Goal: Task Accomplishment & Management: Complete application form

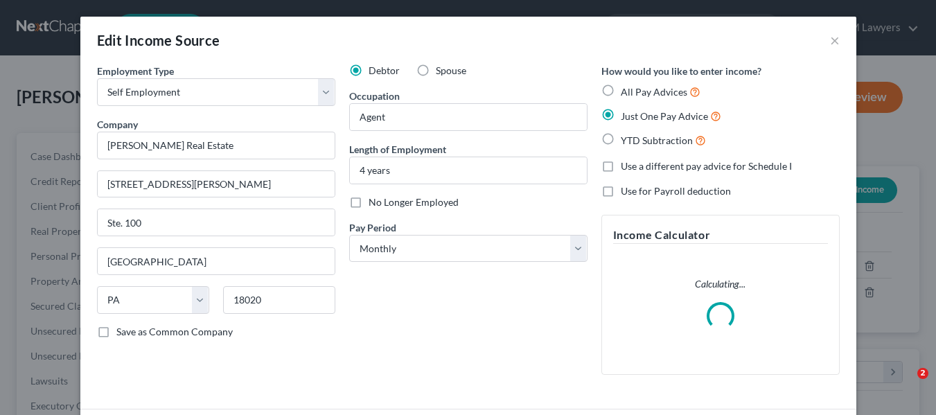
select select "1"
select select "39"
select select "0"
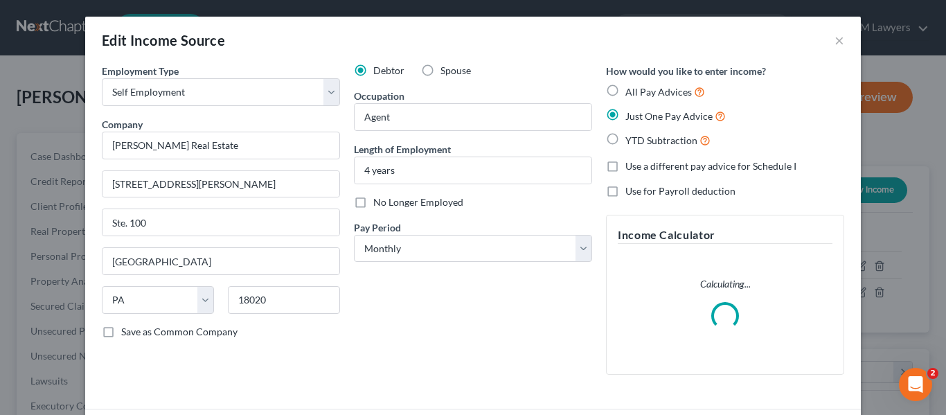
scroll to position [249, 382]
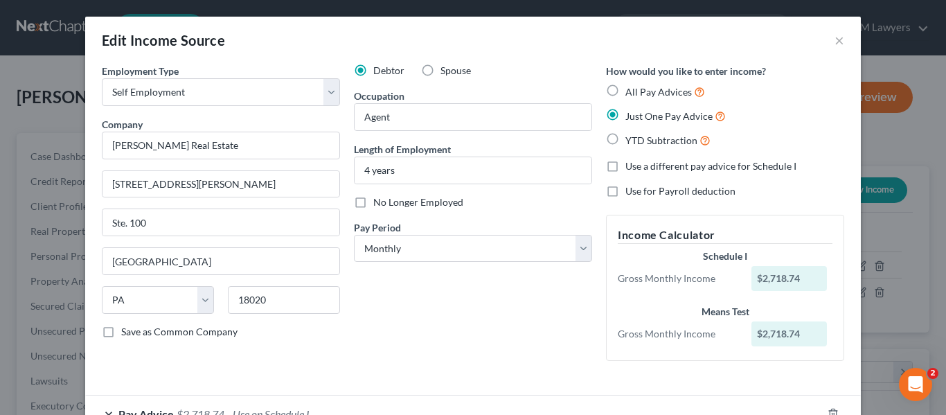
click at [876, 319] on div "Edit Income Source × Employment Type * Select Full or [DEMOGRAPHIC_DATA] Employ…" at bounding box center [473, 207] width 946 height 415
click at [0, 250] on div "Edit Income Source × Employment Type * Select Full or Part Time Employment Self…" at bounding box center [473, 207] width 946 height 415
click at [709, 37] on div "Edit Income Source ×" at bounding box center [473, 40] width 776 height 47
click at [836, 40] on button "×" at bounding box center [840, 40] width 10 height 17
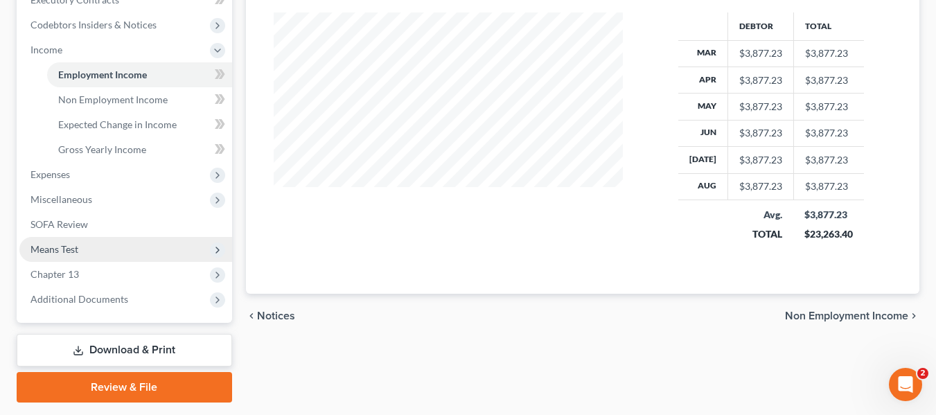
scroll to position [416, 0]
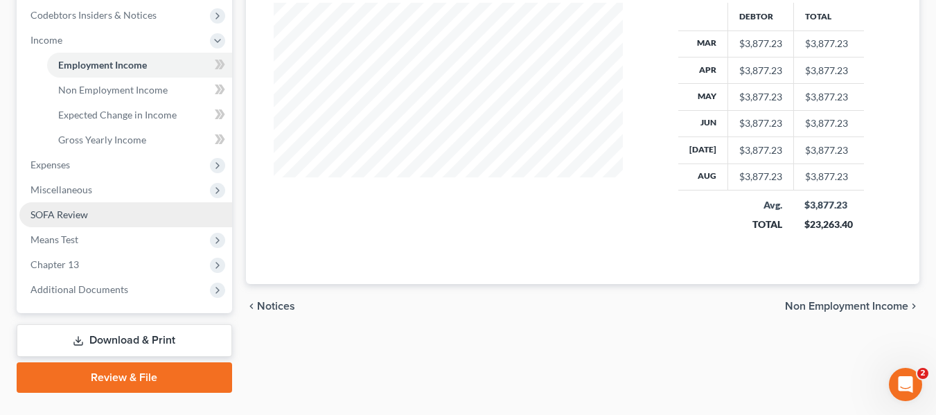
click at [85, 209] on span "SOFA Review" at bounding box center [59, 215] width 58 height 12
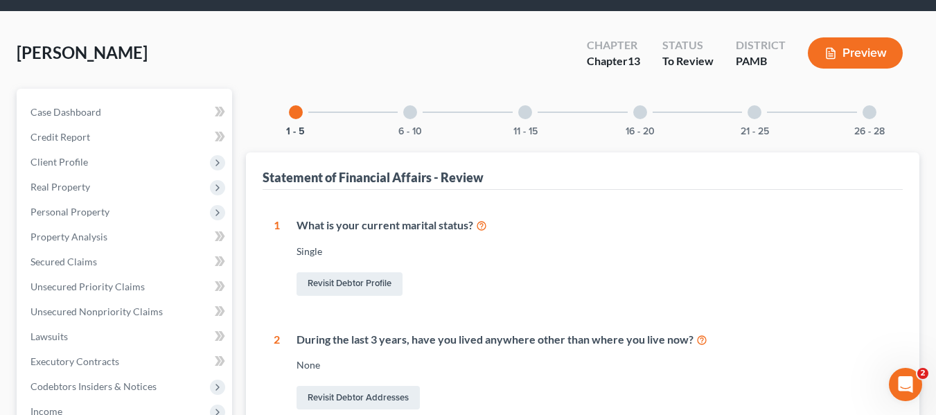
scroll to position [69, 0]
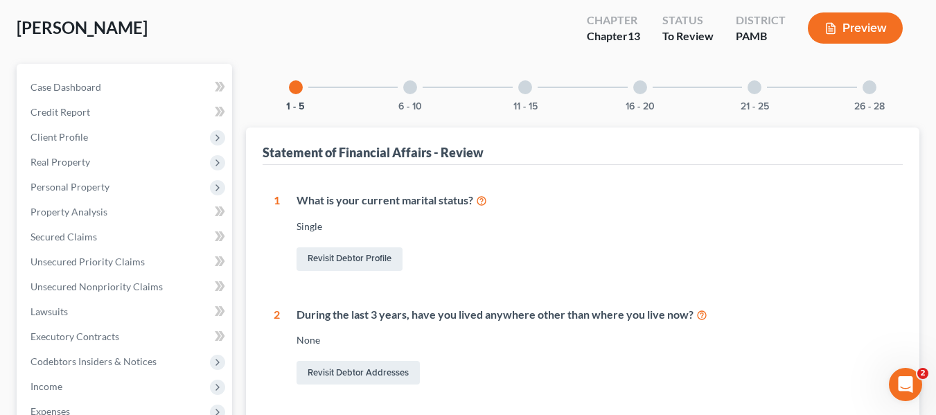
click at [414, 89] on div at bounding box center [410, 87] width 14 height 14
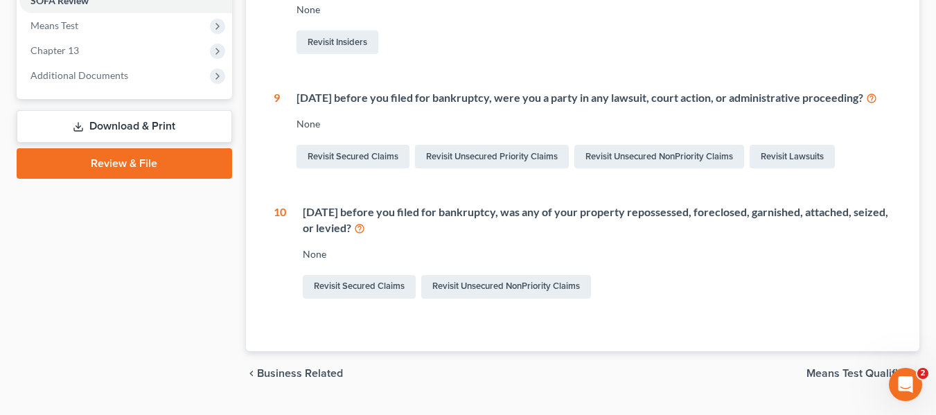
scroll to position [554, 0]
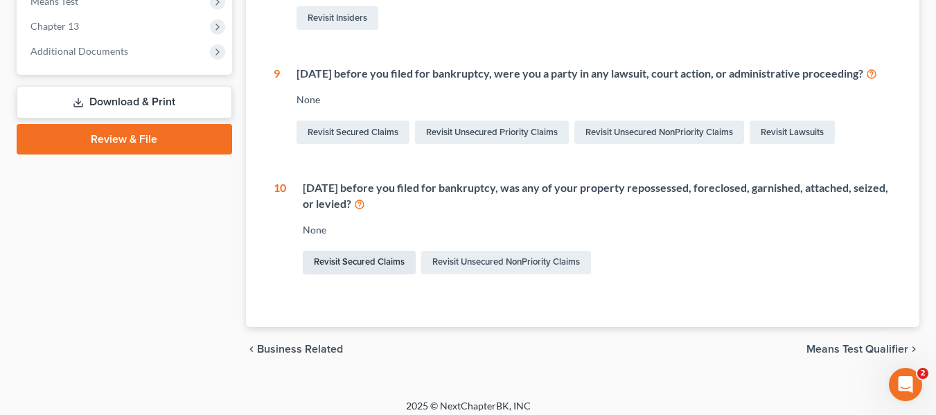
drag, startPoint x: 382, startPoint y: 292, endPoint x: 383, endPoint y: 285, distance: 7.0
click at [382, 274] on link "Revisit Secured Claims" at bounding box center [359, 263] width 113 height 24
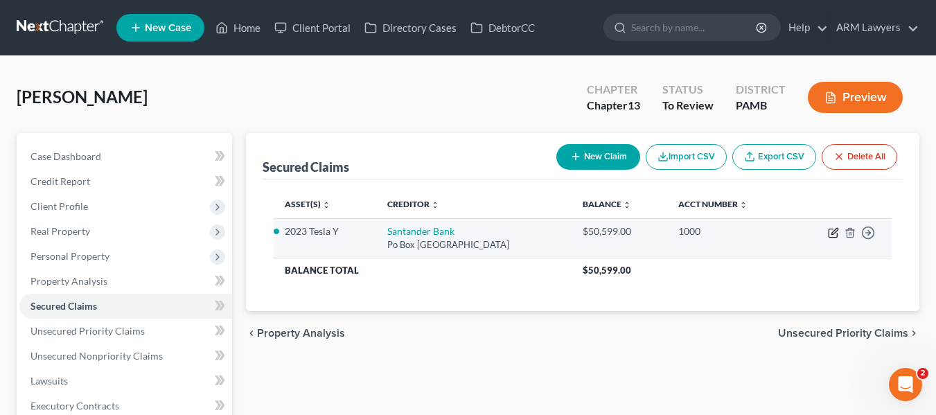
click at [830, 229] on icon "button" at bounding box center [833, 233] width 8 height 8
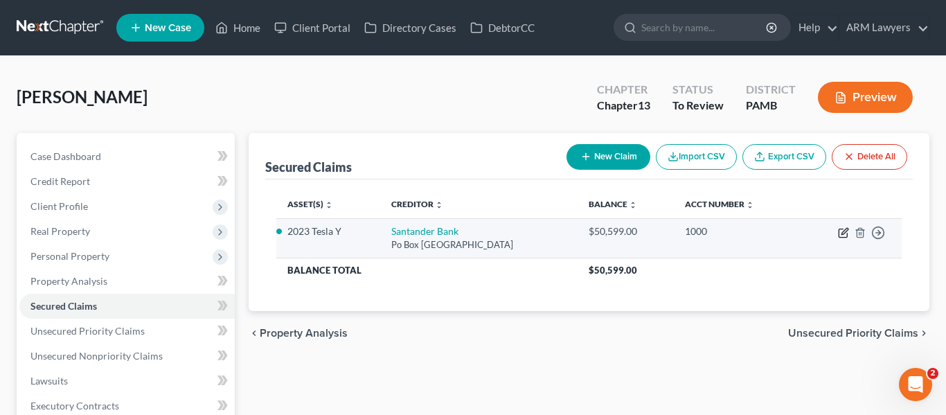
select select "45"
select select "0"
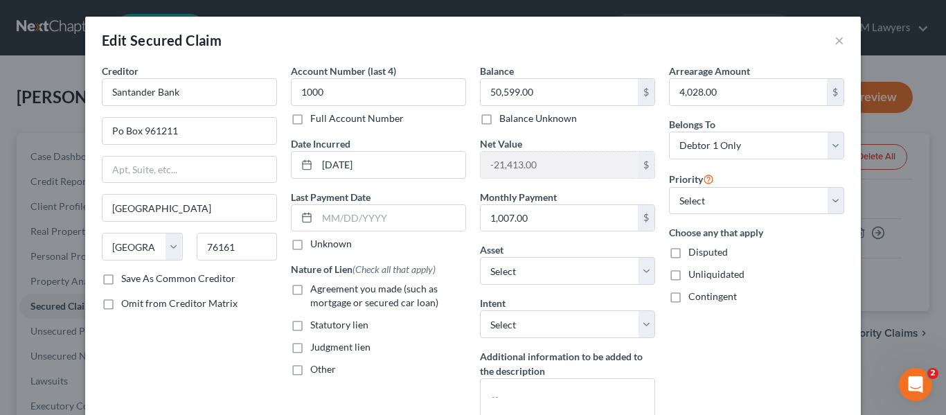
click at [872, 292] on div "Edit Secured Claim × Creditor * Santander Bank Po Box 961211 Fort Worth State A…" at bounding box center [473, 207] width 946 height 415
click at [711, 38] on div "Edit Secured Claim ×" at bounding box center [473, 40] width 776 height 47
click at [824, 39] on div "Edit Secured Claim ×" at bounding box center [473, 40] width 776 height 47
click at [844, 41] on div "Edit Secured Claim ×" at bounding box center [473, 40] width 776 height 47
click at [835, 41] on button "×" at bounding box center [840, 40] width 10 height 17
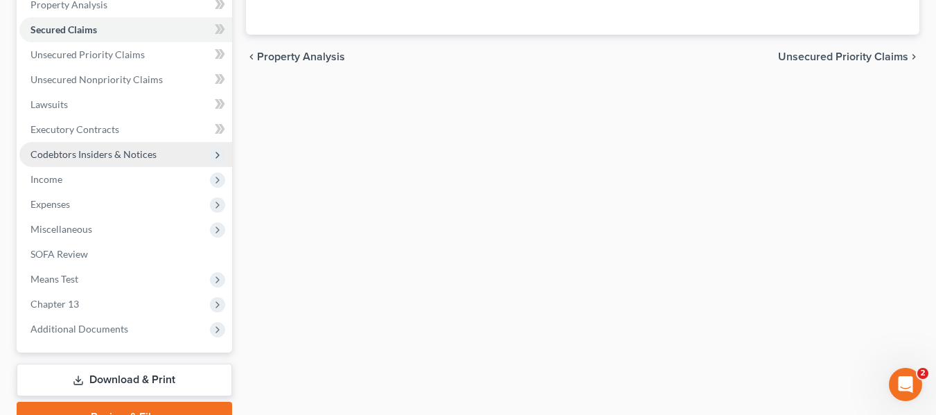
scroll to position [277, 0]
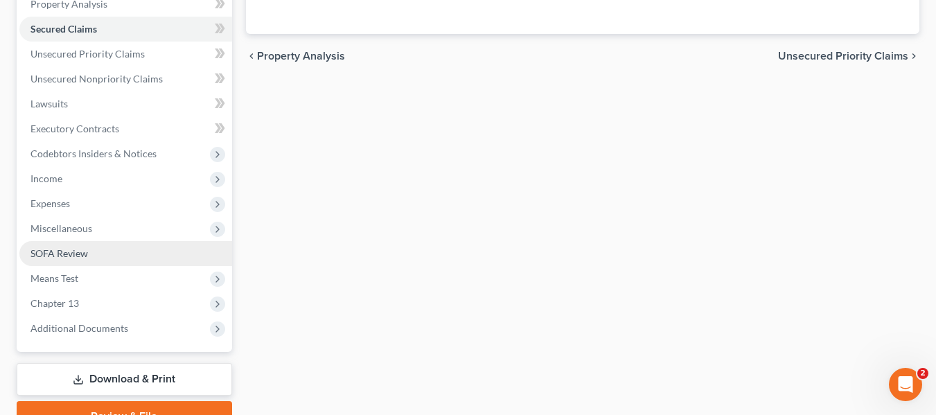
click at [67, 259] on link "SOFA Review" at bounding box center [125, 253] width 213 height 25
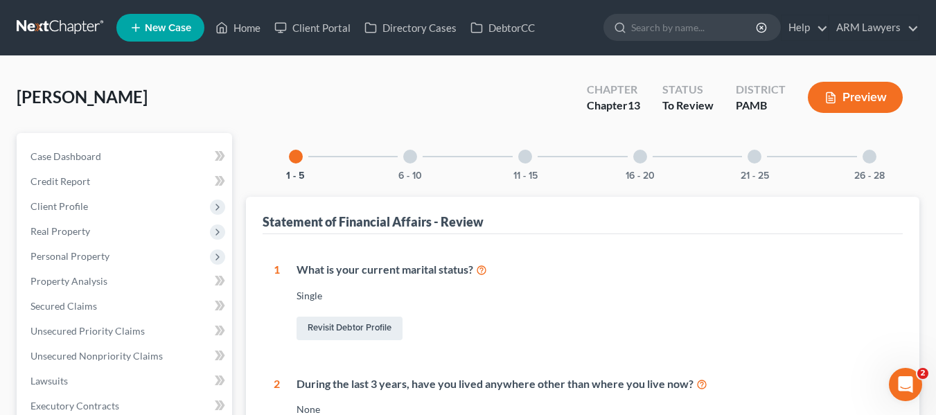
click at [416, 155] on div at bounding box center [410, 157] width 14 height 14
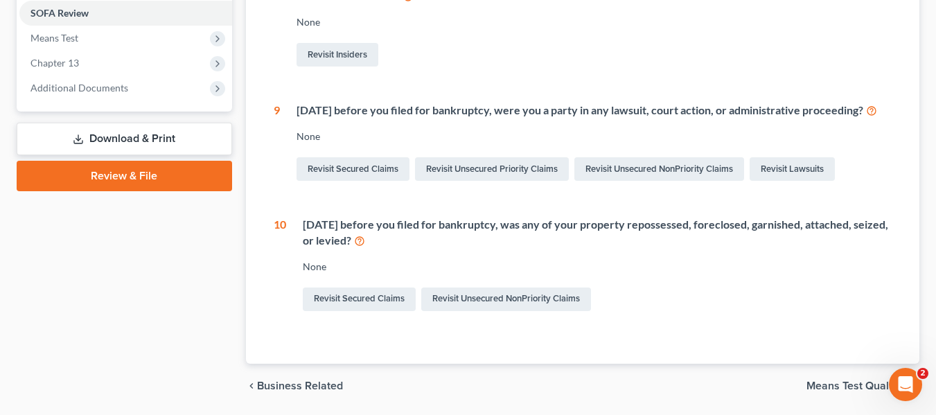
scroll to position [554, 0]
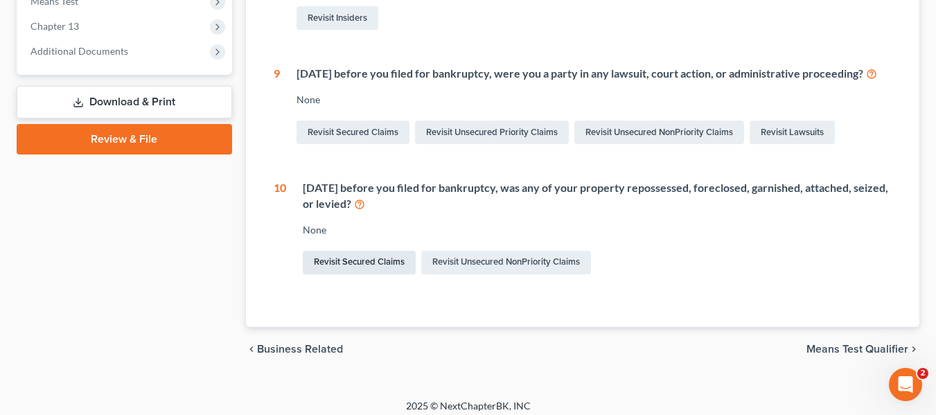
click at [364, 274] on link "Revisit Secured Claims" at bounding box center [359, 263] width 113 height 24
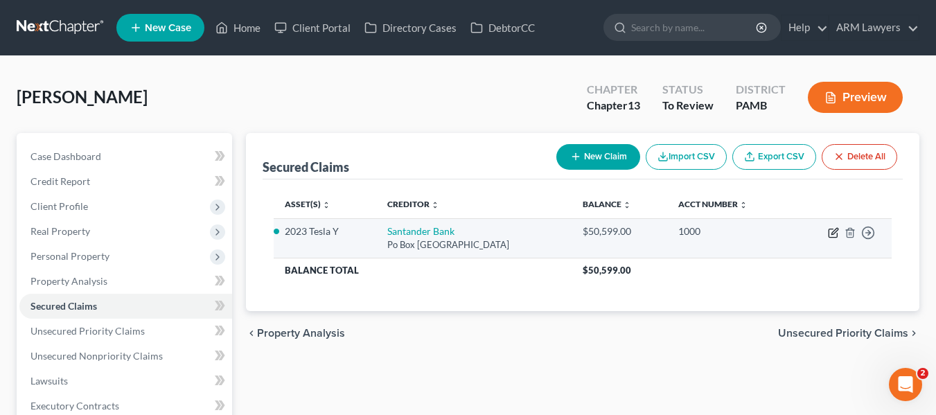
click at [832, 231] on icon "button" at bounding box center [833, 232] width 11 height 11
select select "45"
select select "2"
select select "0"
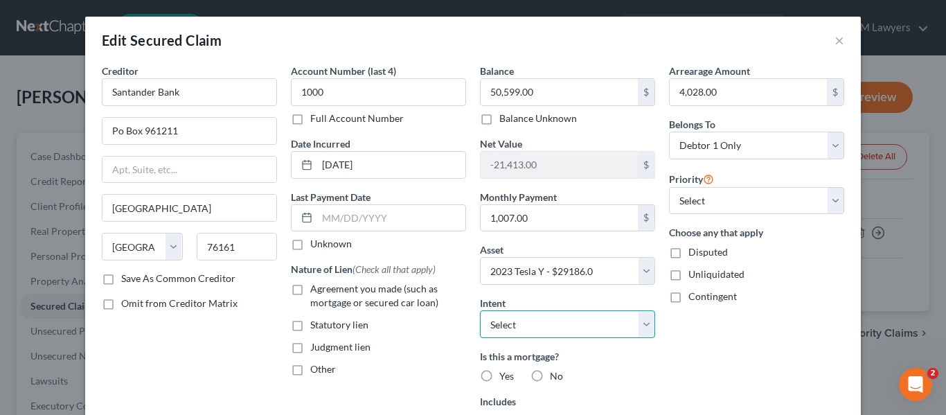
click at [629, 328] on select "Select Surrender Redeem Reaffirm Avoid Other" at bounding box center [567, 324] width 175 height 28
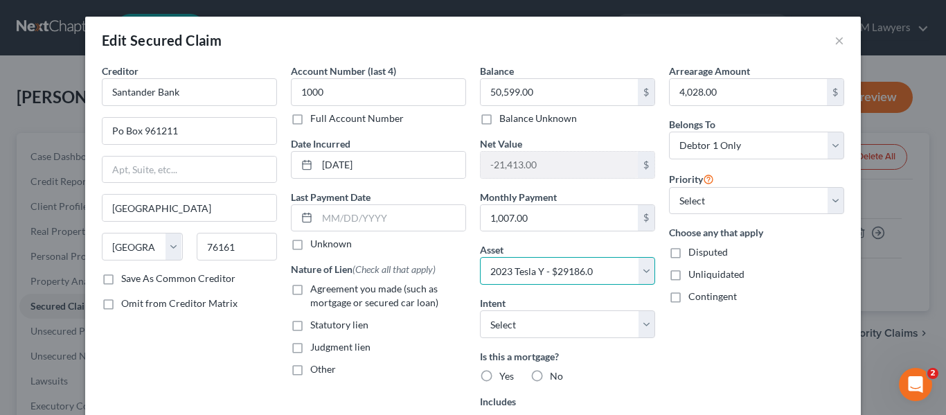
click at [633, 276] on select "Select Other Multiple Assets 2023 Tesla Y - $29186.0 Wells Fargo (Checking Acco…" at bounding box center [567, 271] width 175 height 28
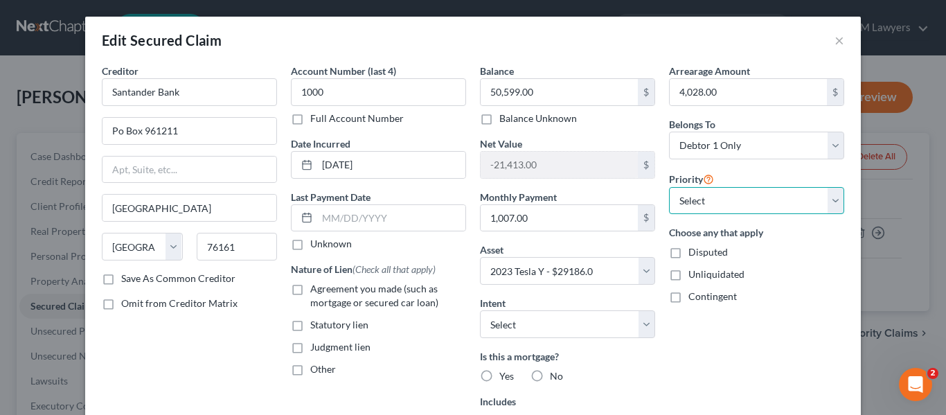
click at [698, 202] on select "Select 1st 2nd 3rd 4th 5th 6th 7th 8th 9th 10th 11th 12th 13th 14th 15th 16th 1…" at bounding box center [756, 201] width 175 height 28
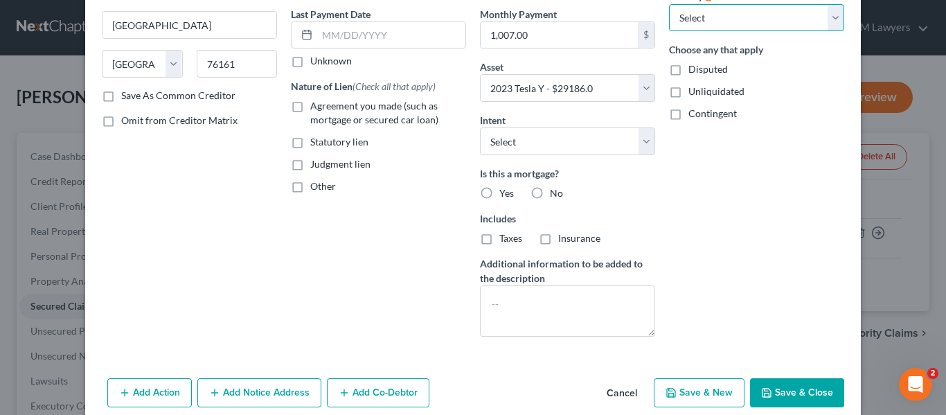
scroll to position [208, 0]
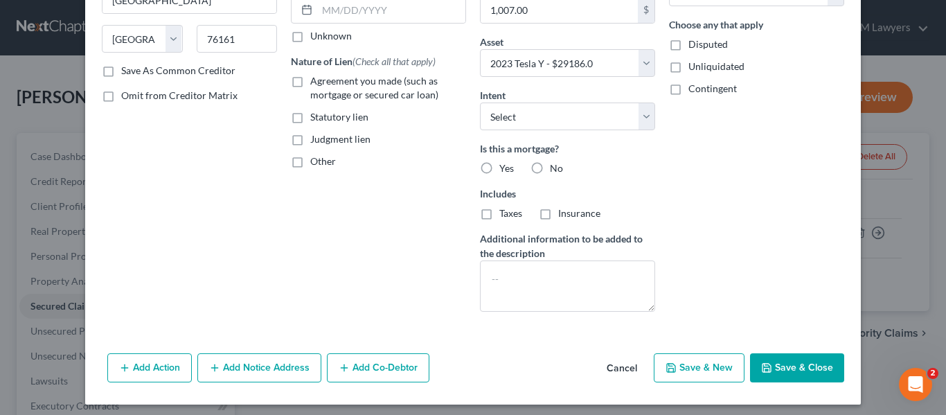
click at [173, 371] on button "Add Action" at bounding box center [149, 367] width 85 height 29
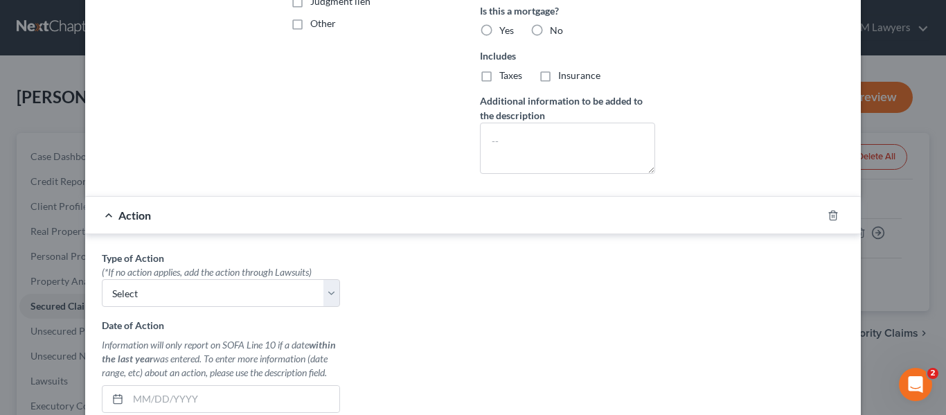
scroll to position [346, 0]
click at [191, 300] on select "Select Repossession Garnishment Foreclosure Personal Injury Attached, Seized, O…" at bounding box center [221, 293] width 238 height 28
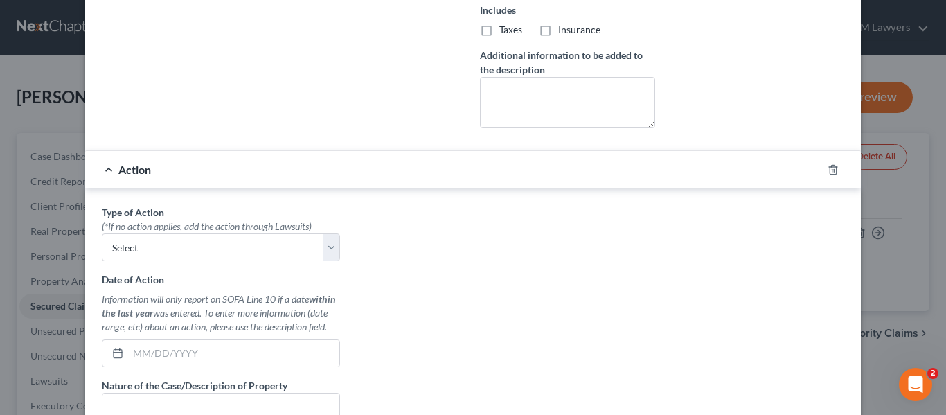
scroll to position [416, 0]
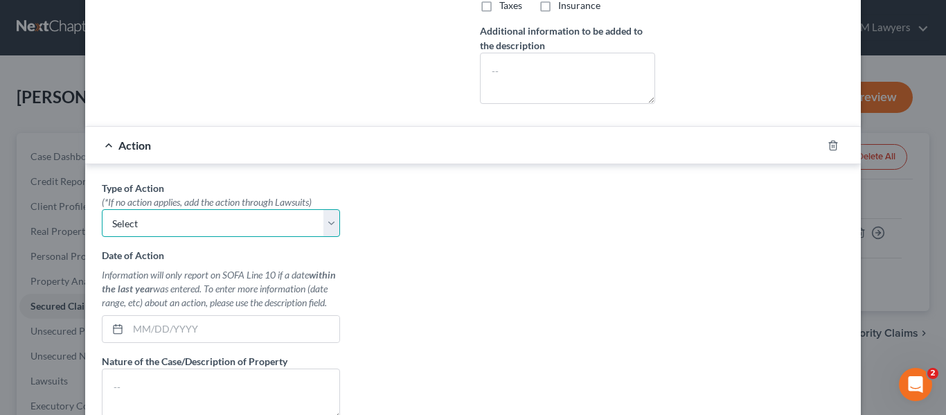
click at [212, 228] on select "Select Repossession Garnishment Foreclosure Personal Injury Attached, Seized, O…" at bounding box center [221, 223] width 238 height 28
select select "0"
click at [102, 209] on select "Select Repossession Garnishment Foreclosure Personal Injury Attached, Seized, O…" at bounding box center [221, 223] width 238 height 28
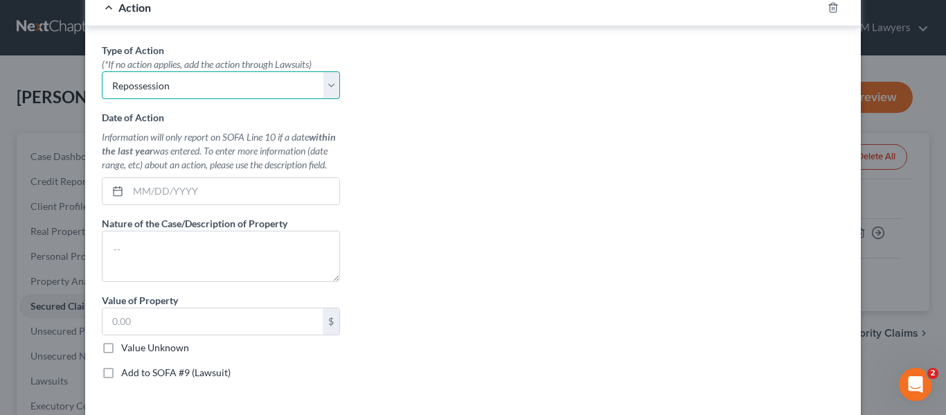
scroll to position [554, 0]
click at [162, 190] on input "text" at bounding box center [233, 190] width 211 height 26
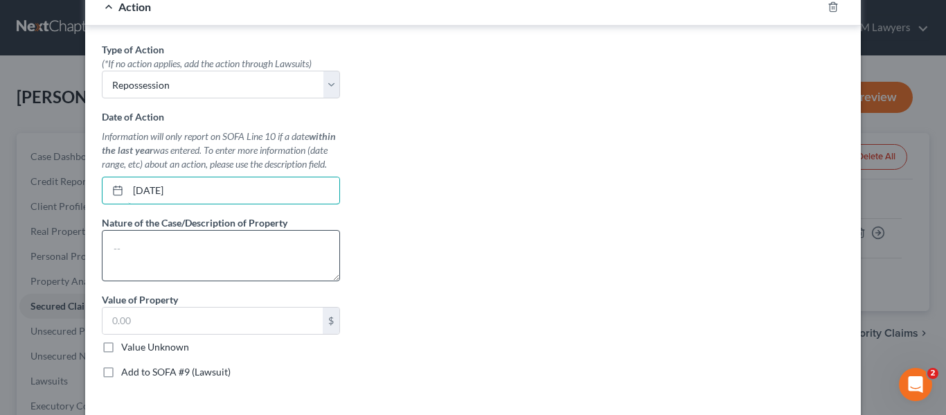
type input "08/25/2025"
click at [170, 265] on textarea at bounding box center [221, 255] width 238 height 51
type textarea "Y"
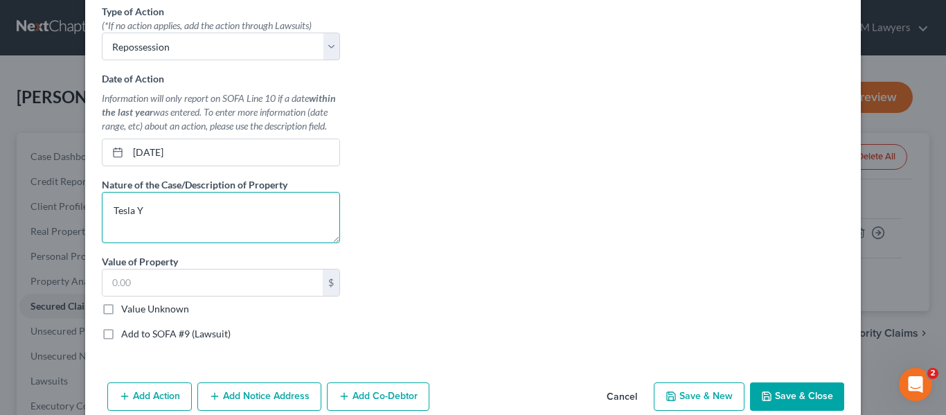
scroll to position [624, 0]
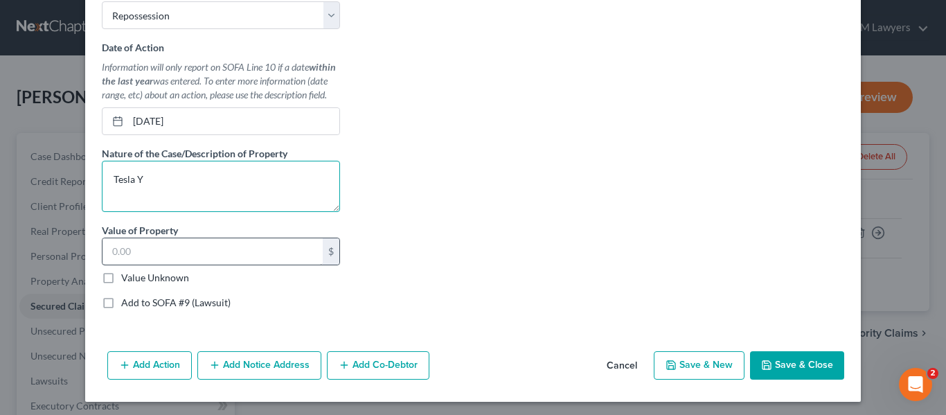
type textarea "Tesla Y"
click at [244, 259] on input "text" at bounding box center [213, 251] width 220 height 26
type input "0"
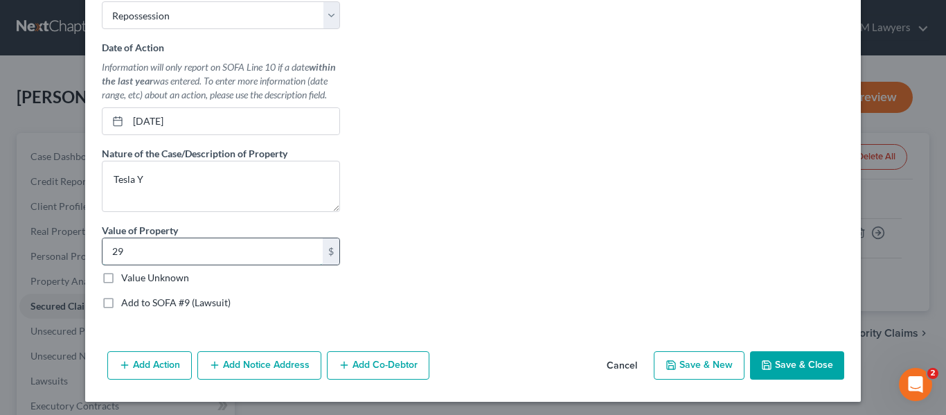
type input "2"
click at [768, 362] on icon "button" at bounding box center [766, 365] width 11 height 11
select select
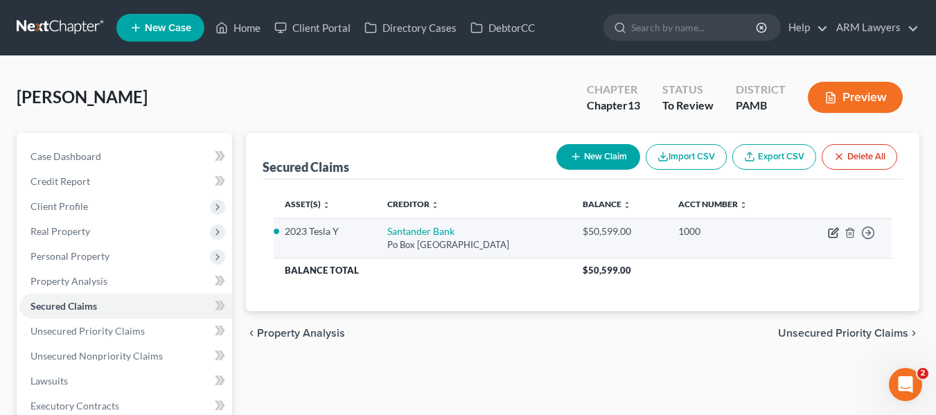
click at [836, 231] on icon "button" at bounding box center [834, 231] width 6 height 6
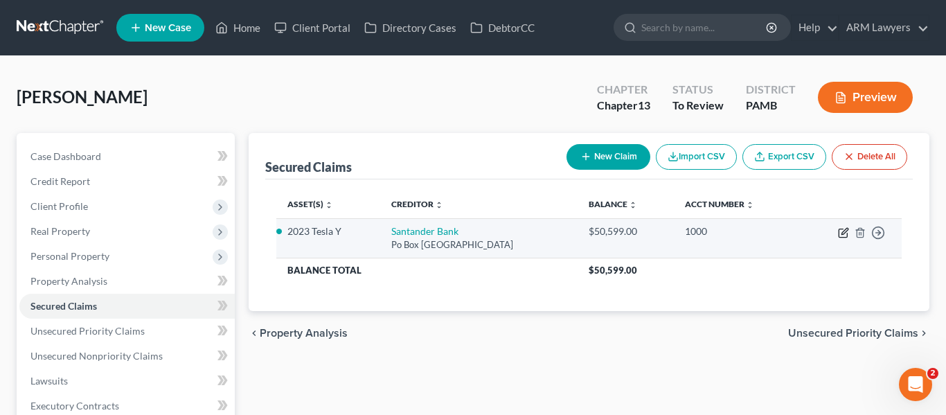
select select "45"
select select "0"
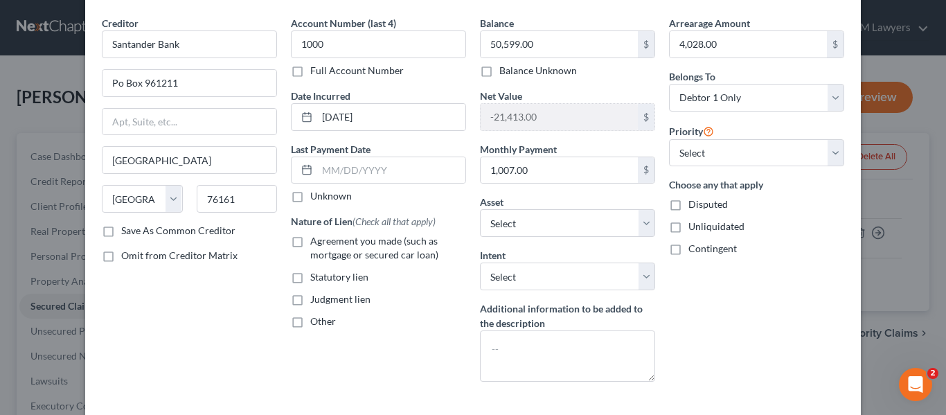
scroll to position [124, 0]
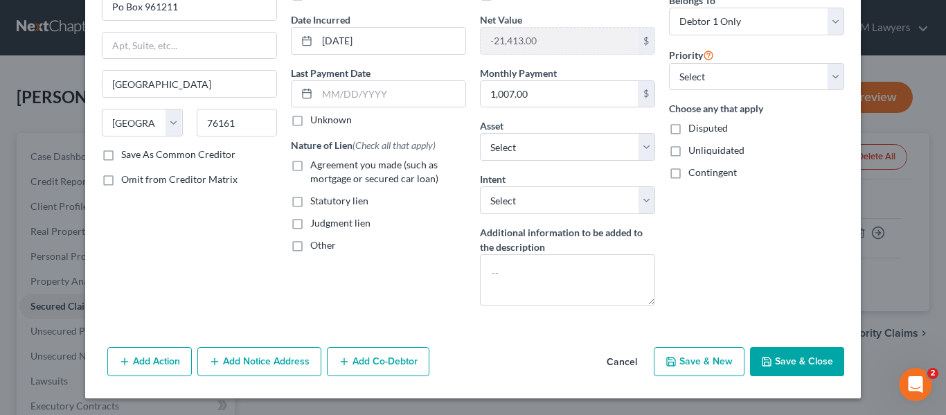
click at [145, 360] on button "Add Action" at bounding box center [149, 361] width 85 height 29
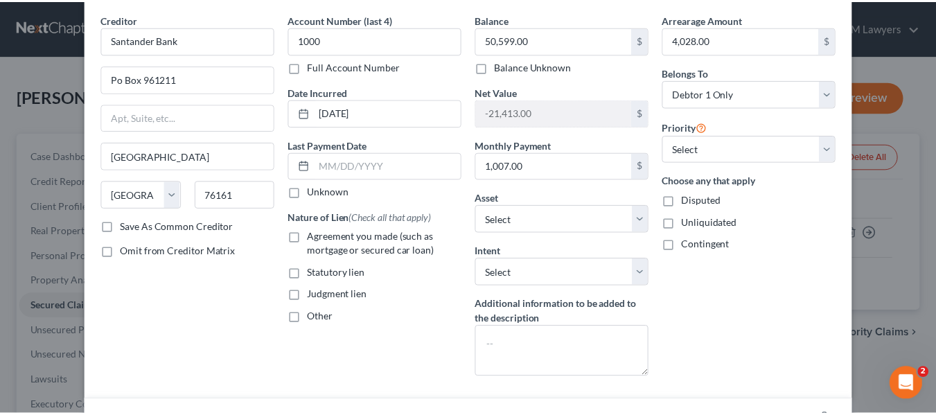
scroll to position [0, 0]
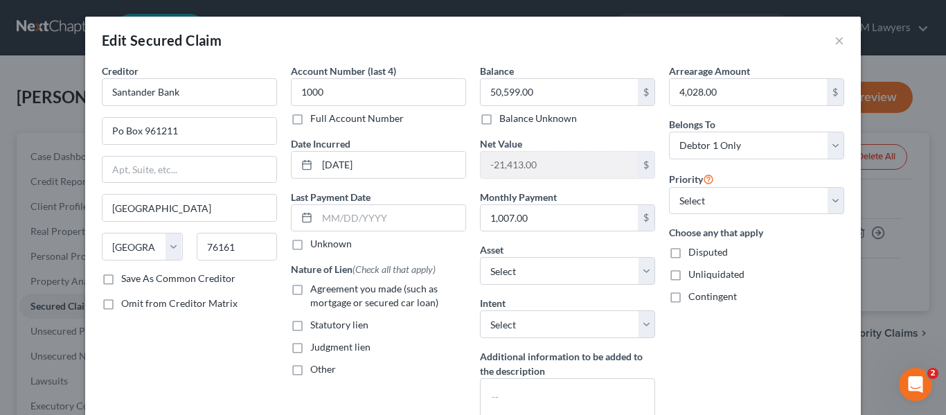
click at [664, 42] on div "Edit Secured Claim ×" at bounding box center [473, 40] width 776 height 47
click at [835, 35] on button "×" at bounding box center [840, 40] width 10 height 17
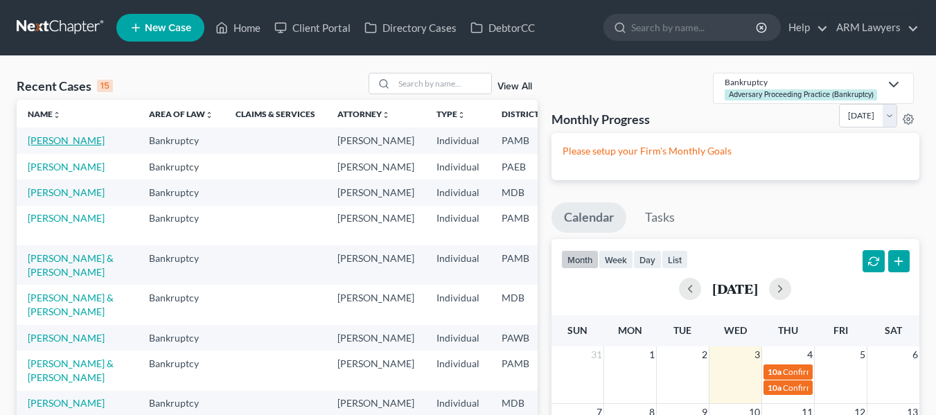
click at [40, 146] on link "[PERSON_NAME]" at bounding box center [66, 140] width 77 height 12
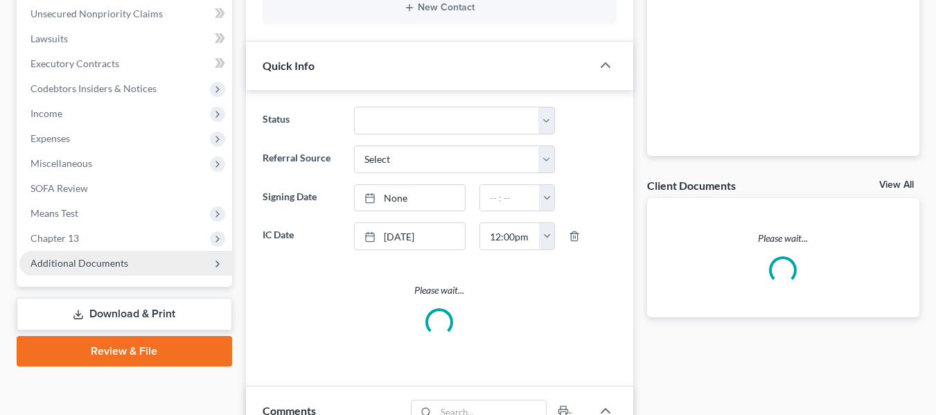
scroll to position [346, 0]
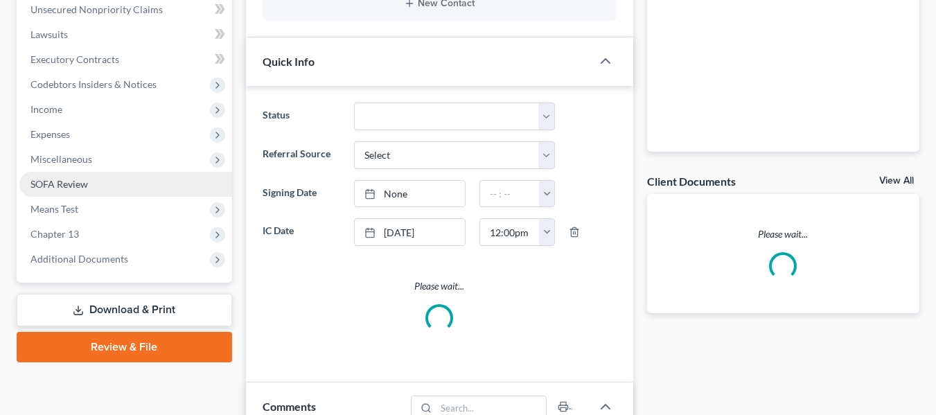
click at [48, 187] on span "SOFA Review" at bounding box center [59, 184] width 58 height 12
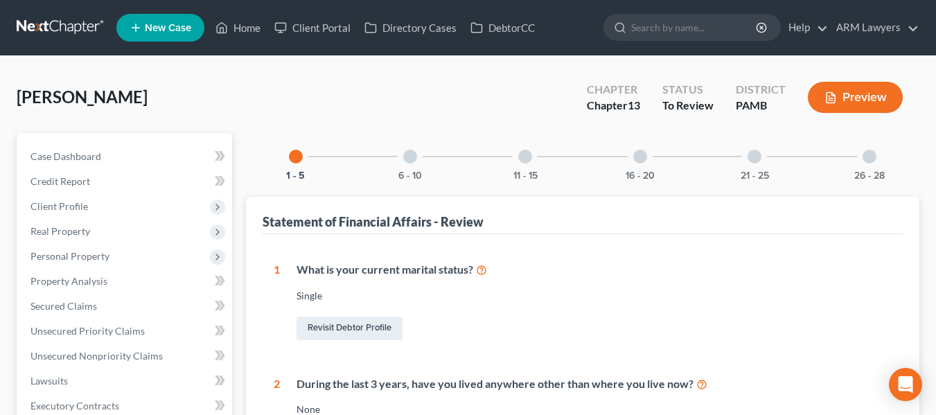
click at [405, 158] on div at bounding box center [410, 157] width 14 height 14
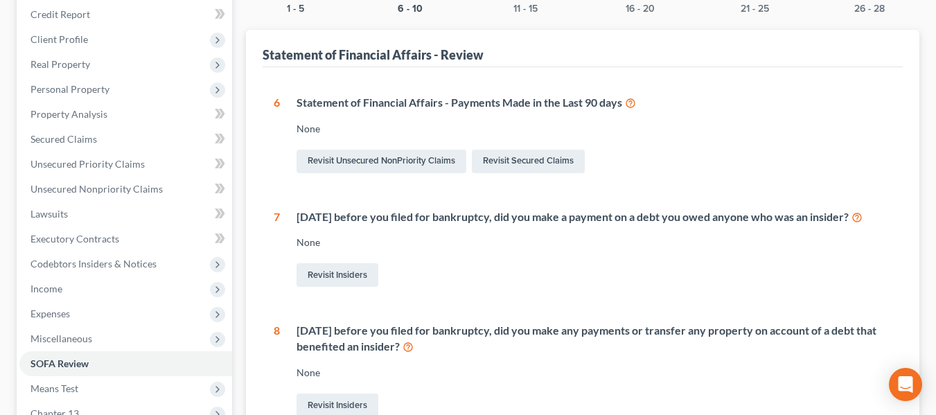
scroll to position [139, 0]
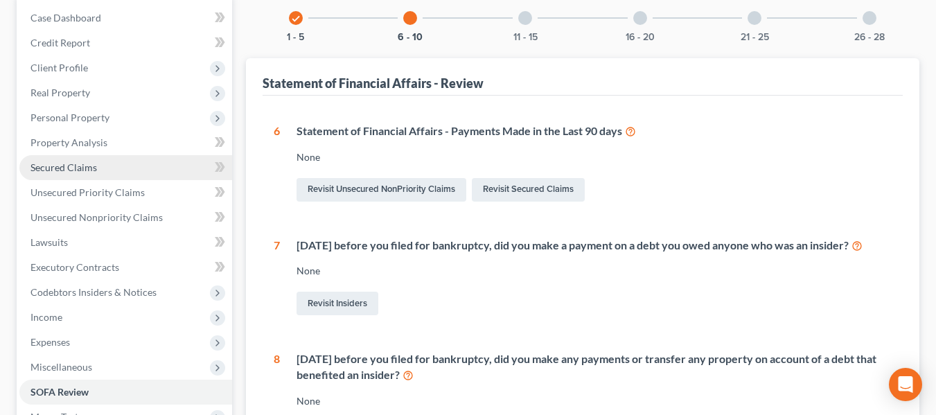
click at [73, 175] on link "Secured Claims" at bounding box center [125, 167] width 213 height 25
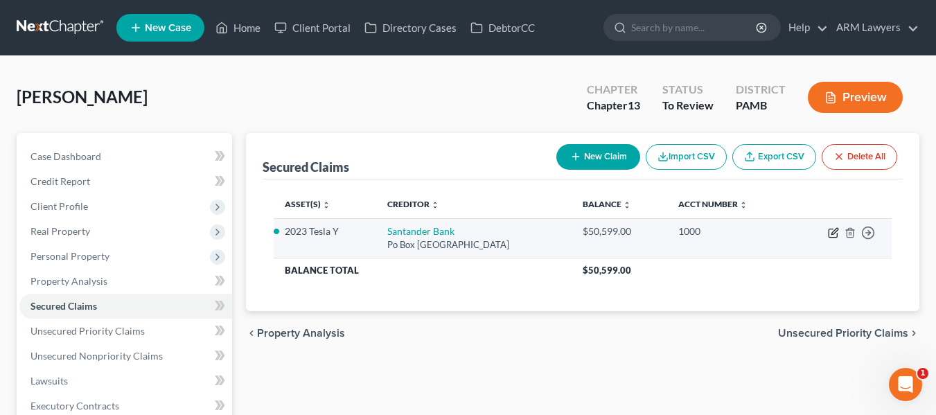
click at [831, 233] on icon "button" at bounding box center [833, 232] width 11 height 11
select select "45"
select select "0"
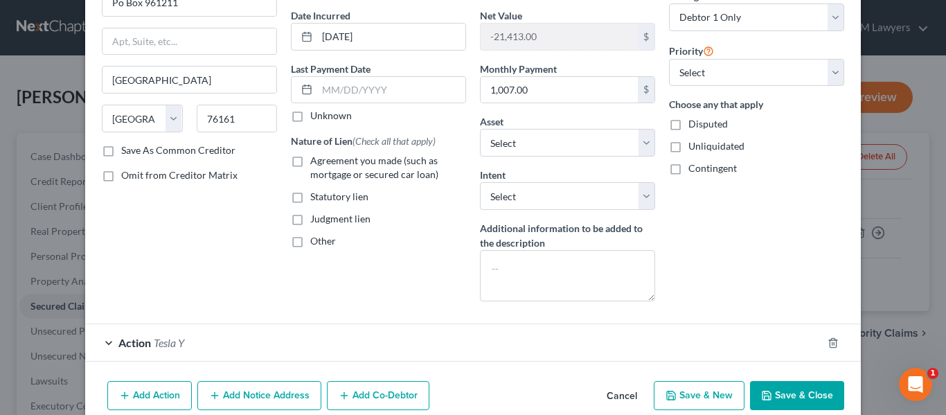
scroll to position [162, 0]
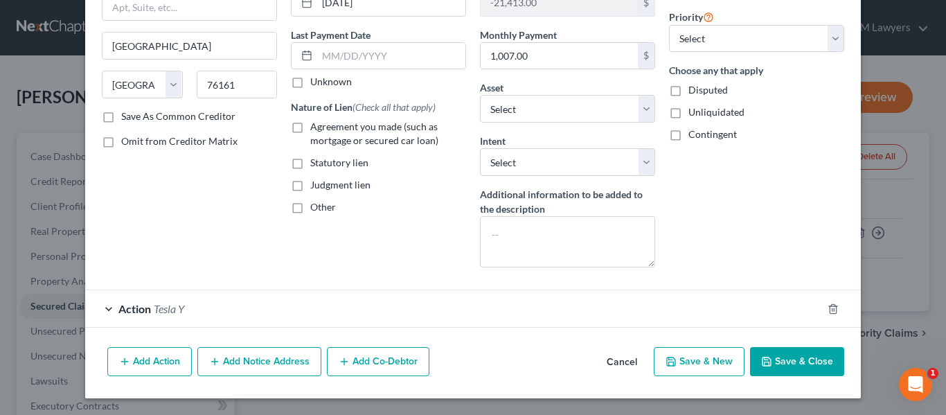
click at [241, 309] on div "Action Tesla Y" at bounding box center [453, 308] width 737 height 37
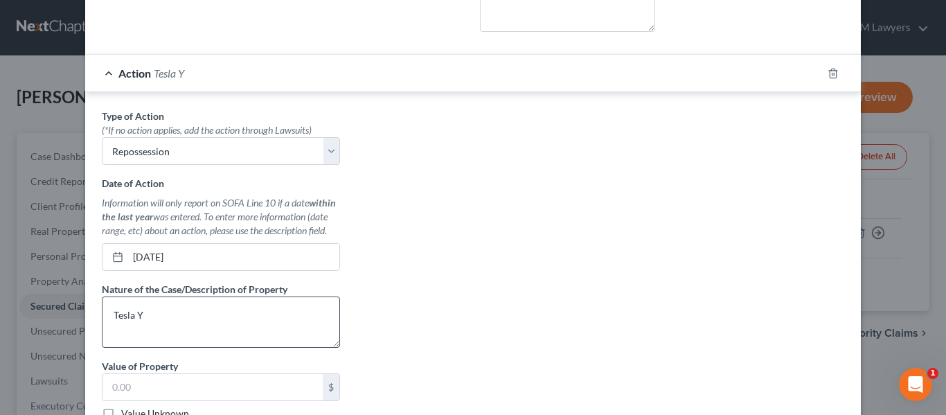
scroll to position [439, 0]
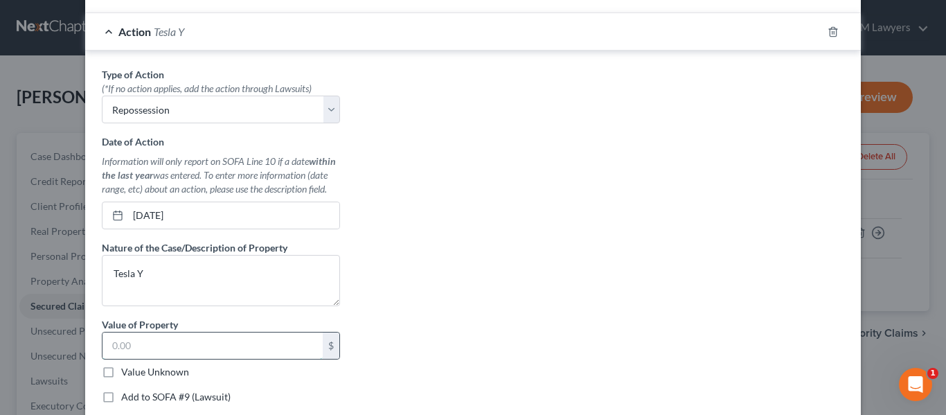
click at [203, 355] on input "text" at bounding box center [213, 346] width 220 height 26
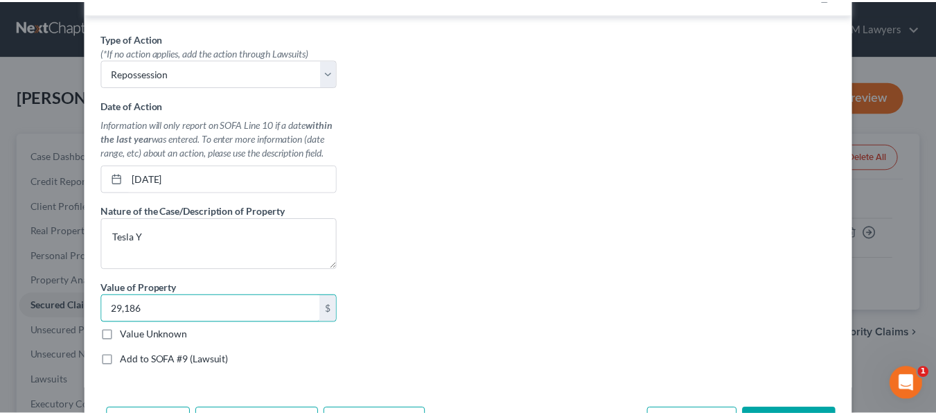
scroll to position [509, 0]
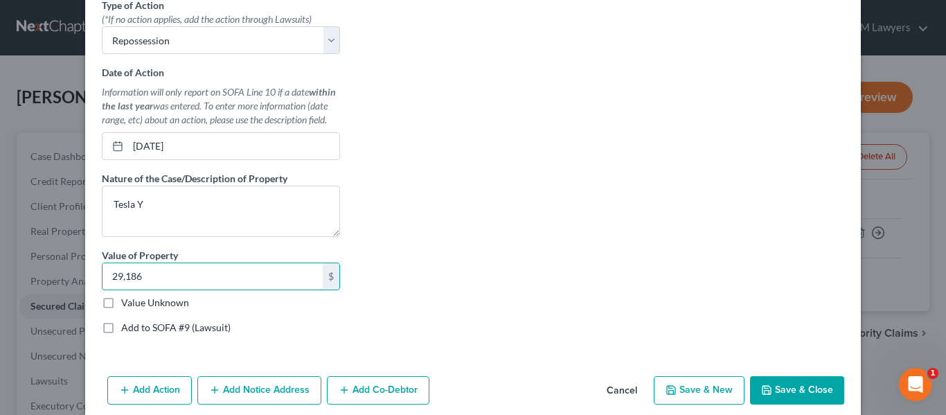
type input "29,186"
click at [784, 384] on button "Save & Close" at bounding box center [797, 390] width 94 height 29
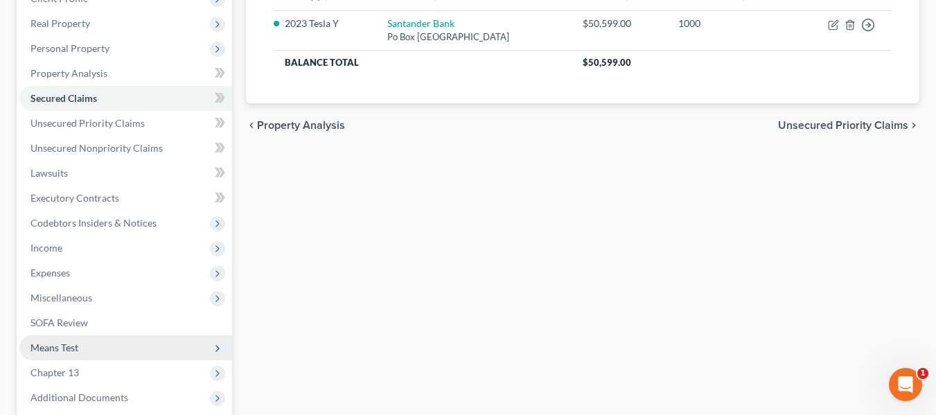
scroll to position [277, 0]
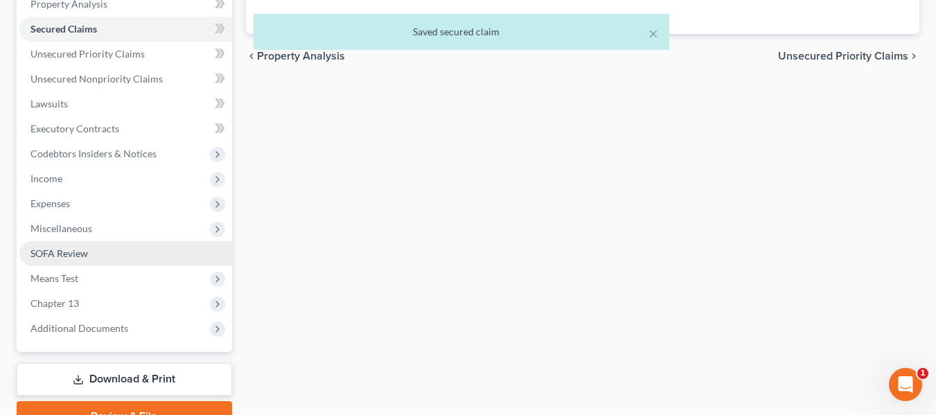
click at [59, 257] on span "SOFA Review" at bounding box center [59, 253] width 58 height 12
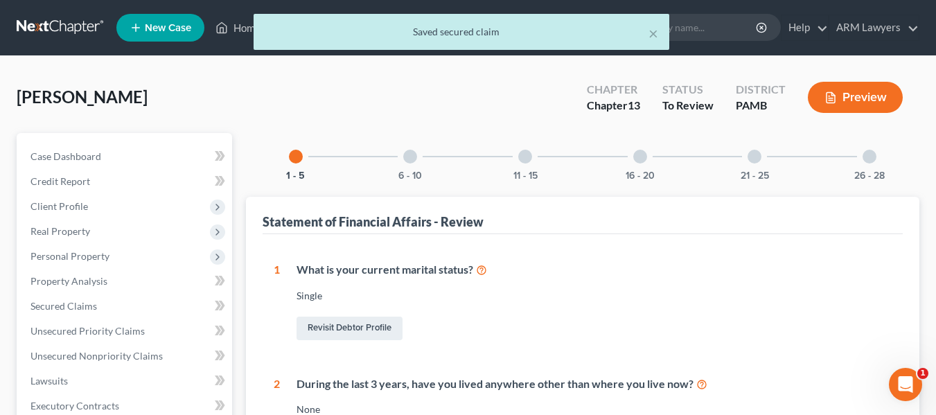
click at [395, 159] on div "6 - 10" at bounding box center [410, 156] width 47 height 47
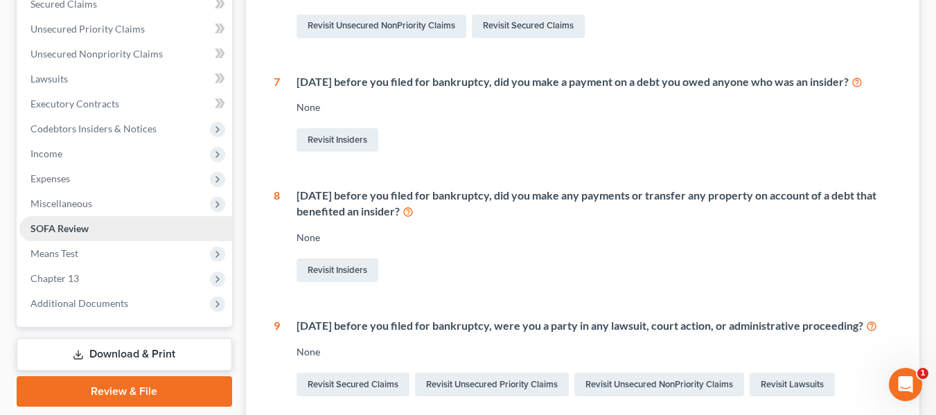
scroll to position [277, 0]
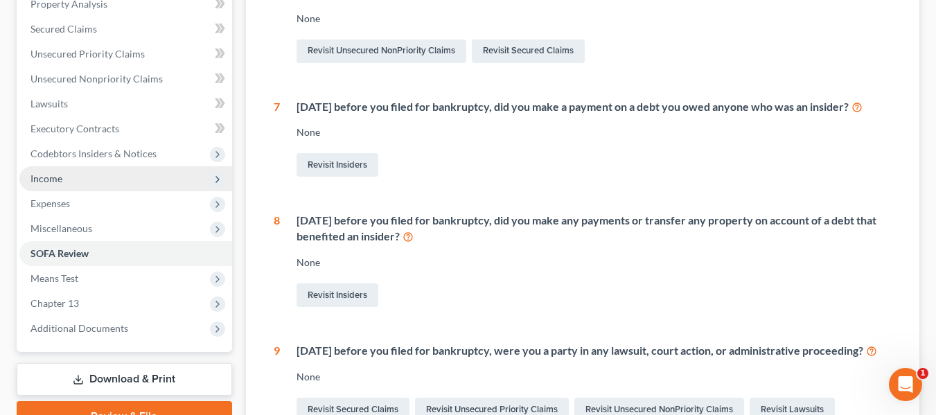
click at [62, 175] on span "Income" at bounding box center [125, 178] width 213 height 25
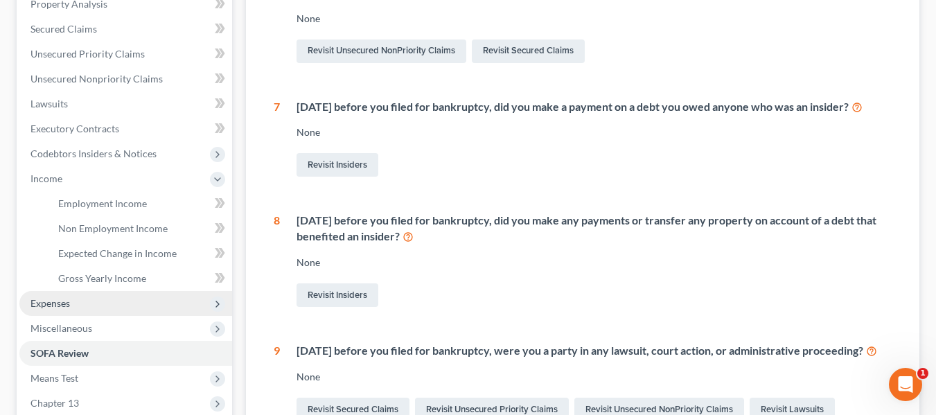
click at [58, 306] on span "Expenses" at bounding box center [49, 303] width 39 height 12
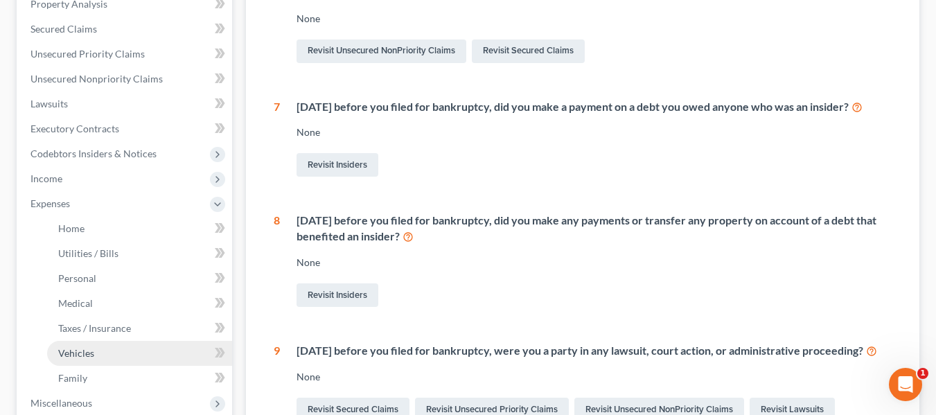
click at [80, 353] on span "Vehicles" at bounding box center [76, 353] width 36 height 12
click at [106, 349] on link "Vehicles" at bounding box center [139, 353] width 185 height 25
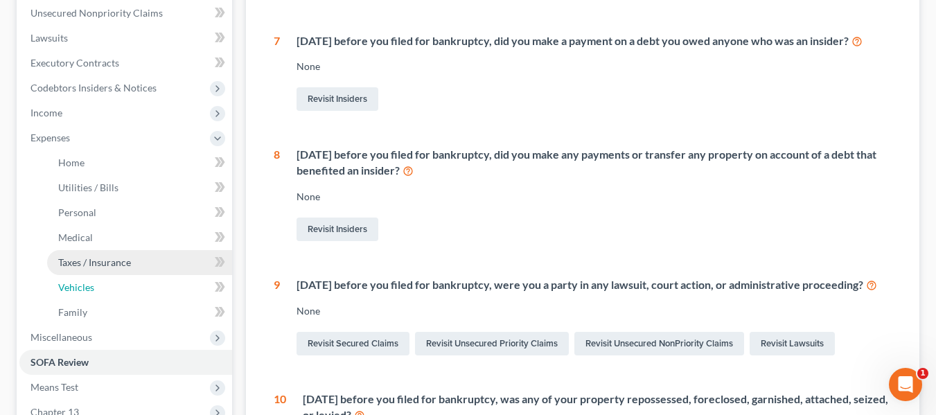
scroll to position [346, 0]
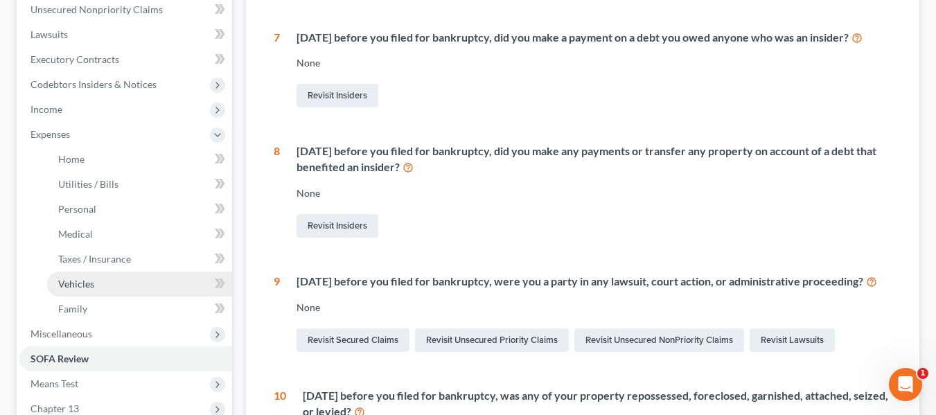
click at [95, 281] on link "Vehicles" at bounding box center [139, 284] width 185 height 25
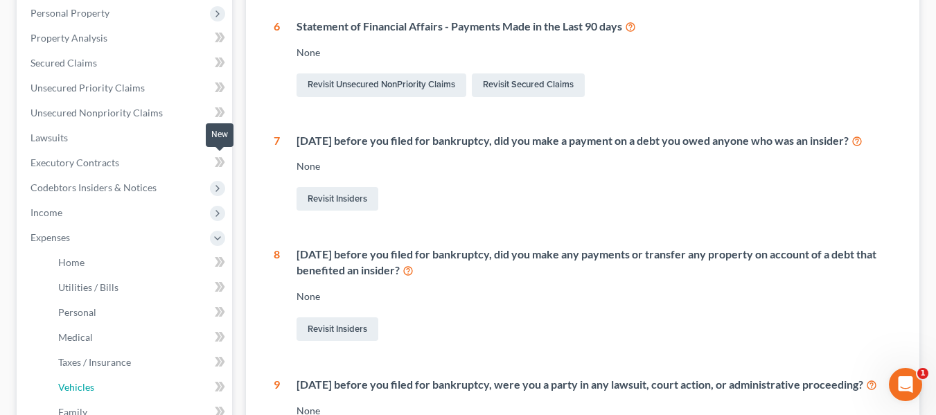
scroll to position [208, 0]
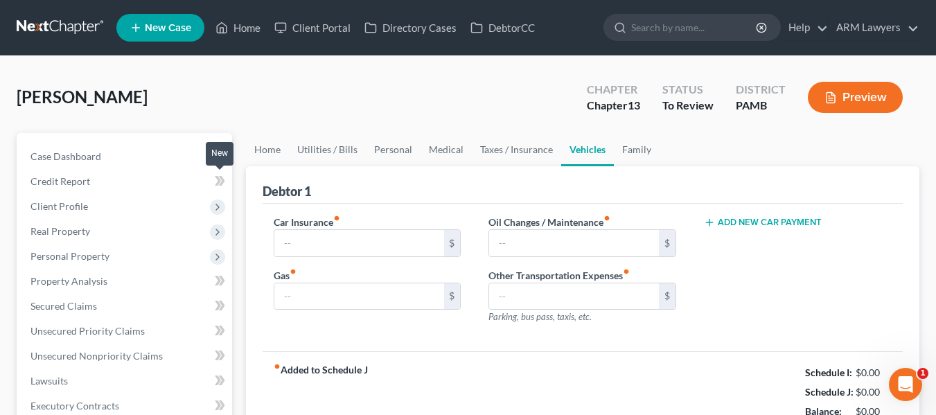
type input "300.00"
type input "0.00"
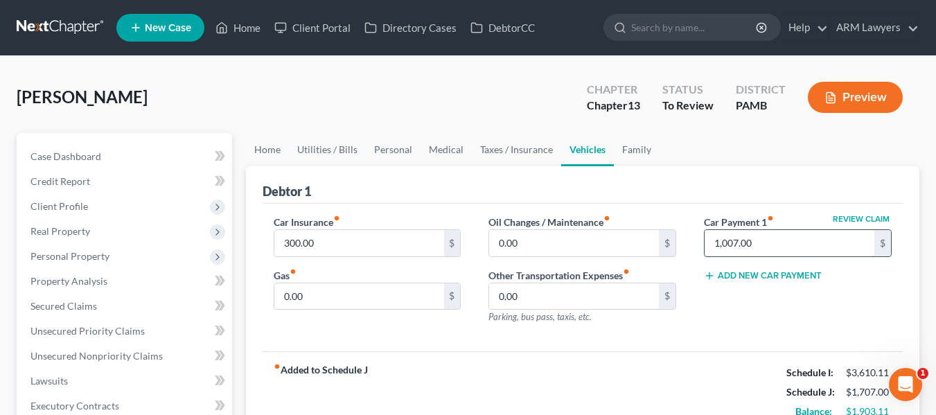
click at [763, 240] on input "1,007.00" at bounding box center [790, 243] width 170 height 26
drag, startPoint x: 770, startPoint y: 240, endPoint x: 676, endPoint y: 244, distance: 94.3
click at [676, 244] on div "Car Insurance fiber_manual_record 300.00 $ Gas fiber_manual_record 0.00 $ Oil C…" at bounding box center [583, 275] width 646 height 121
click at [752, 299] on div "Review Claim Car Payment 1 fiber_manual_record 1,007.00 $ Add New Car Payment" at bounding box center [797, 275] width 215 height 121
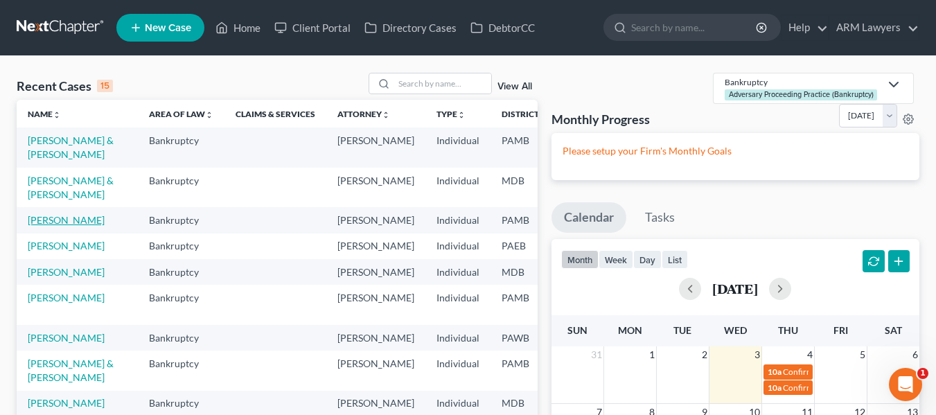
click at [34, 226] on link "[PERSON_NAME]" at bounding box center [66, 220] width 77 height 12
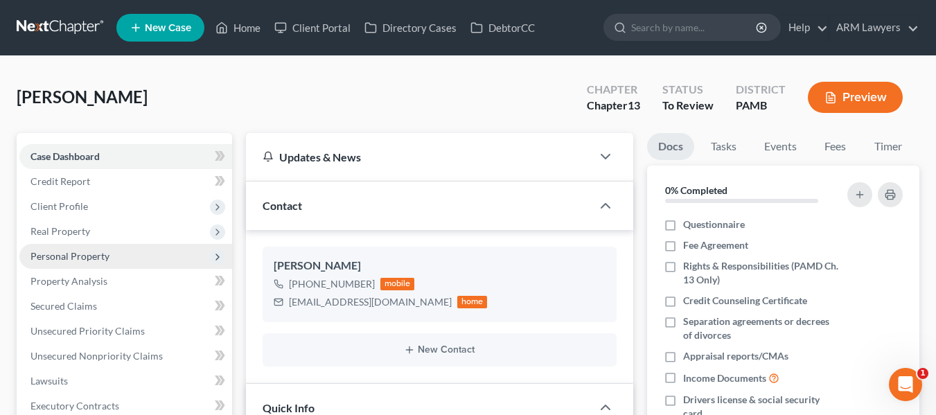
scroll to position [178, 0]
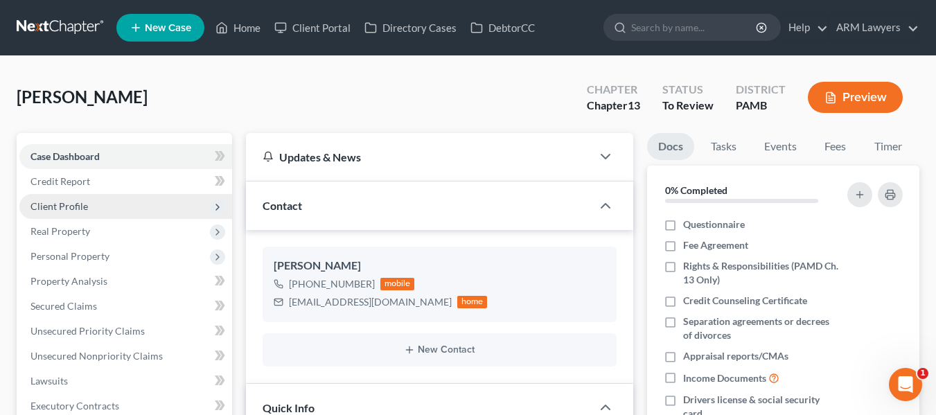
click at [94, 205] on span "Client Profile" at bounding box center [125, 206] width 213 height 25
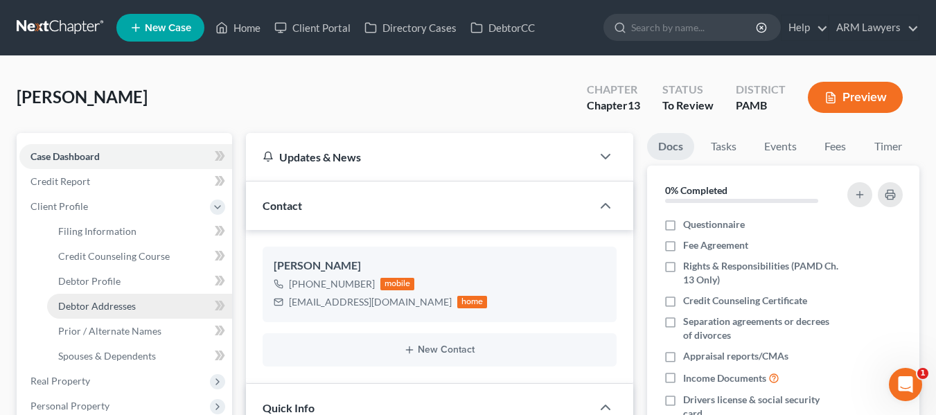
click at [90, 302] on span "Debtor Addresses" at bounding box center [97, 306] width 78 height 12
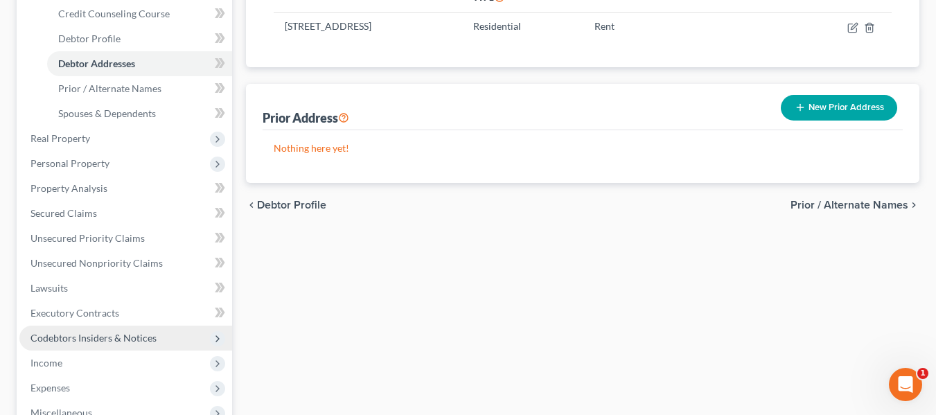
scroll to position [277, 0]
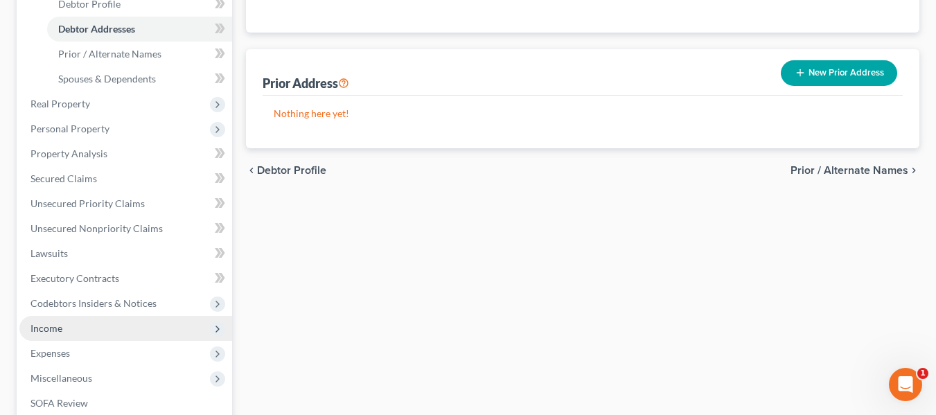
click at [58, 326] on span "Income" at bounding box center [46, 328] width 32 height 12
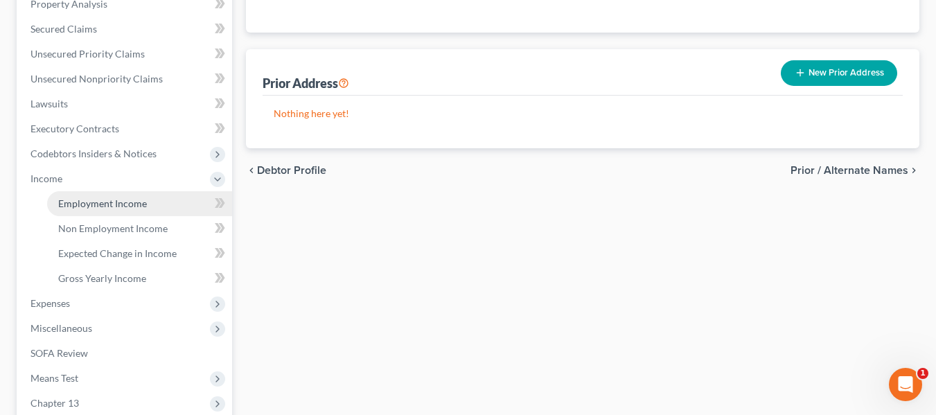
click at [96, 202] on span "Employment Income" at bounding box center [102, 203] width 89 height 12
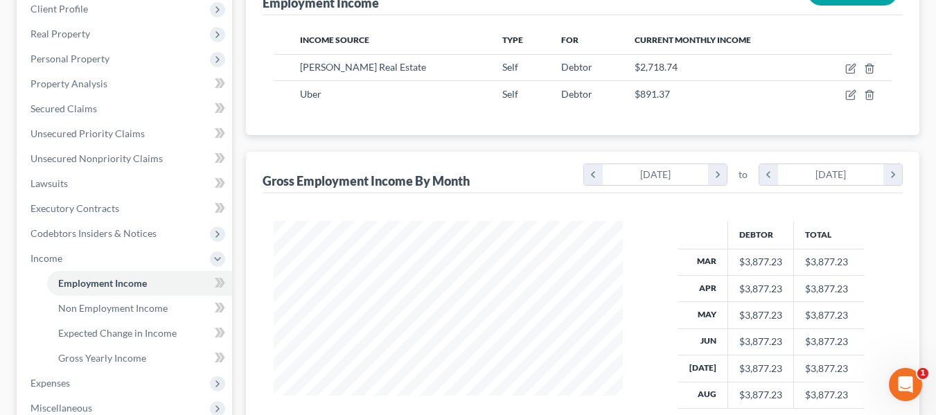
scroll to position [208, 0]
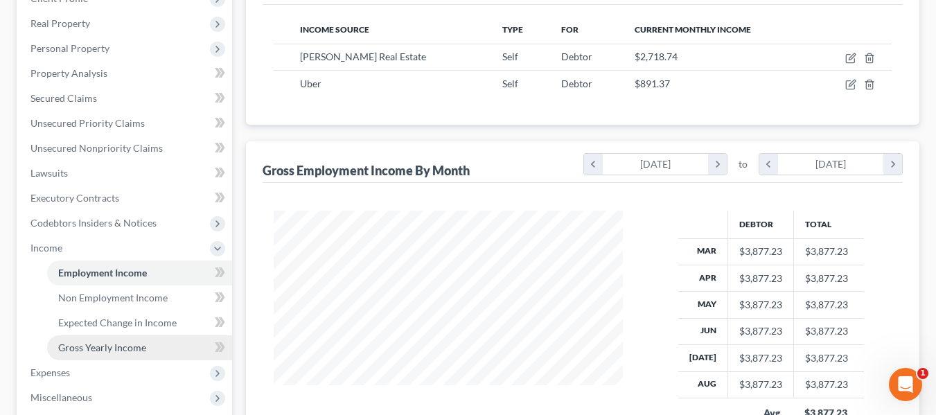
click at [105, 346] on span "Gross Yearly Income" at bounding box center [102, 348] width 88 height 12
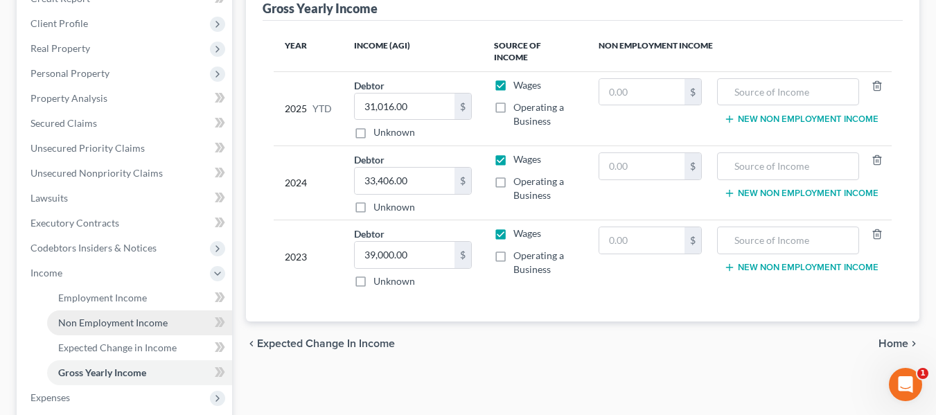
scroll to position [208, 0]
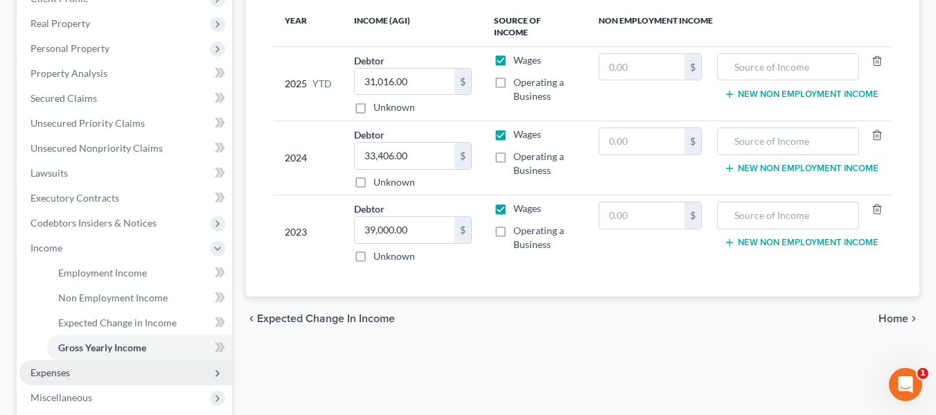
click at [69, 365] on span "Expenses" at bounding box center [125, 372] width 213 height 25
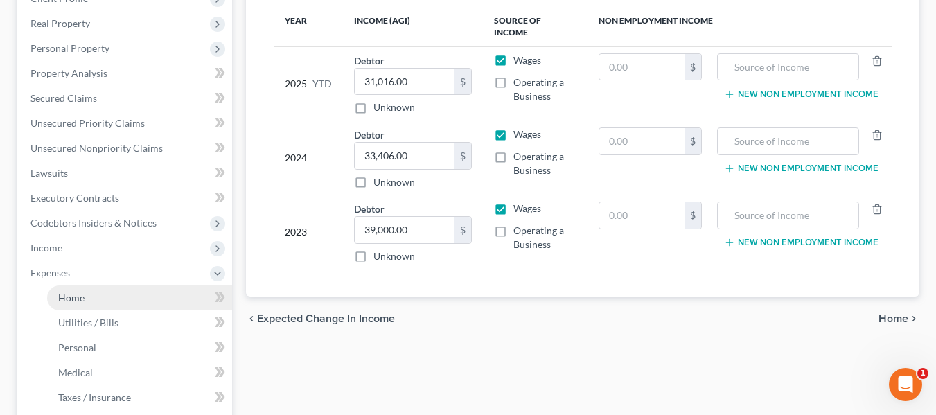
click at [72, 303] on link "Home" at bounding box center [139, 297] width 185 height 25
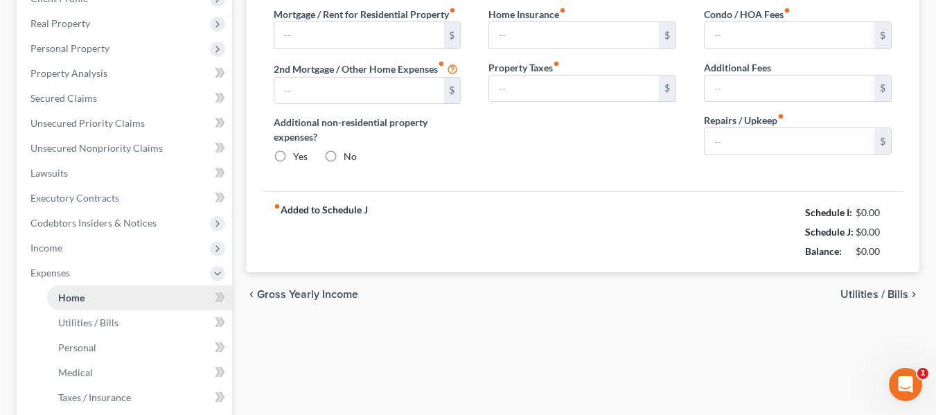
type input "0.00"
radio input "true"
type input "0.00"
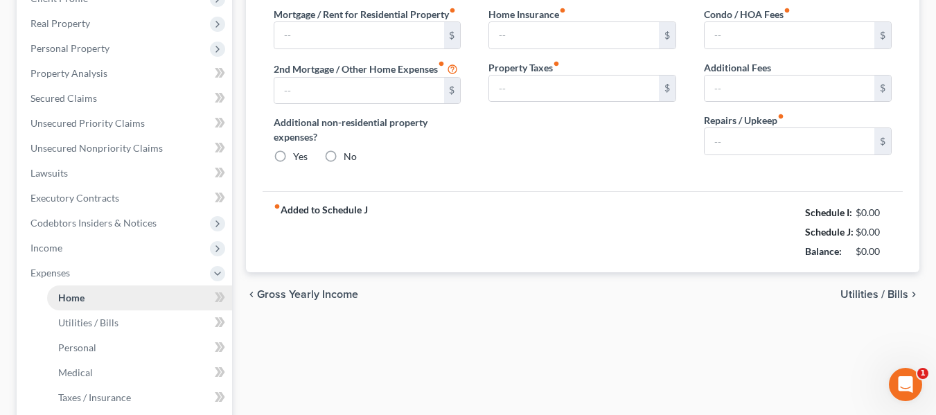
type input "0.00"
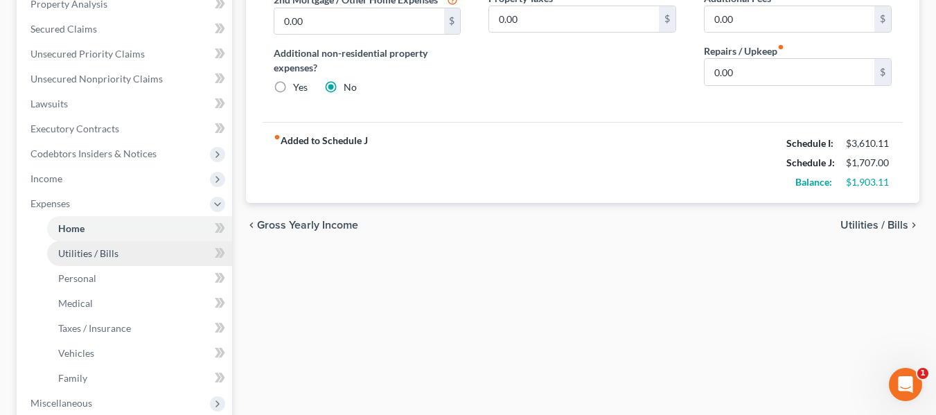
click at [76, 257] on span "Utilities / Bills" at bounding box center [88, 253] width 60 height 12
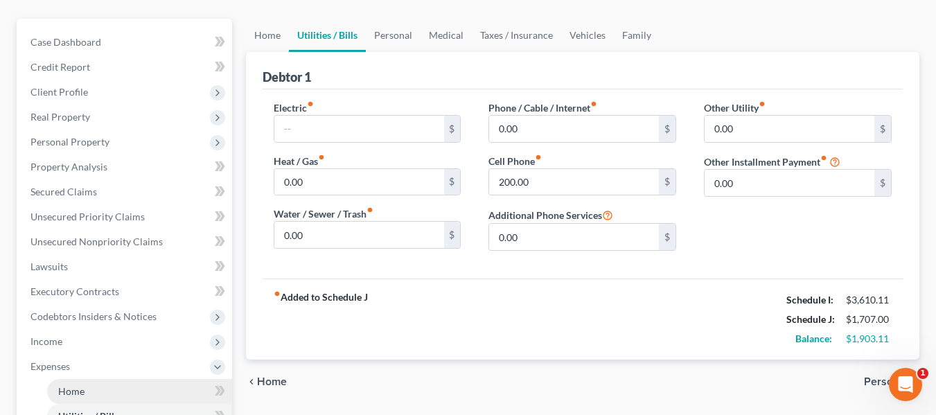
scroll to position [139, 0]
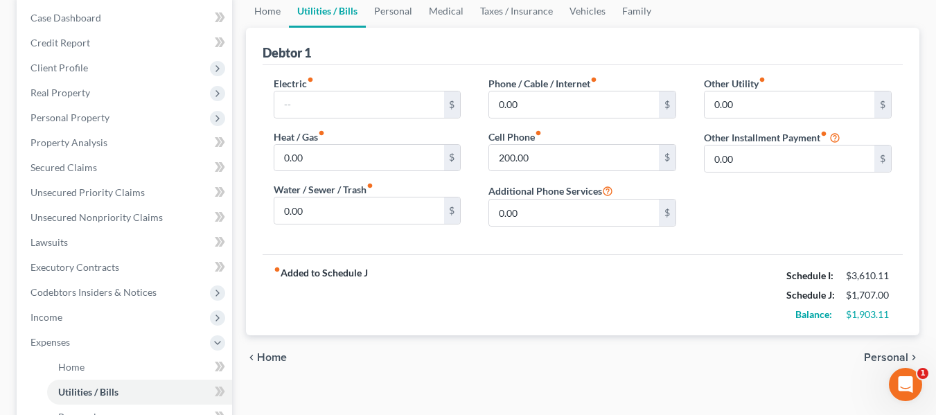
click at [861, 37] on div "Debtor 1" at bounding box center [583, 46] width 640 height 37
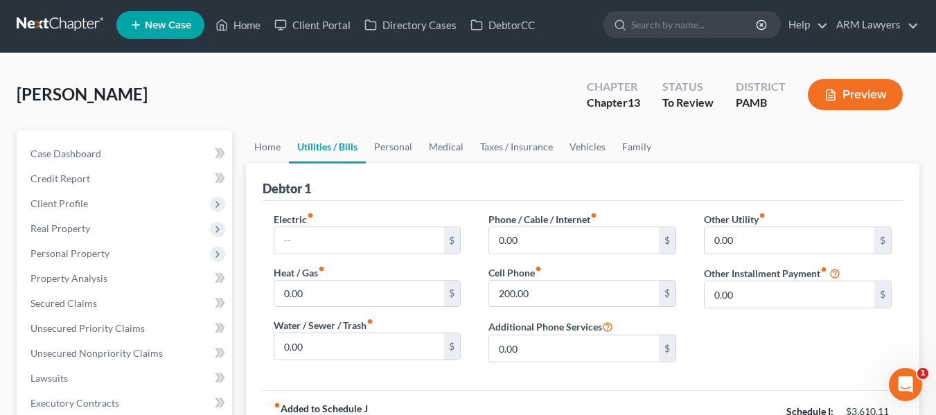
scroll to position [0, 0]
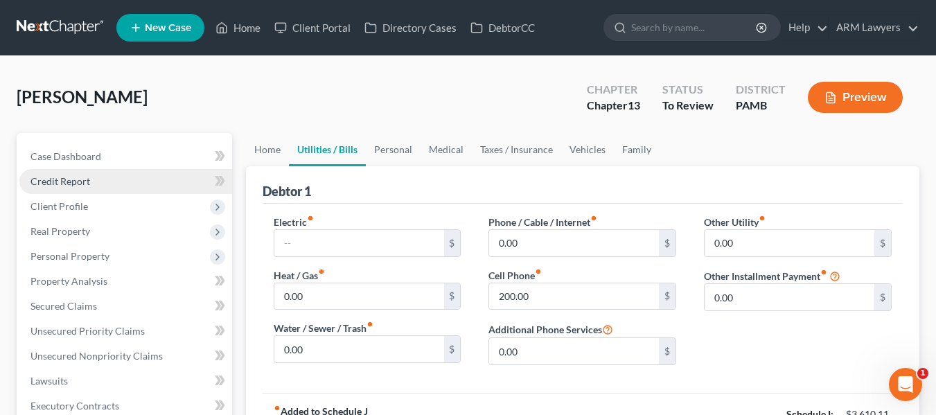
click at [64, 179] on span "Credit Report" at bounding box center [60, 181] width 60 height 12
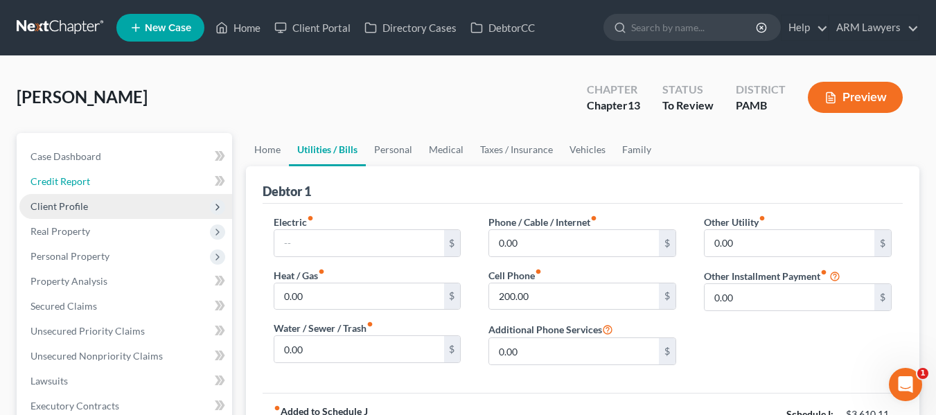
scroll to position [44, 0]
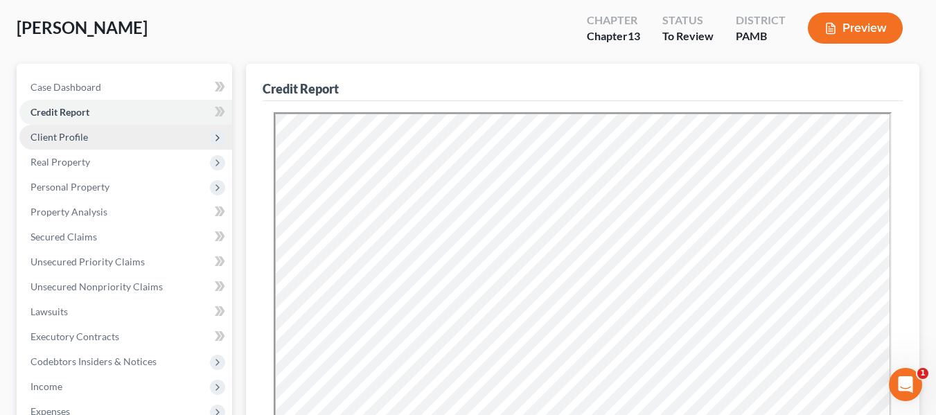
click at [59, 142] on span "Client Profile" at bounding box center [59, 137] width 58 height 12
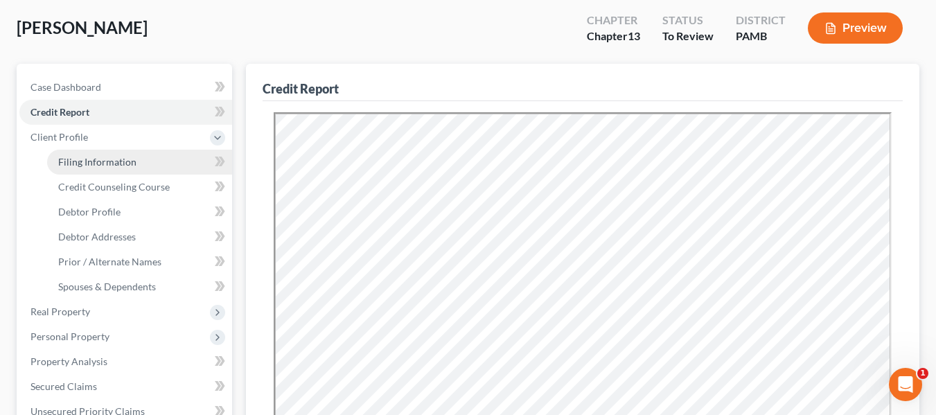
click at [91, 168] on link "Filing Information" at bounding box center [139, 162] width 185 height 25
select select "1"
select select "0"
select select "3"
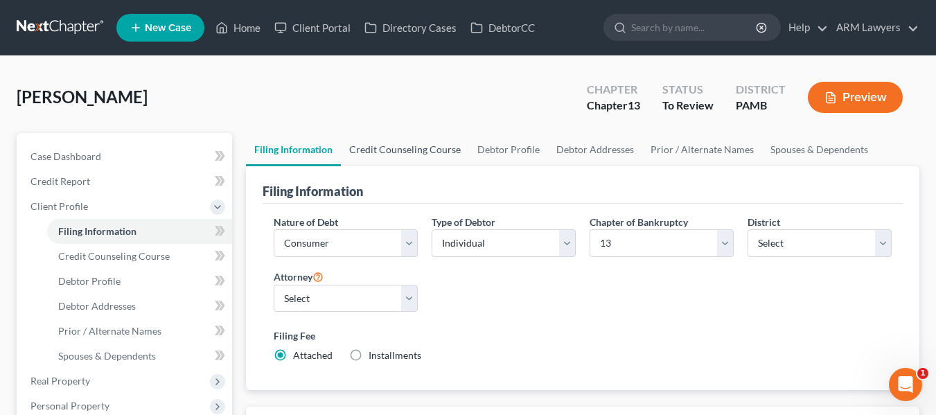
click at [421, 151] on link "Credit Counseling Course" at bounding box center [405, 149] width 128 height 33
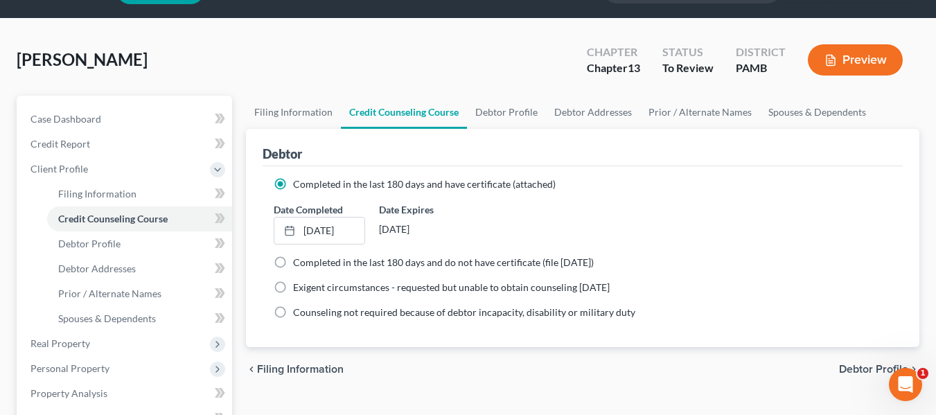
scroll to position [69, 0]
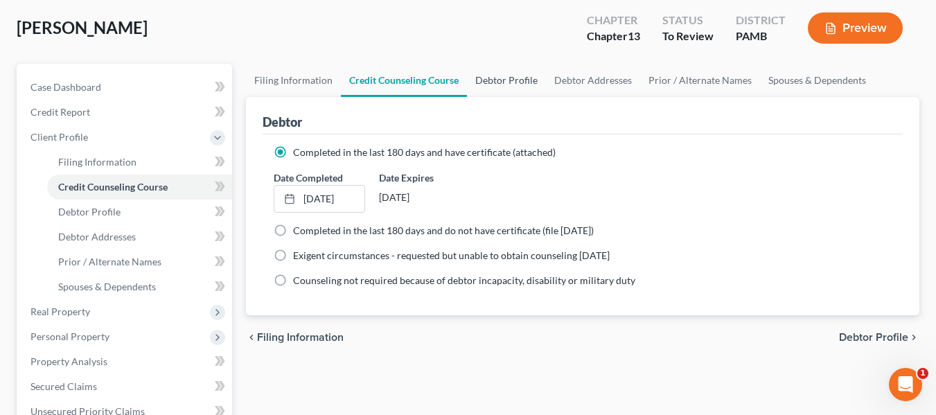
click at [525, 82] on link "Debtor Profile" at bounding box center [506, 80] width 79 height 33
select select "0"
select select "2"
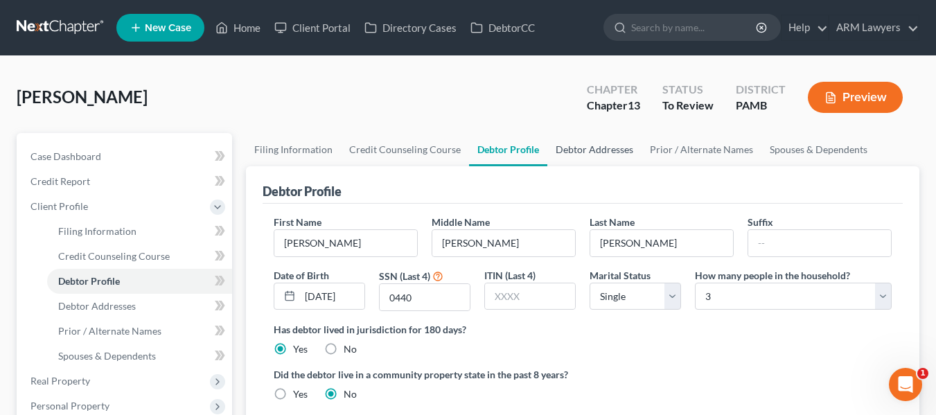
click at [570, 148] on link "Debtor Addresses" at bounding box center [594, 149] width 94 height 33
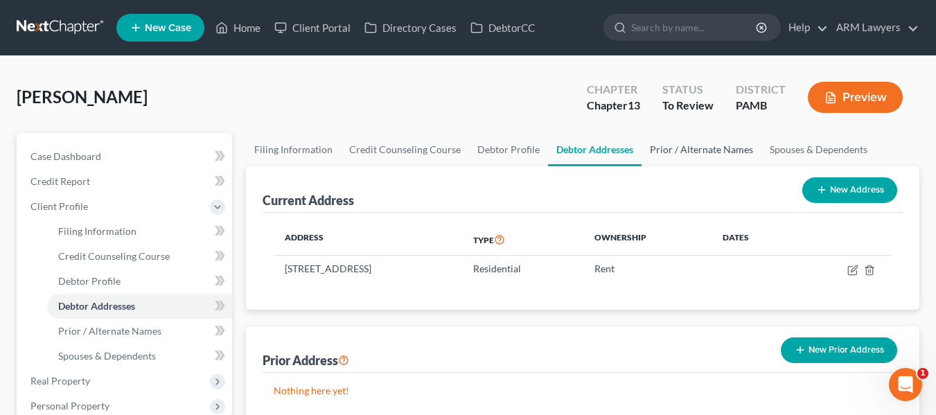
click at [699, 147] on link "Prior / Alternate Names" at bounding box center [702, 149] width 120 height 33
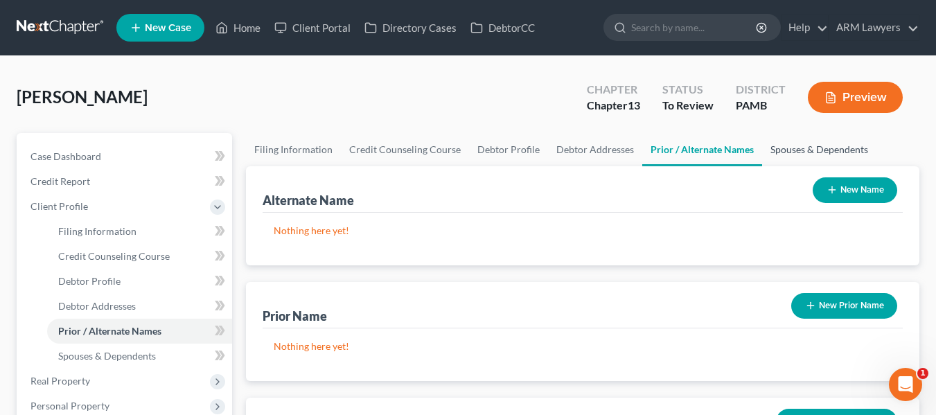
click at [796, 148] on link "Spouses & Dependents" at bounding box center [819, 149] width 114 height 33
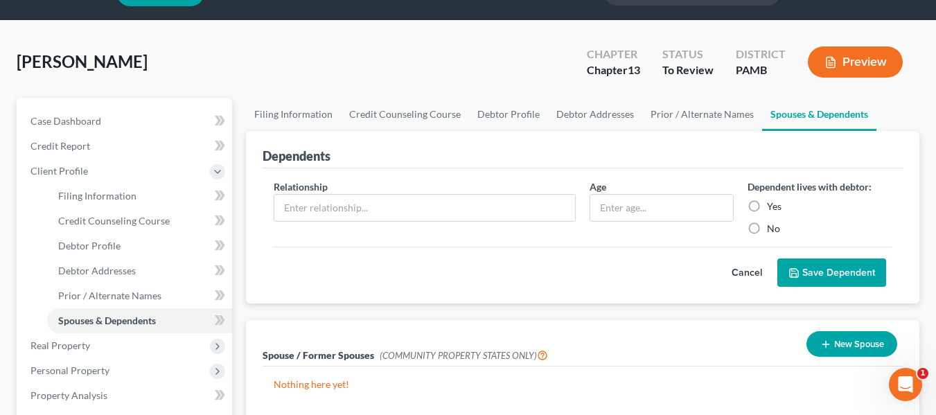
scroll to position [69, 0]
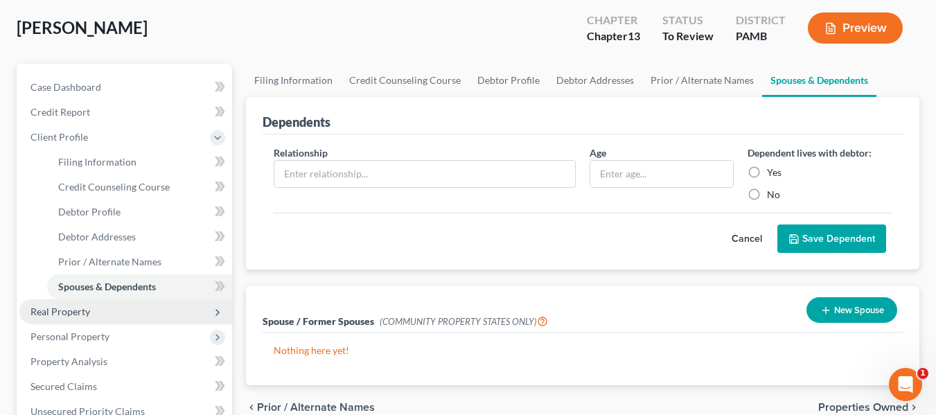
click at [44, 312] on span "Real Property" at bounding box center [60, 312] width 60 height 12
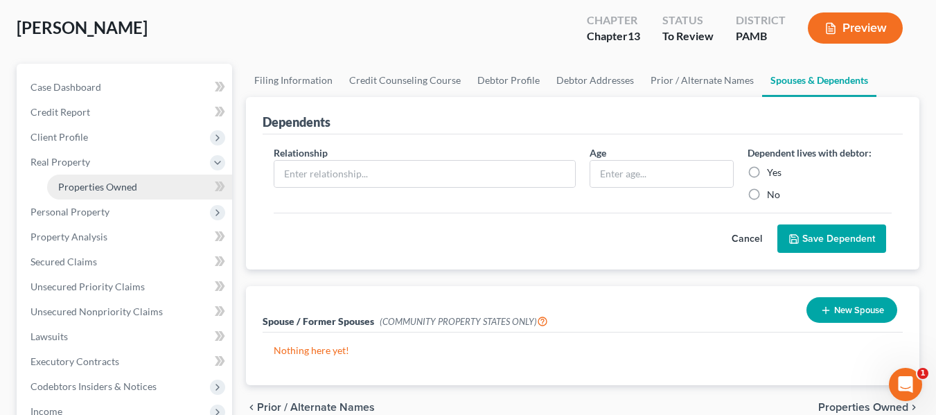
click at [87, 182] on span "Properties Owned" at bounding box center [97, 187] width 79 height 12
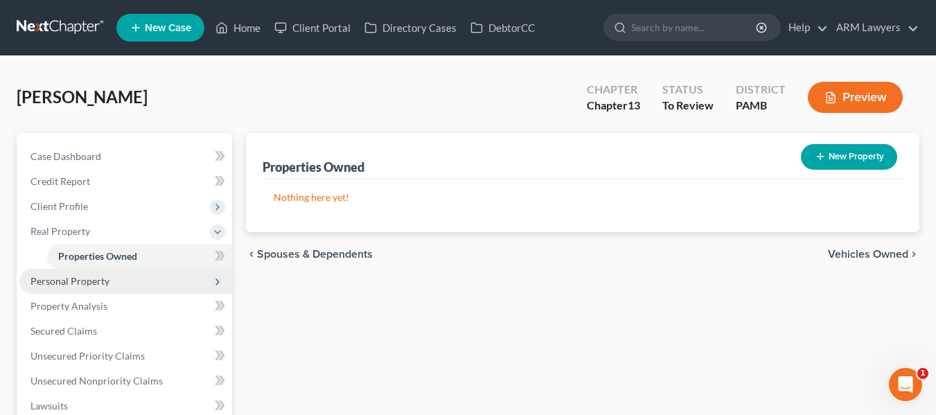
click at [131, 284] on span "Personal Property" at bounding box center [125, 281] width 213 height 25
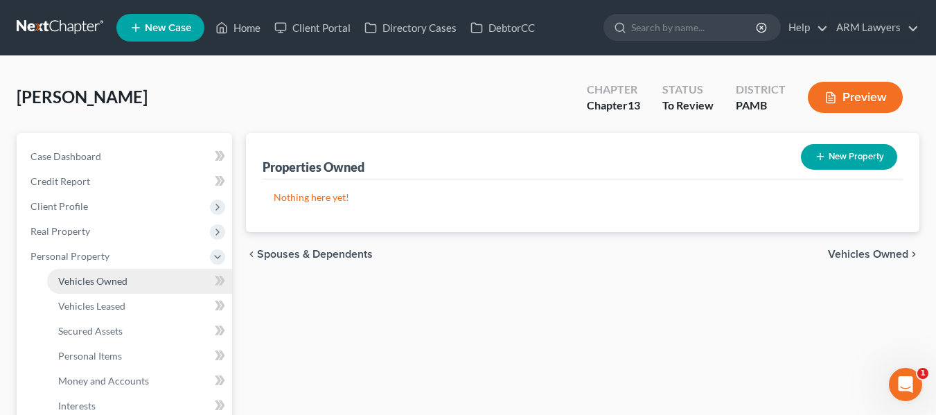
click at [116, 272] on link "Vehicles Owned" at bounding box center [139, 281] width 185 height 25
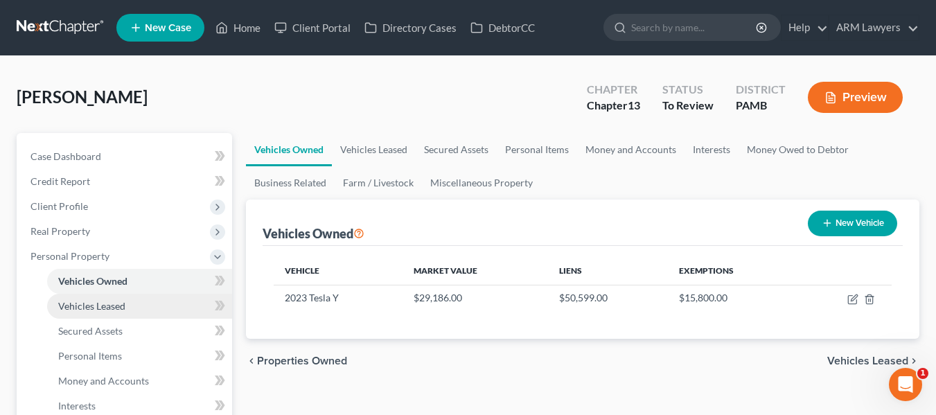
click at [78, 310] on span "Vehicles Leased" at bounding box center [91, 306] width 67 height 12
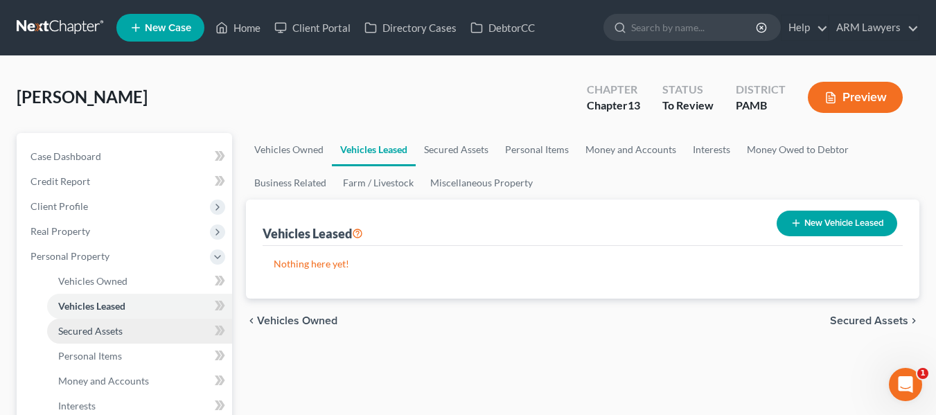
click at [105, 328] on span "Secured Assets" at bounding box center [90, 331] width 64 height 12
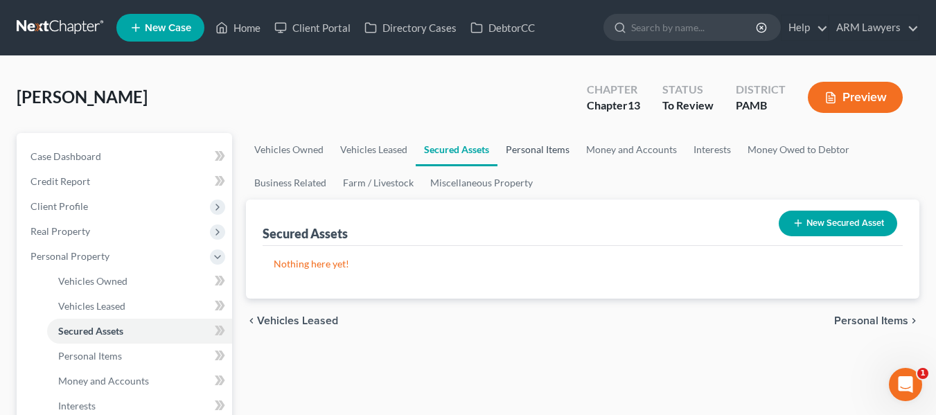
click at [549, 146] on link "Personal Items" at bounding box center [537, 149] width 80 height 33
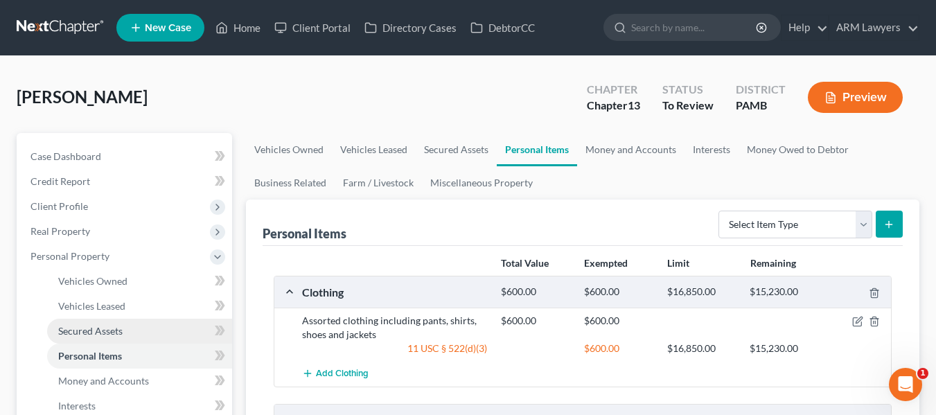
click at [106, 326] on span "Secured Assets" at bounding box center [90, 331] width 64 height 12
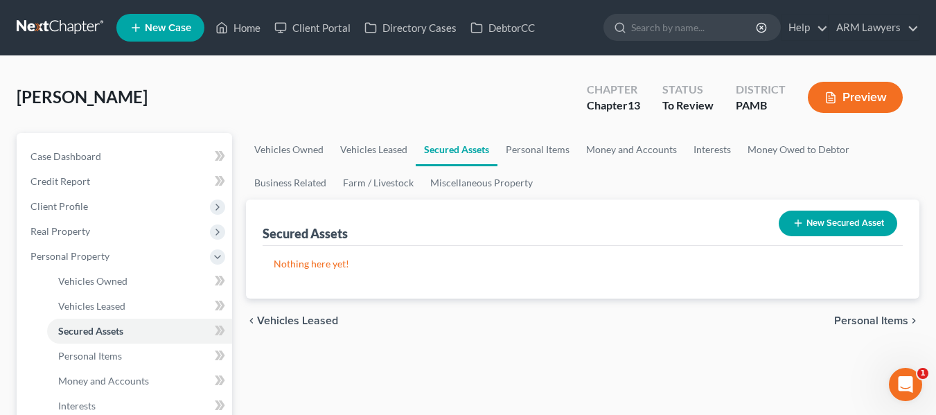
click at [818, 225] on button "New Secured Asset" at bounding box center [838, 224] width 118 height 26
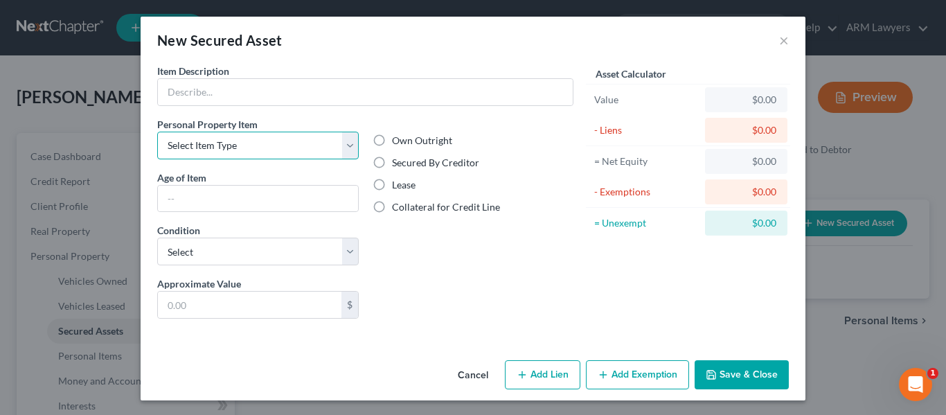
click at [240, 152] on select "Select Item Type Clothing Collectibles Of Value Electronics Firearms Household …" at bounding box center [258, 146] width 202 height 28
click at [459, 377] on button "Cancel" at bounding box center [473, 376] width 53 height 28
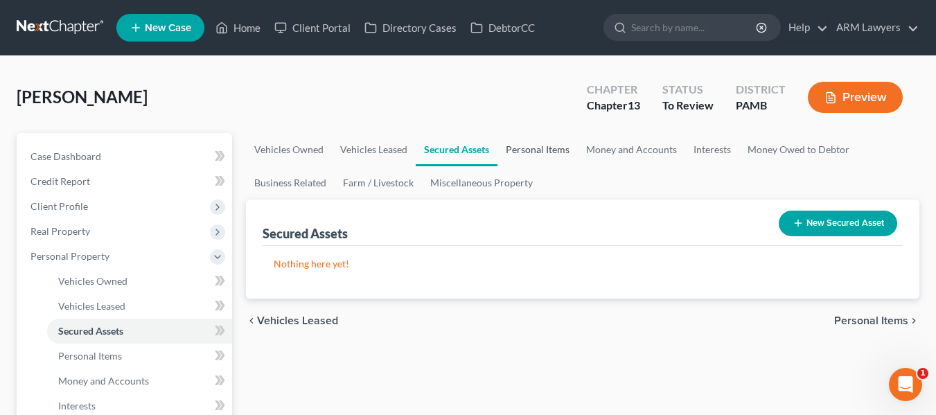
click at [544, 148] on link "Personal Items" at bounding box center [537, 149] width 80 height 33
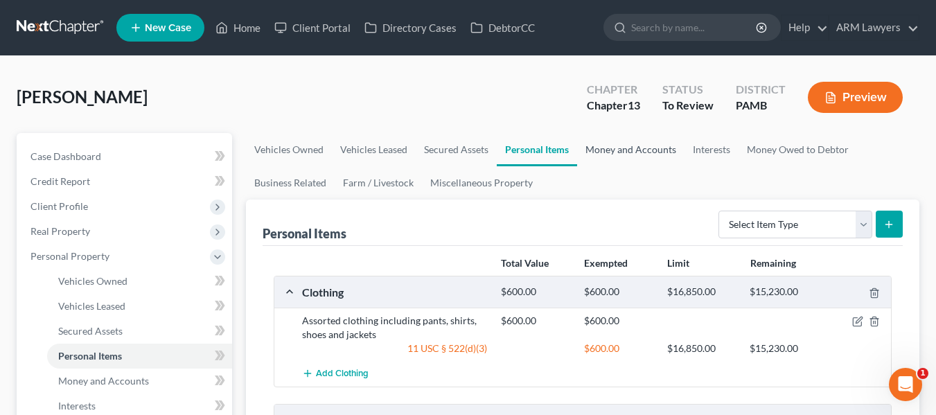
click at [640, 148] on link "Money and Accounts" at bounding box center [630, 149] width 107 height 33
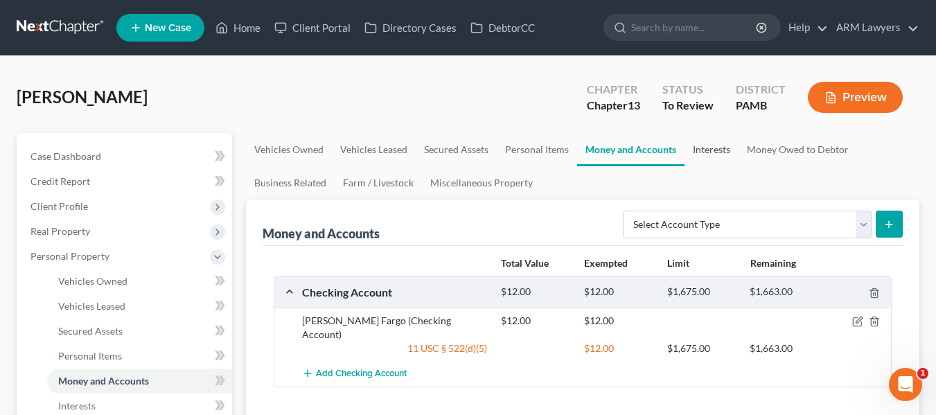
click at [705, 145] on link "Interests" at bounding box center [712, 149] width 54 height 33
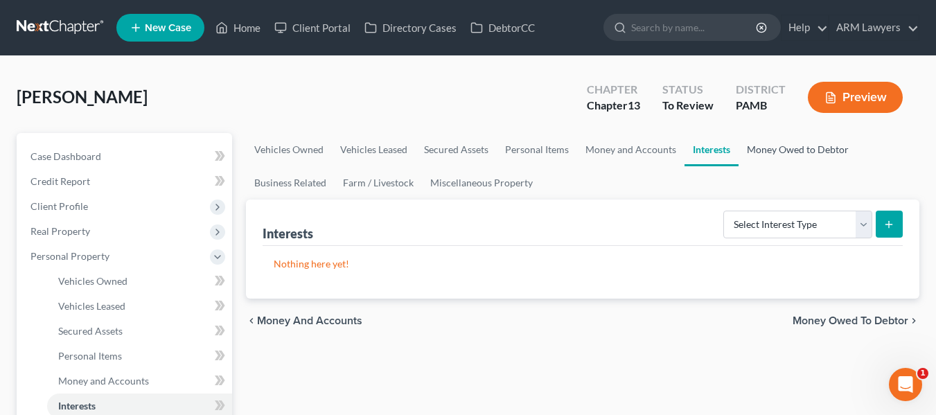
click at [780, 148] on link "Money Owed to Debtor" at bounding box center [798, 149] width 118 height 33
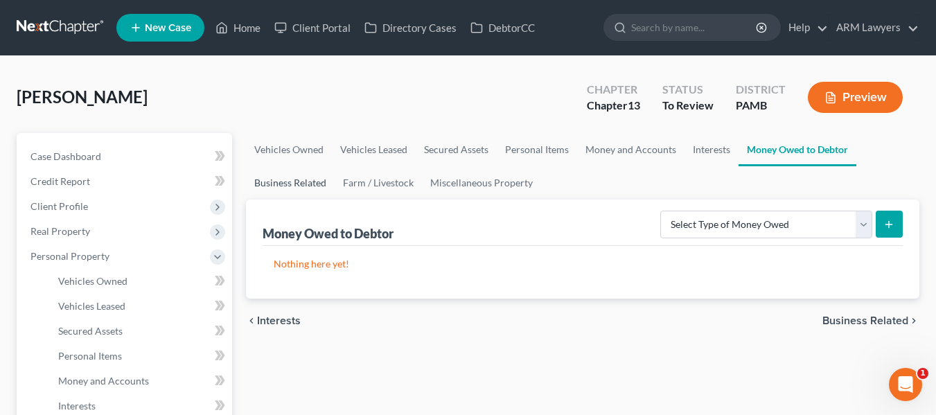
click at [315, 179] on link "Business Related" at bounding box center [290, 182] width 89 height 33
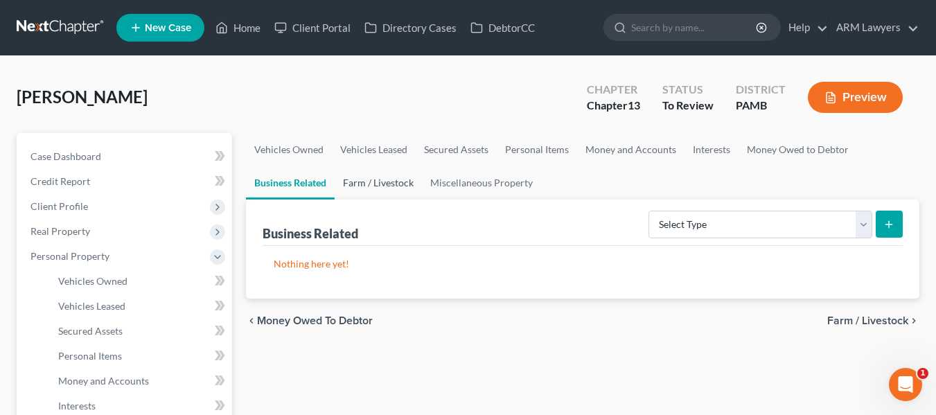
click at [385, 177] on link "Farm / Livestock" at bounding box center [378, 182] width 87 height 33
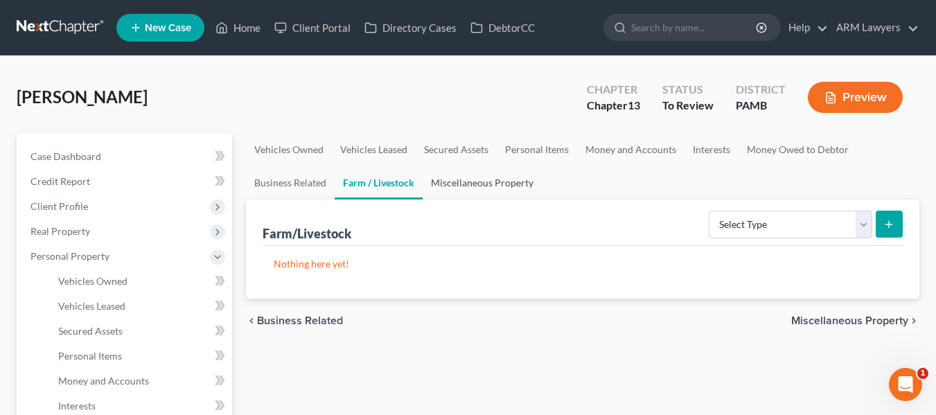
click at [450, 179] on link "Miscellaneous Property" at bounding box center [482, 182] width 119 height 33
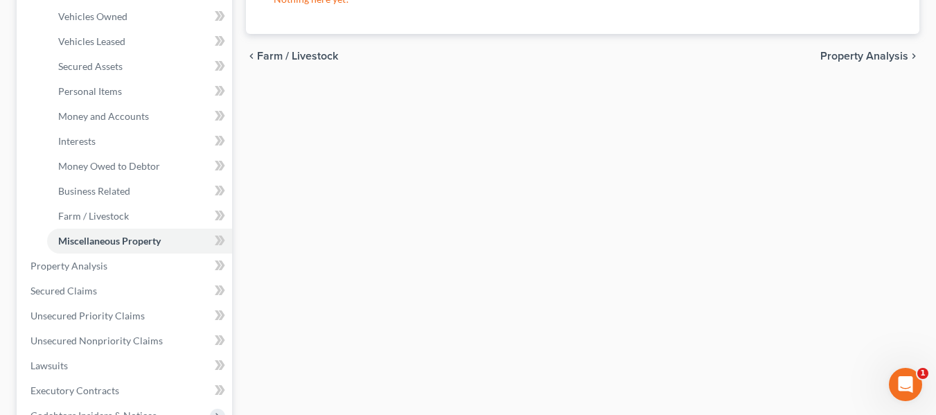
scroll to position [277, 0]
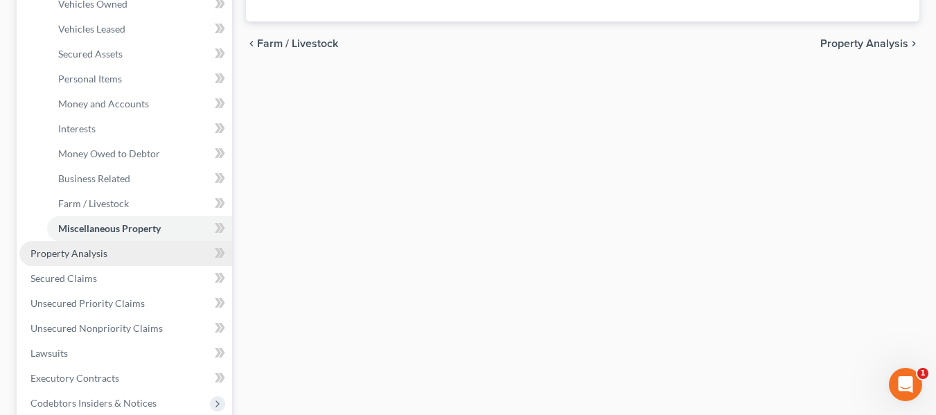
click at [136, 255] on link "Property Analysis" at bounding box center [125, 253] width 213 height 25
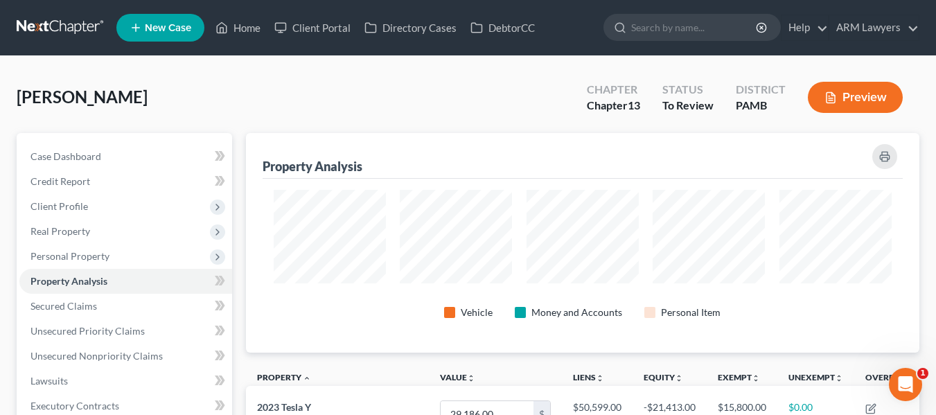
scroll to position [69, 0]
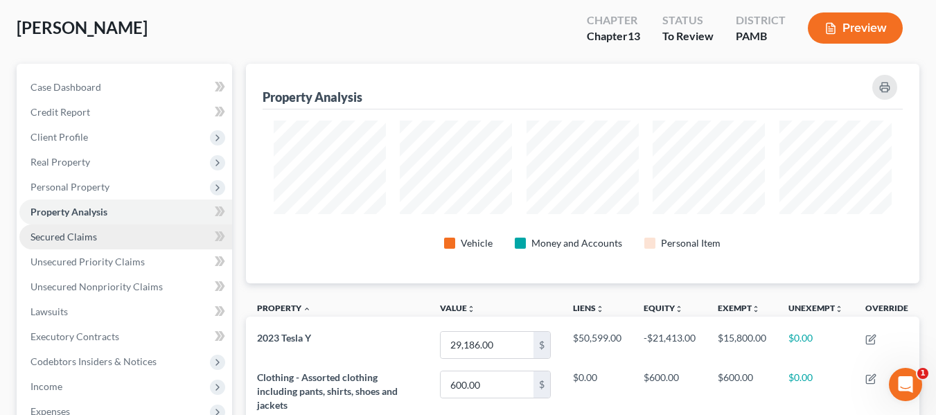
click at [96, 231] on link "Secured Claims" at bounding box center [125, 236] width 213 height 25
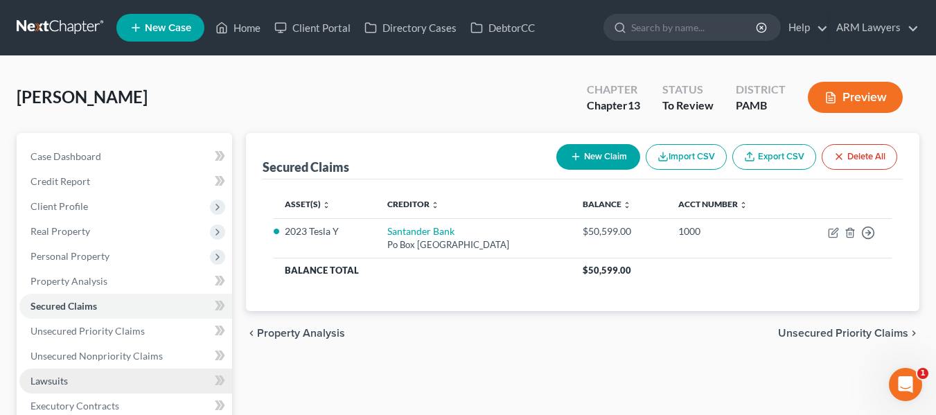
scroll to position [69, 0]
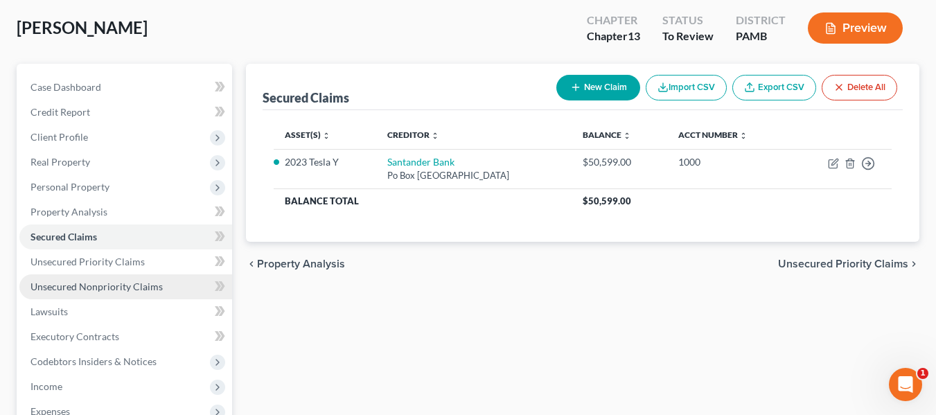
click at [67, 290] on span "Unsecured Nonpriority Claims" at bounding box center [96, 287] width 132 height 12
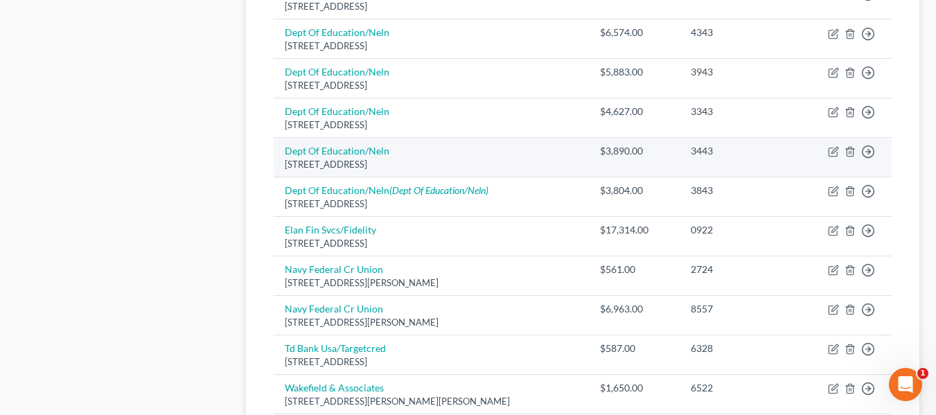
scroll to position [693, 0]
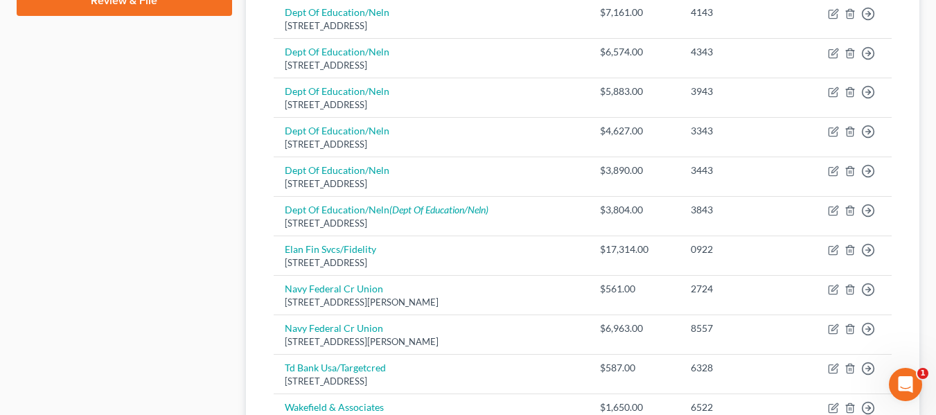
click at [67, 232] on div "Case Dashboard Payments Invoices Payments Payments Credit Report Client Profile" at bounding box center [124, 5] width 229 height 1130
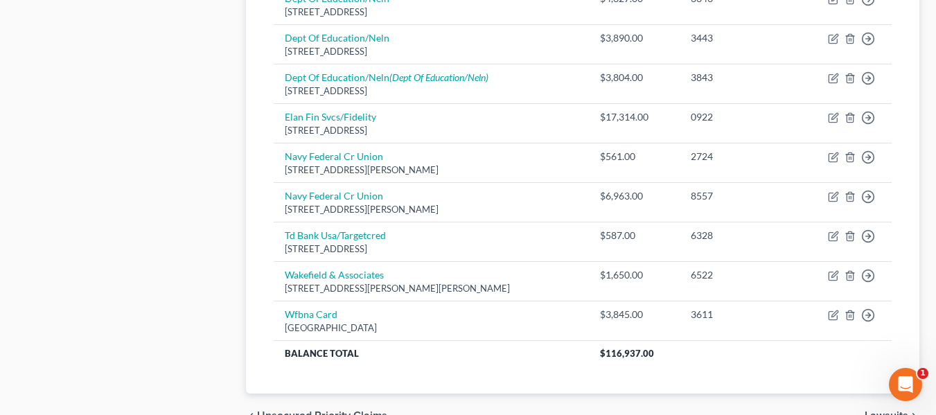
scroll to position [831, 0]
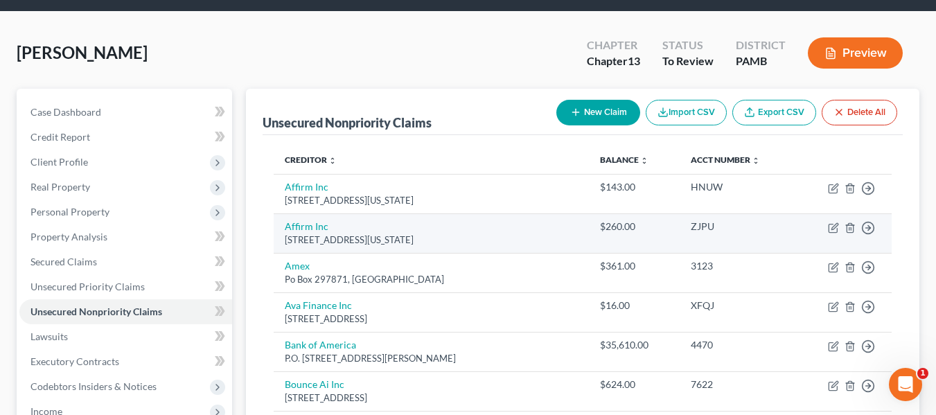
scroll to position [69, 0]
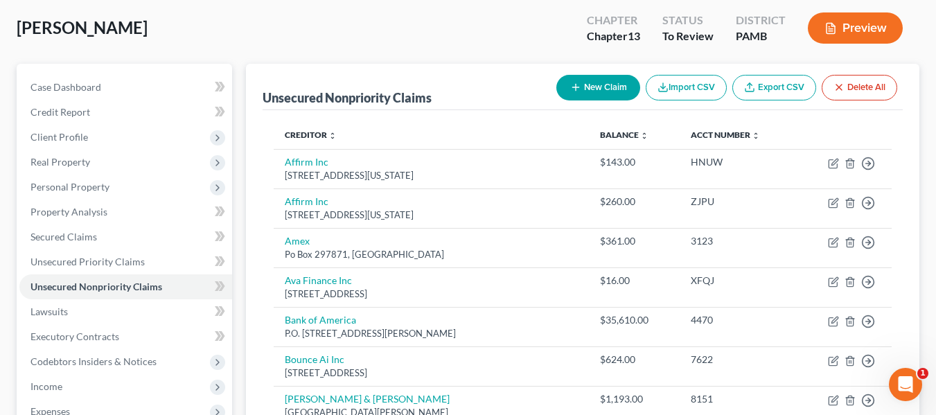
click at [865, 31] on button "Preview" at bounding box center [855, 27] width 95 height 31
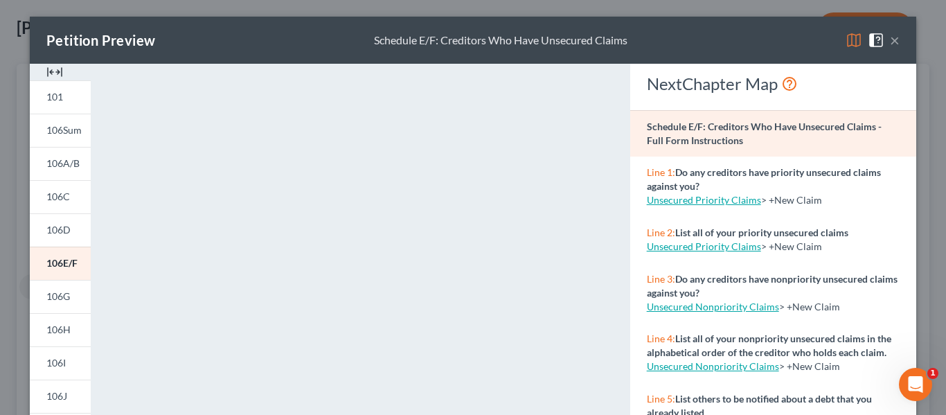
click at [890, 37] on button "×" at bounding box center [895, 40] width 10 height 17
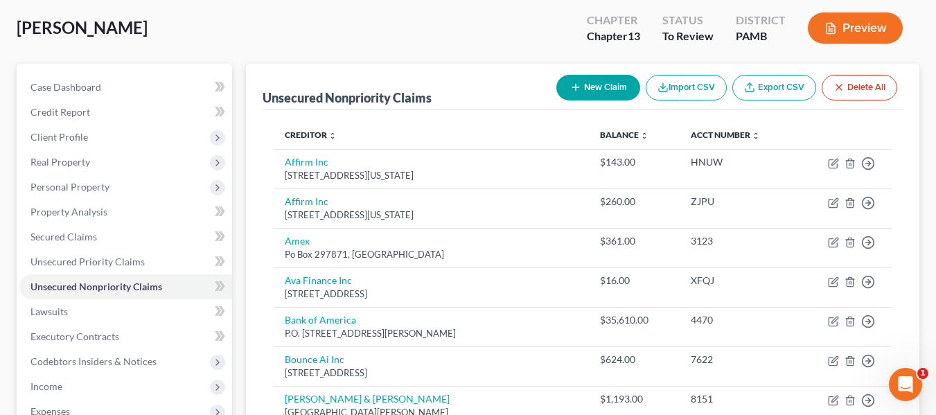
click at [24, 48] on div "Mitchell, Brian Upgraded Chapter Chapter 13 Status To Review District PAMB Prev…" at bounding box center [468, 33] width 903 height 60
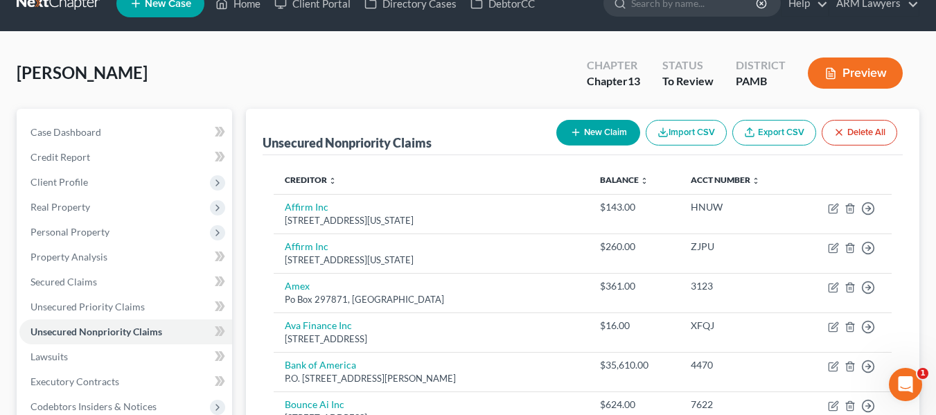
scroll to position [0, 0]
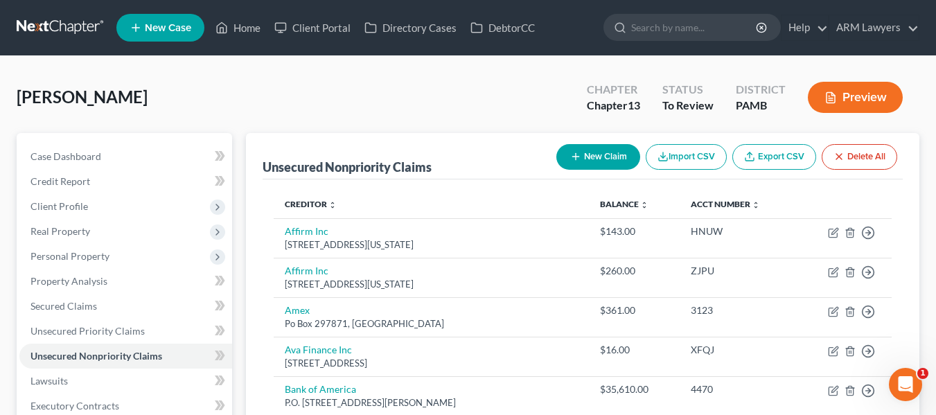
click at [79, 28] on link at bounding box center [61, 27] width 89 height 25
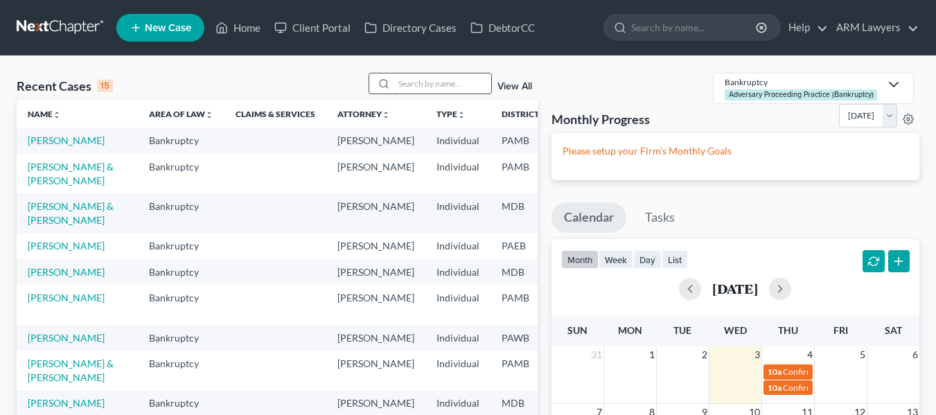
click at [398, 82] on input "search" at bounding box center [442, 83] width 97 height 20
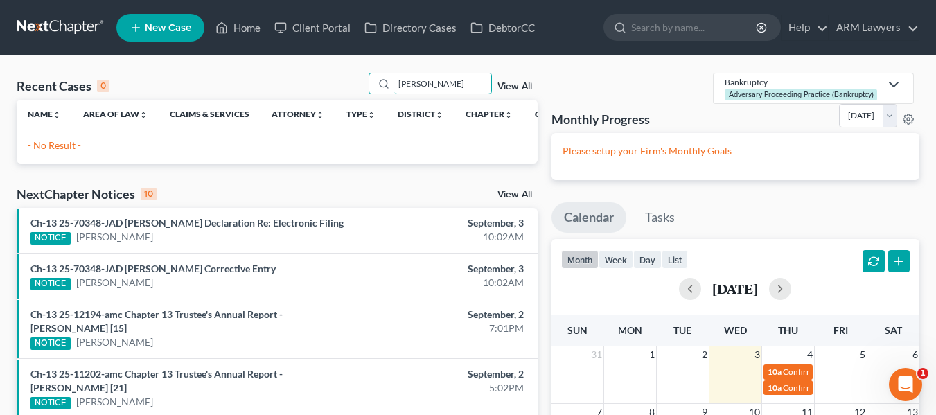
drag, startPoint x: 454, startPoint y: 81, endPoint x: 355, endPoint y: 90, distance: 99.5
click at [357, 90] on div "Recent Cases 0 [PERSON_NAME] st View All" at bounding box center [277, 86] width 521 height 27
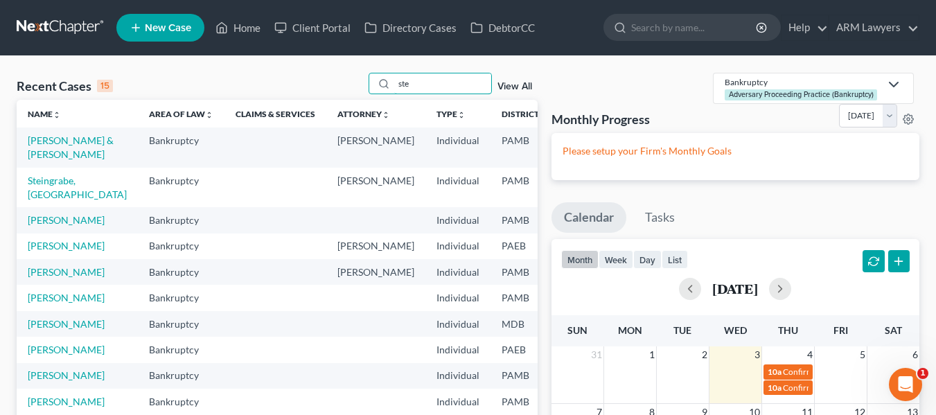
type input "stei"
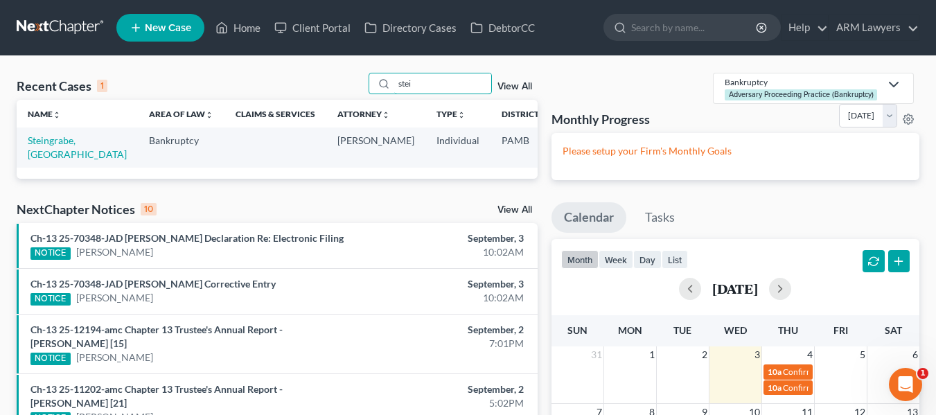
drag, startPoint x: 423, startPoint y: 84, endPoint x: 340, endPoint y: 82, distance: 83.2
click at [342, 83] on div "Recent Cases 1 stei View All" at bounding box center [277, 86] width 521 height 27
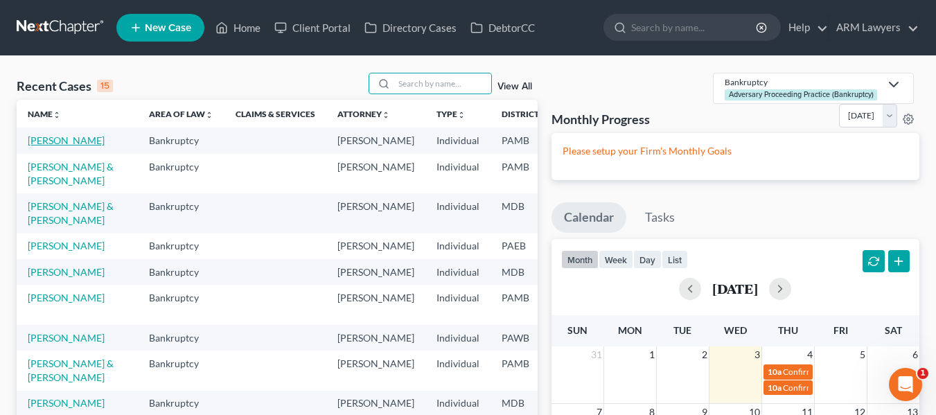
click at [44, 143] on link "[PERSON_NAME]" at bounding box center [66, 140] width 77 height 12
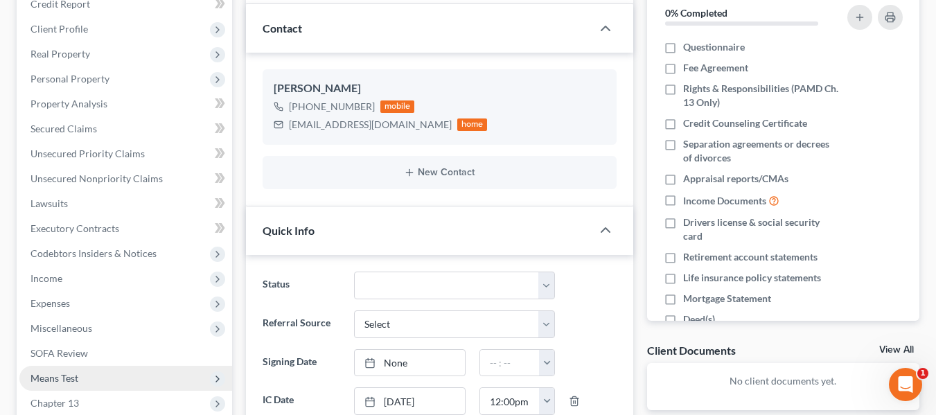
scroll to position [208, 0]
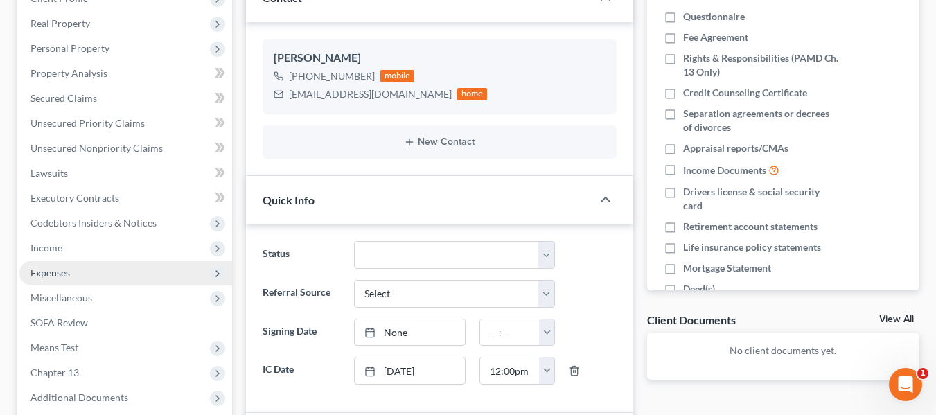
click at [58, 281] on span "Expenses" at bounding box center [125, 273] width 213 height 25
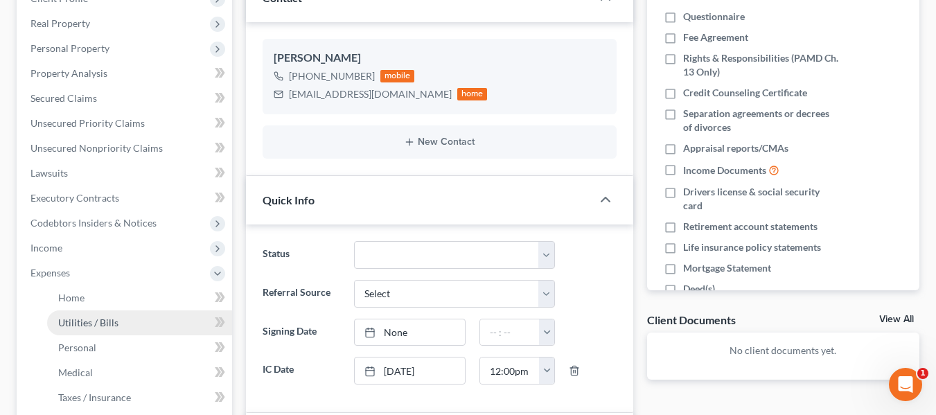
click at [94, 332] on link "Utilities / Bills" at bounding box center [139, 322] width 185 height 25
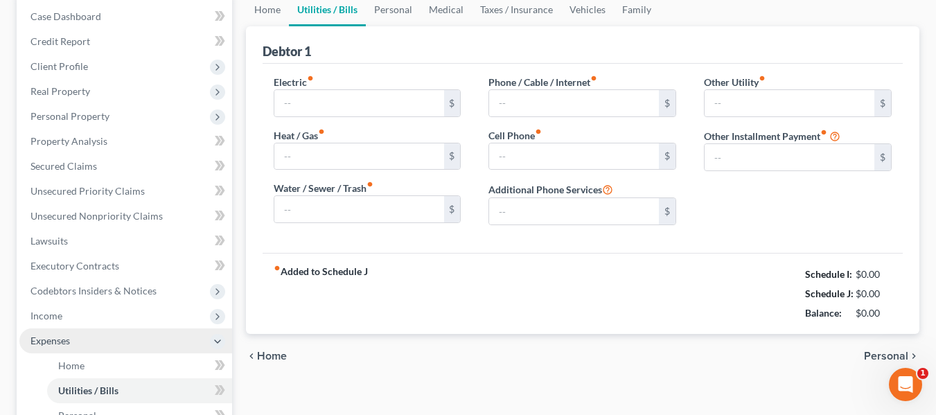
type input "0.00"
type input "200.00"
type input "0.00"
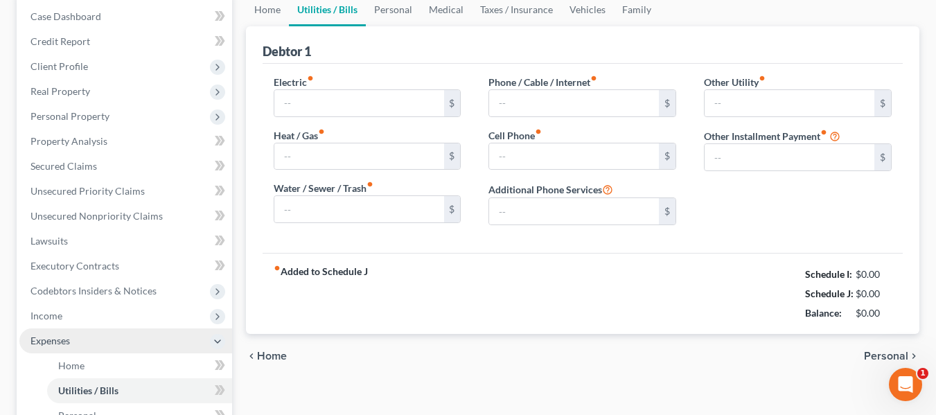
type input "0.00"
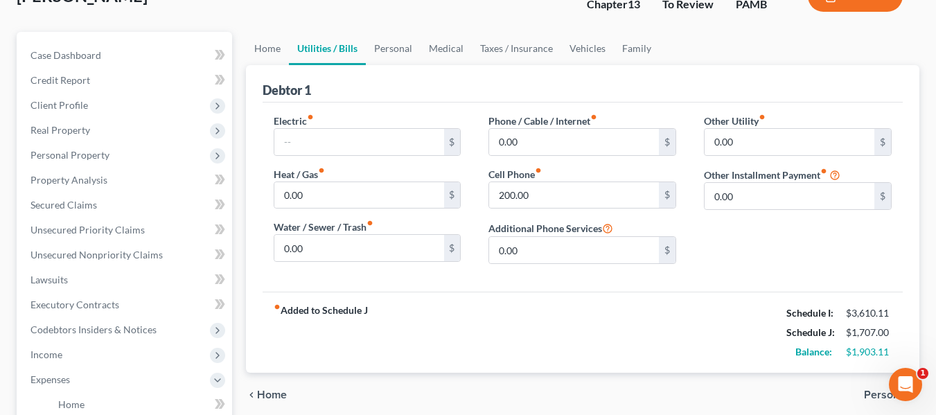
scroll to position [69, 0]
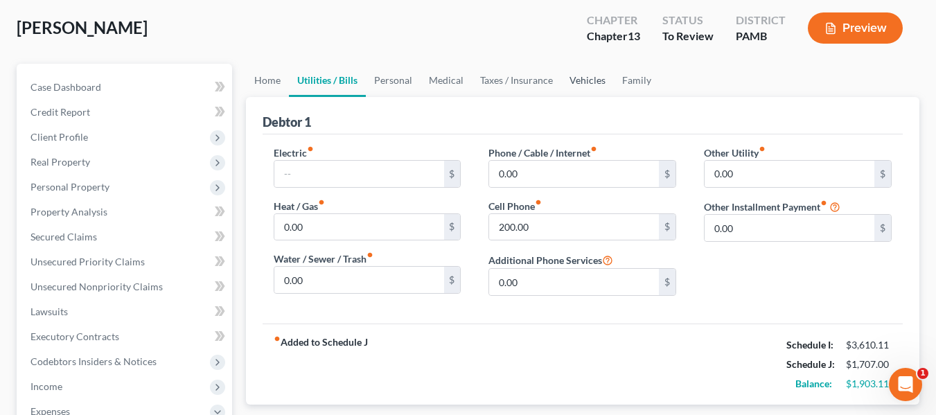
click at [594, 79] on link "Vehicles" at bounding box center [587, 80] width 53 height 33
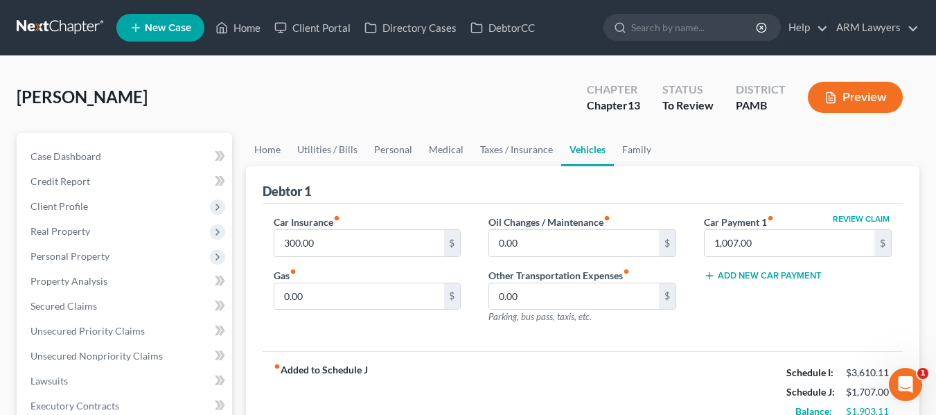
scroll to position [69, 0]
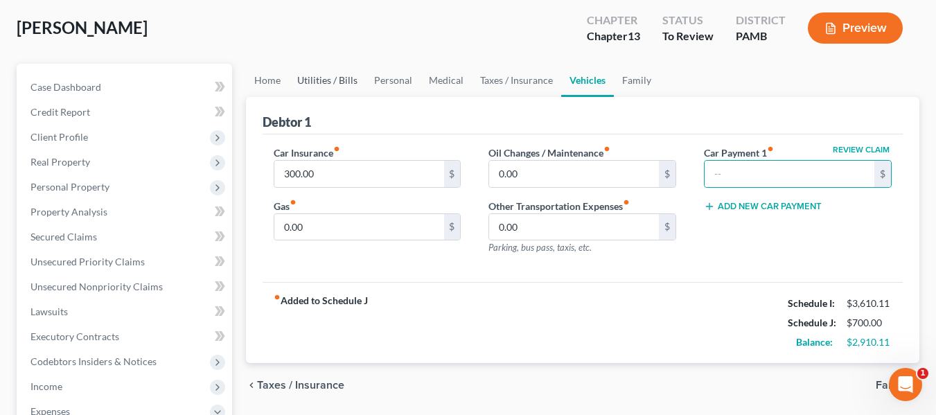
click at [306, 76] on link "Utilities / Bills" at bounding box center [327, 80] width 77 height 33
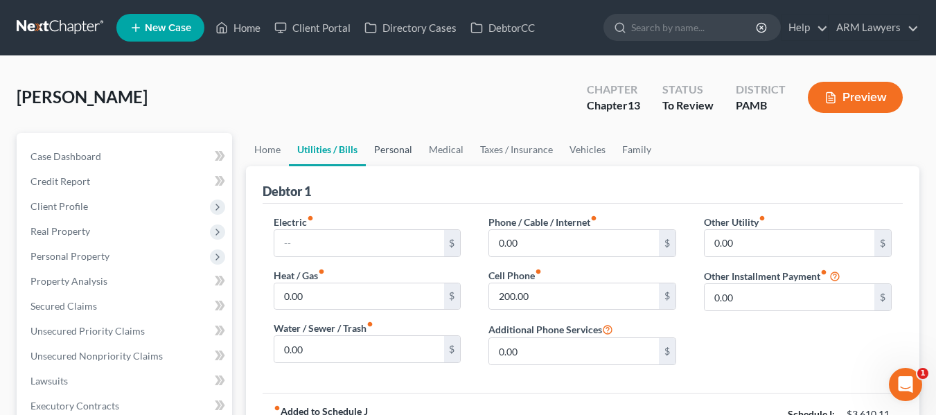
click at [373, 145] on link "Personal" at bounding box center [393, 149] width 55 height 33
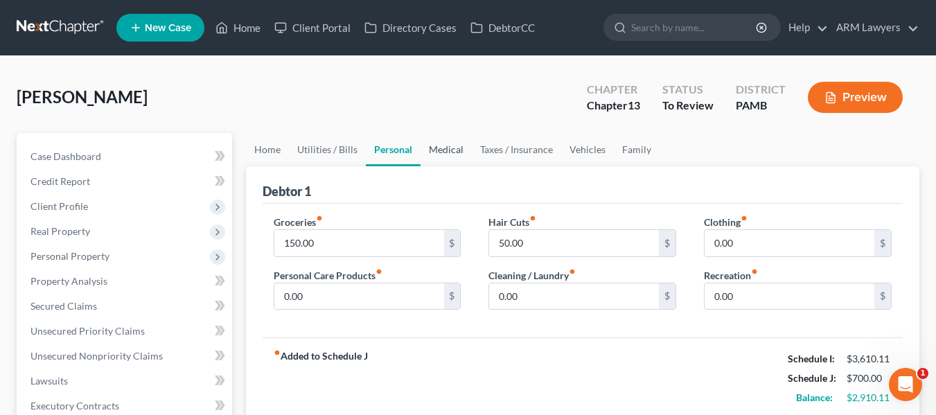
click at [457, 146] on link "Medical" at bounding box center [446, 149] width 51 height 33
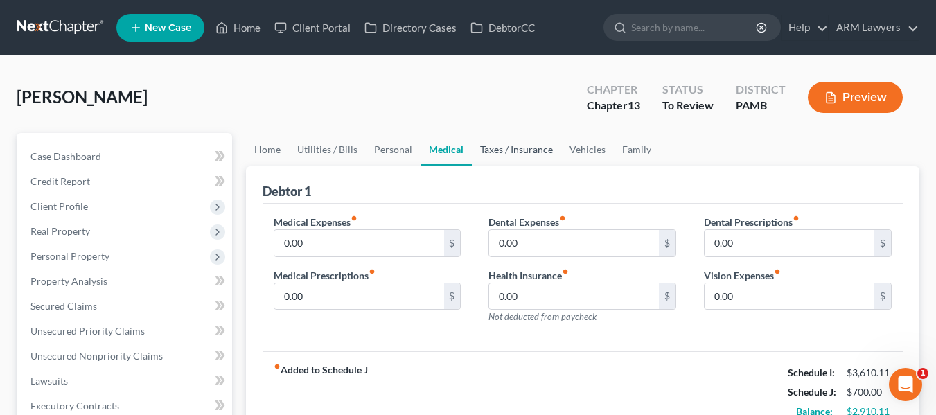
click at [504, 146] on link "Taxes / Insurance" at bounding box center [516, 149] width 89 height 33
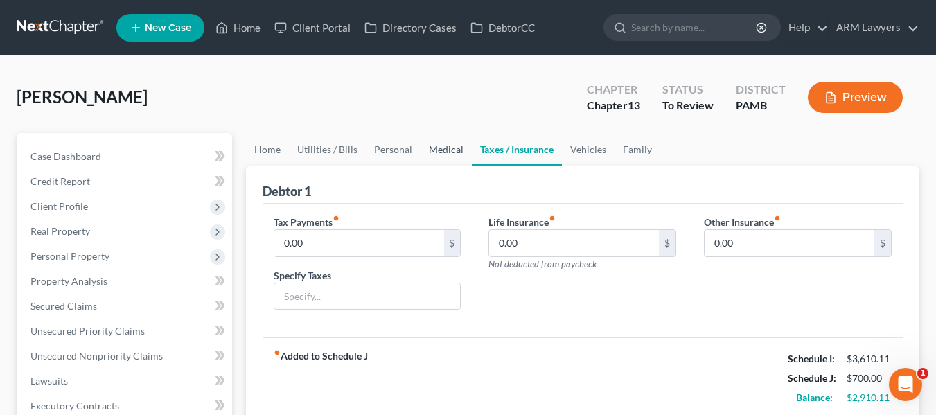
click at [457, 154] on link "Medical" at bounding box center [446, 149] width 51 height 33
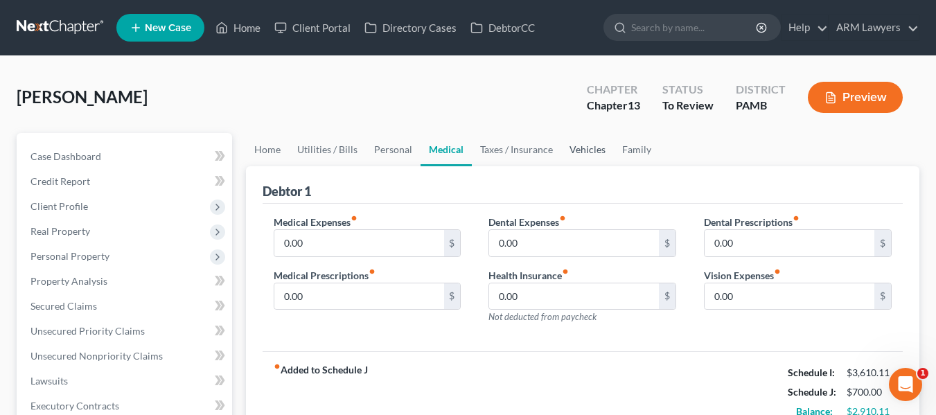
click at [571, 143] on link "Vehicles" at bounding box center [587, 149] width 53 height 33
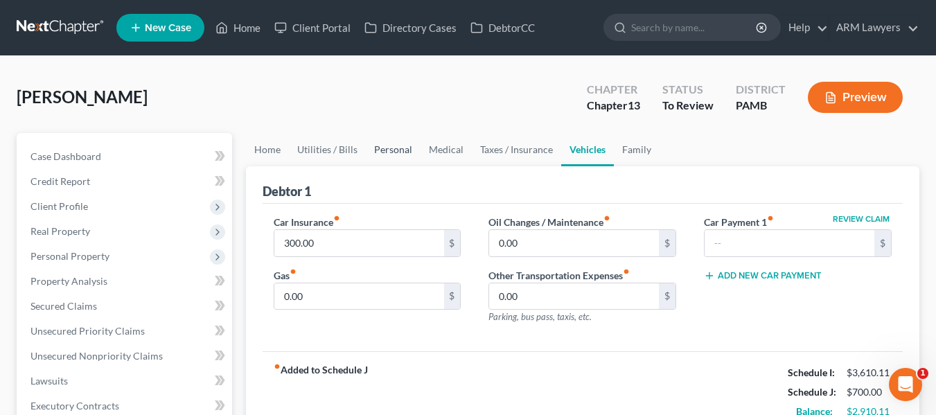
click at [384, 148] on link "Personal" at bounding box center [393, 149] width 55 height 33
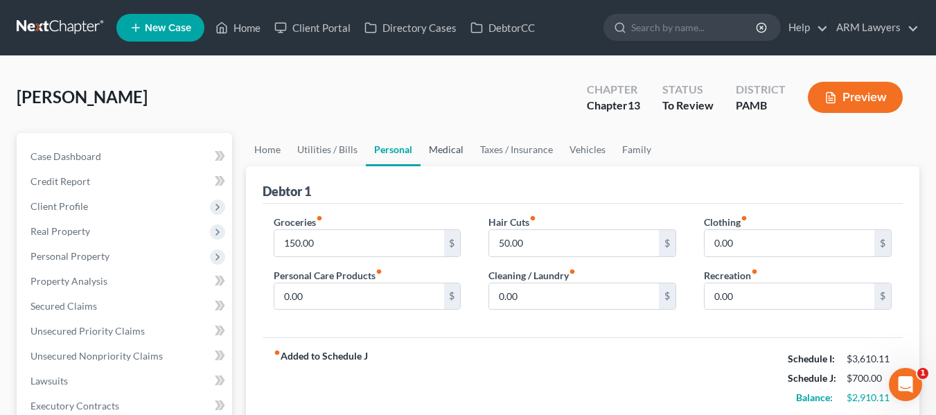
click at [439, 145] on link "Medical" at bounding box center [446, 149] width 51 height 33
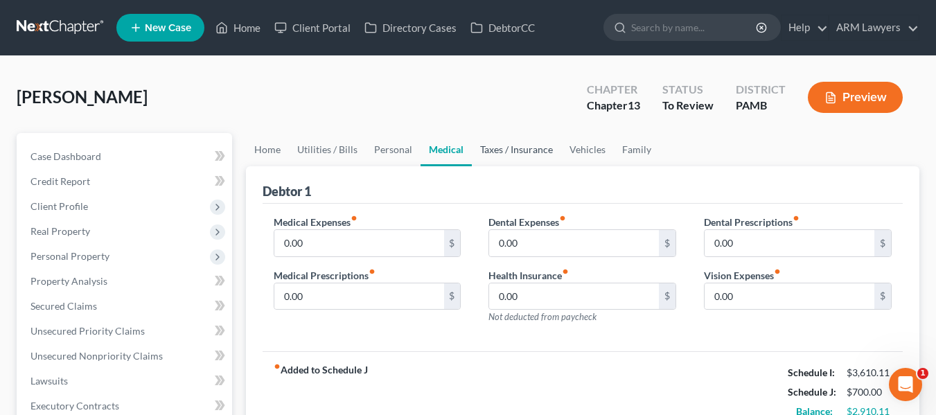
click at [488, 142] on link "Taxes / Insurance" at bounding box center [516, 149] width 89 height 33
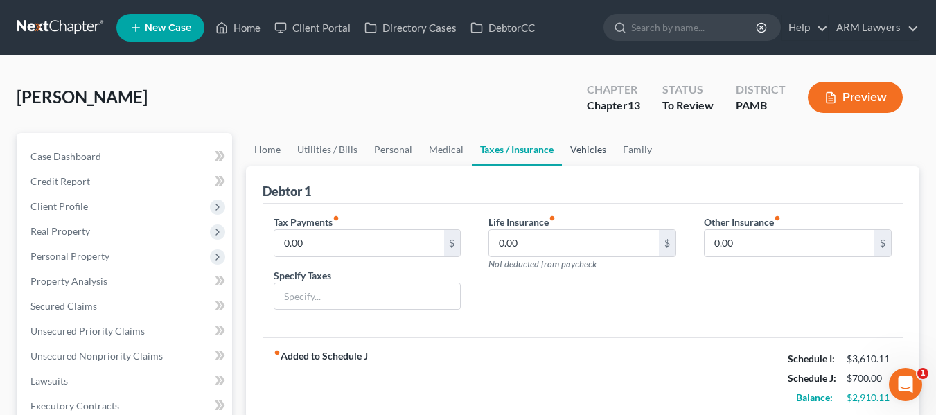
click at [577, 145] on link "Vehicles" at bounding box center [588, 149] width 53 height 33
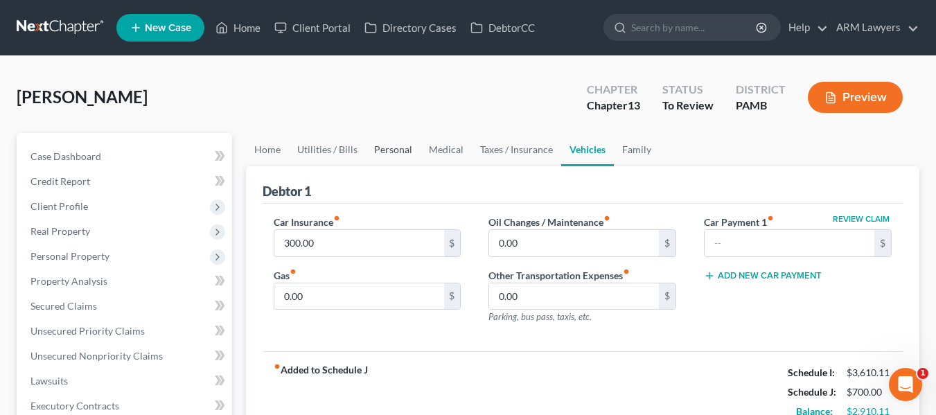
click at [391, 149] on link "Personal" at bounding box center [393, 149] width 55 height 33
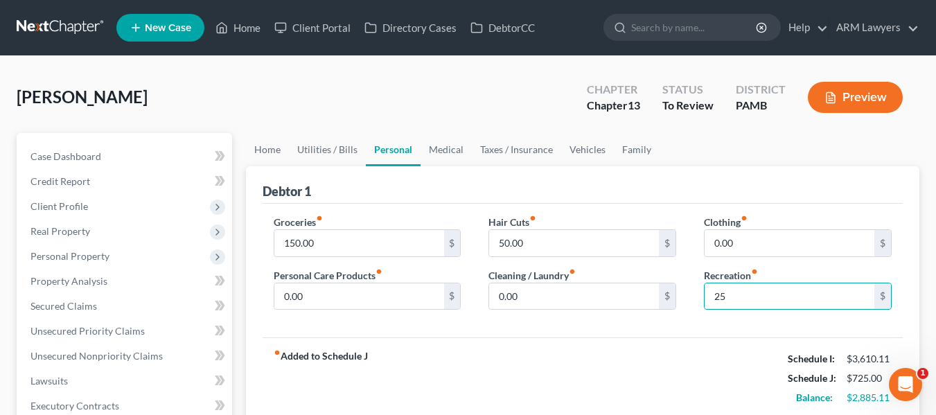
click at [659, 343] on div "fiber_manual_record Added to Schedule J Schedule I: $3,610.11 Schedule J: $725.…" at bounding box center [583, 377] width 640 height 81
click at [709, 317] on div "Clothing fiber_manual_record 0.00 $ Recreation fiber_manual_record 25 $" at bounding box center [797, 268] width 215 height 107
click at [734, 287] on input "25" at bounding box center [790, 296] width 170 height 26
type input "25.00"
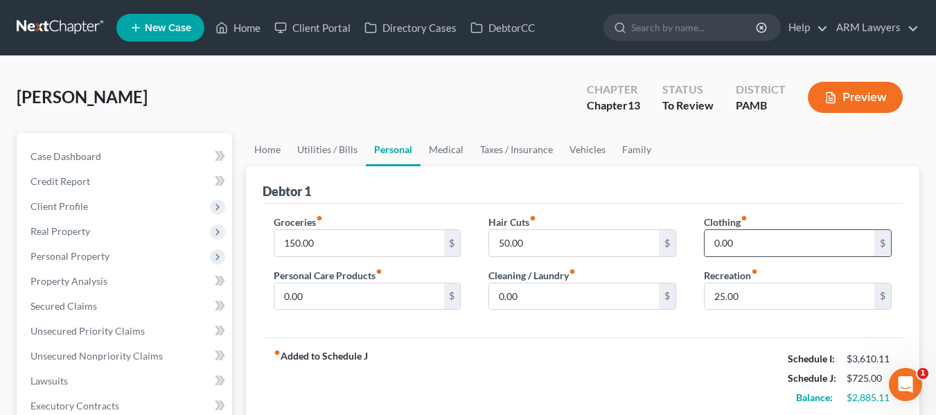
click at [782, 239] on input "0.00" at bounding box center [790, 243] width 170 height 26
type input "50.00"
click at [349, 306] on input "0.00" at bounding box center [359, 296] width 170 height 26
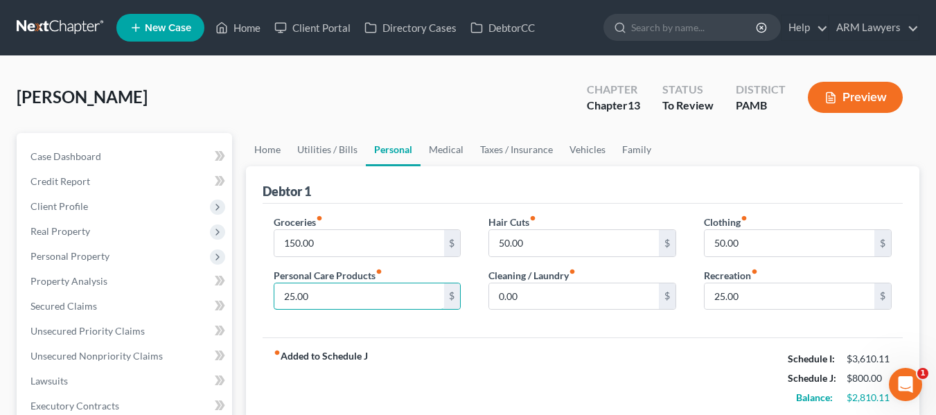
type input "25.00"
click at [501, 339] on div "fiber_manual_record Added to Schedule J Schedule I: $3,610.11 Schedule J: $800.…" at bounding box center [583, 377] width 640 height 81
click at [844, 158] on ul "Home Utilities / Bills Personal Medical Taxes / Insurance Vehicles Family" at bounding box center [582, 149] width 673 height 33
click at [439, 150] on link "Medical" at bounding box center [446, 149] width 51 height 33
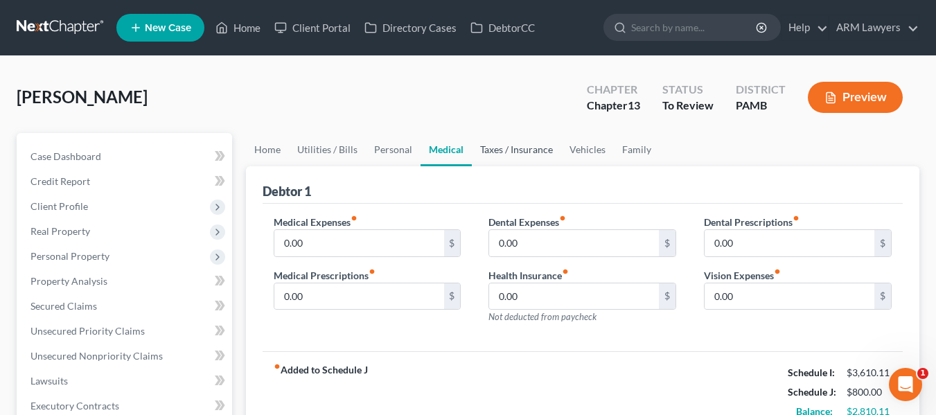
click at [521, 150] on link "Taxes / Insurance" at bounding box center [516, 149] width 89 height 33
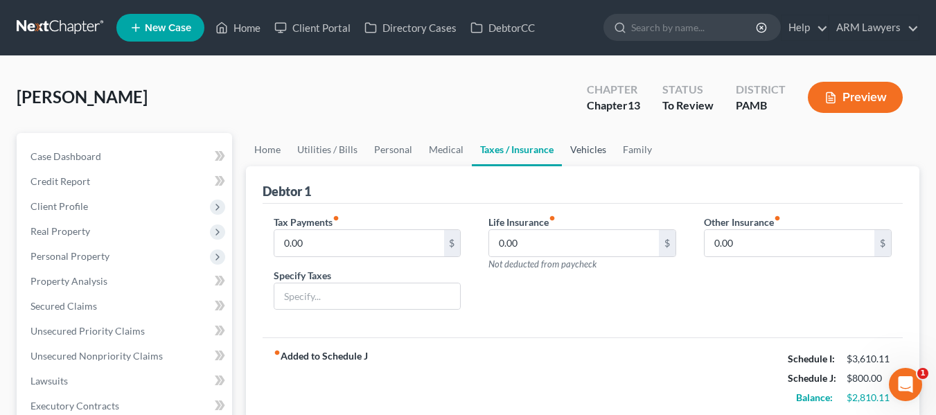
click at [582, 142] on link "Vehicles" at bounding box center [588, 149] width 53 height 33
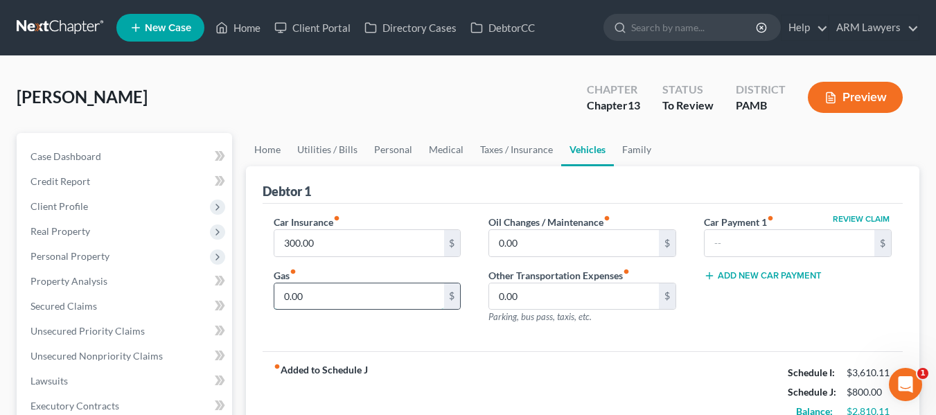
click at [350, 297] on input "0.00" at bounding box center [359, 296] width 170 height 26
click at [682, 179] on div "Debtor 1" at bounding box center [583, 184] width 640 height 37
click at [560, 249] on input "0.00" at bounding box center [574, 243] width 170 height 26
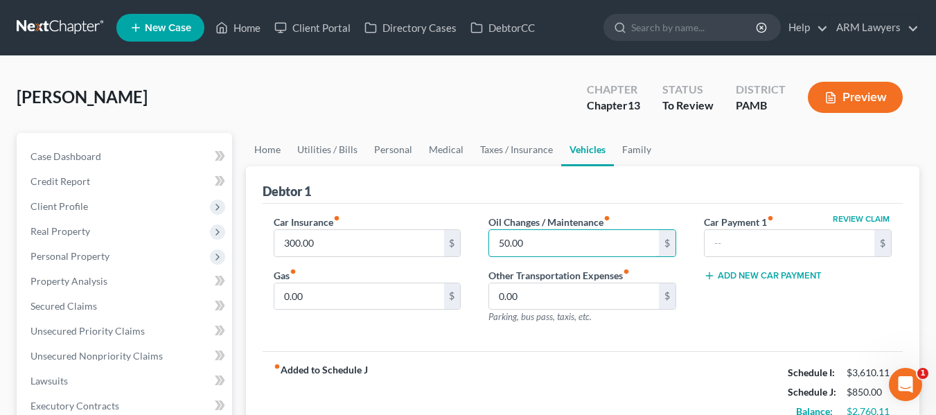
type input "50.00"
click at [716, 316] on div "Review Claim Car Payment 1 fiber_manual_record $ Add New Car Payment" at bounding box center [797, 275] width 215 height 121
click at [633, 152] on link "Family" at bounding box center [637, 149] width 46 height 33
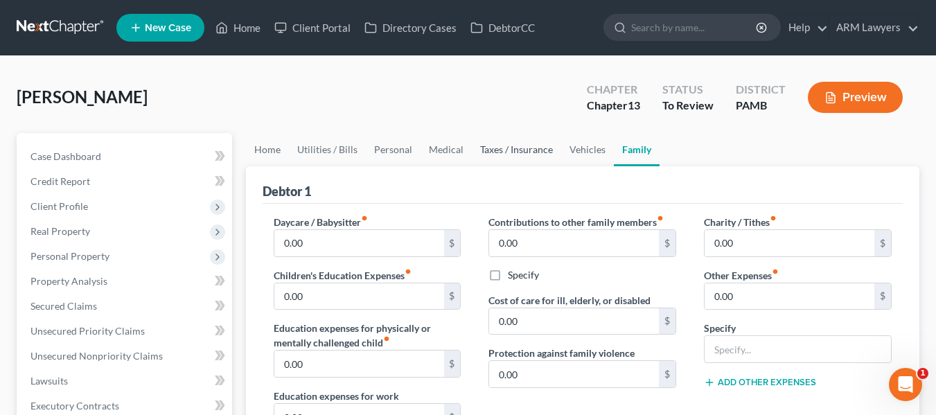
click at [522, 154] on link "Taxes / Insurance" at bounding box center [516, 149] width 89 height 33
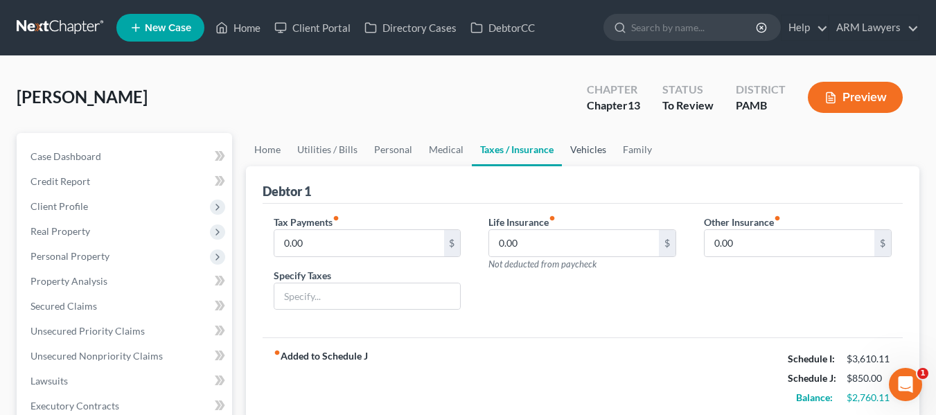
click at [593, 150] on link "Vehicles" at bounding box center [588, 149] width 53 height 33
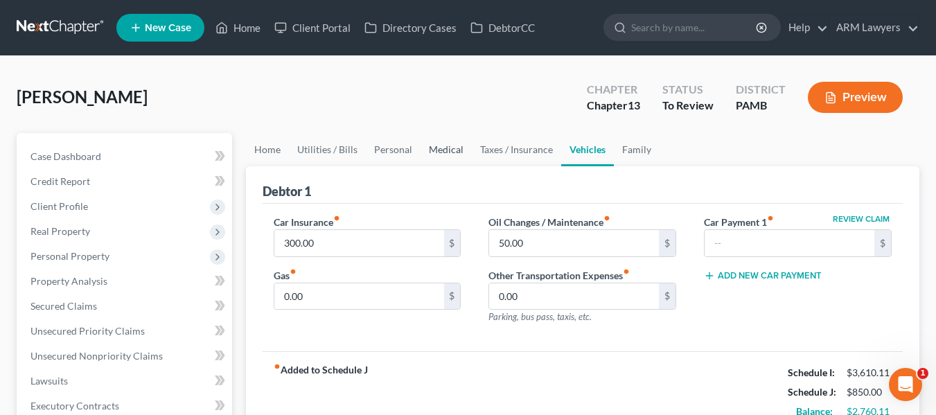
click at [450, 146] on link "Medical" at bounding box center [446, 149] width 51 height 33
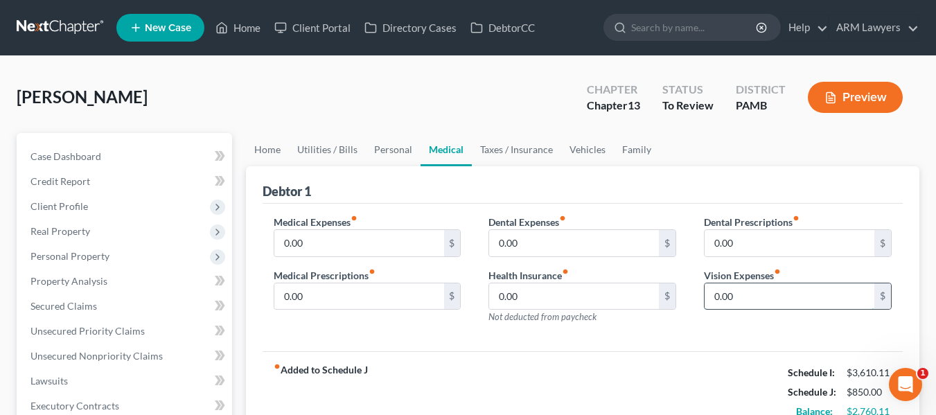
click at [744, 294] on input "0.00" at bounding box center [790, 296] width 170 height 26
type input "50.00"
click at [595, 244] on input "0.00" at bounding box center [574, 243] width 170 height 26
click at [536, 245] on input "25.00" at bounding box center [574, 243] width 170 height 26
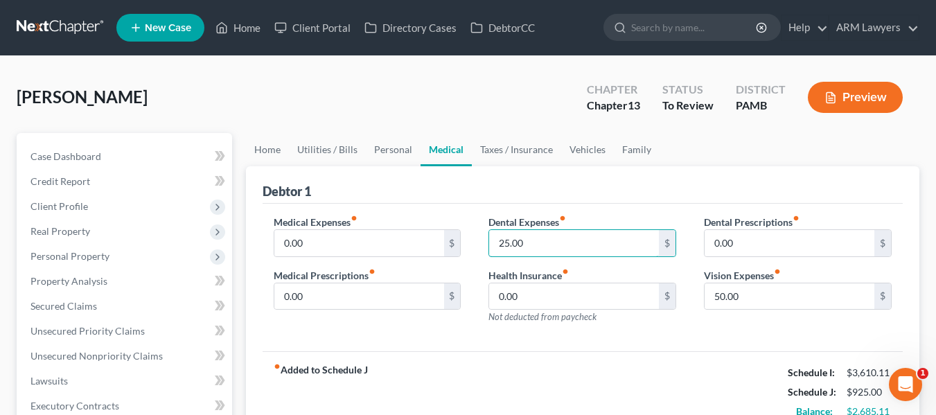
type input "25.00"
click at [738, 351] on div "Debtor 1 Medical Expenses fiber_manual_record 0.00 $ Medical Prescriptions fibe…" at bounding box center [582, 299] width 673 height 267
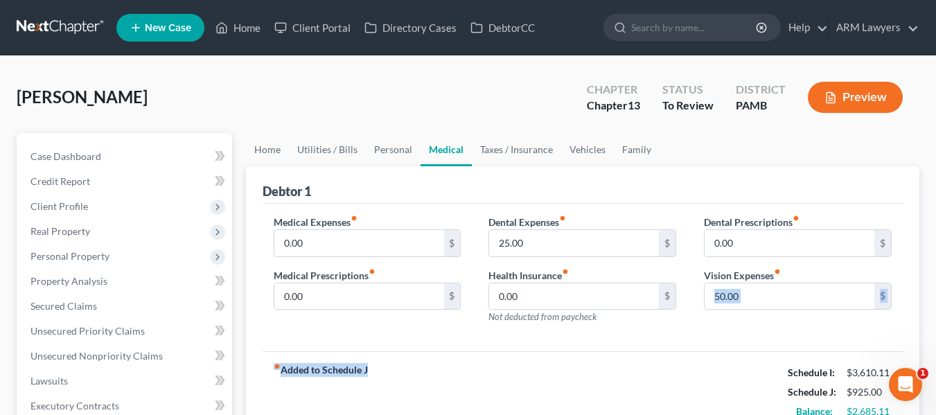
click at [714, 370] on div "fiber_manual_record Added to Schedule J Schedule I: $3,610.11 Schedule J: $925.…" at bounding box center [583, 391] width 640 height 81
click at [616, 200] on div "Debtor 1" at bounding box center [583, 184] width 640 height 37
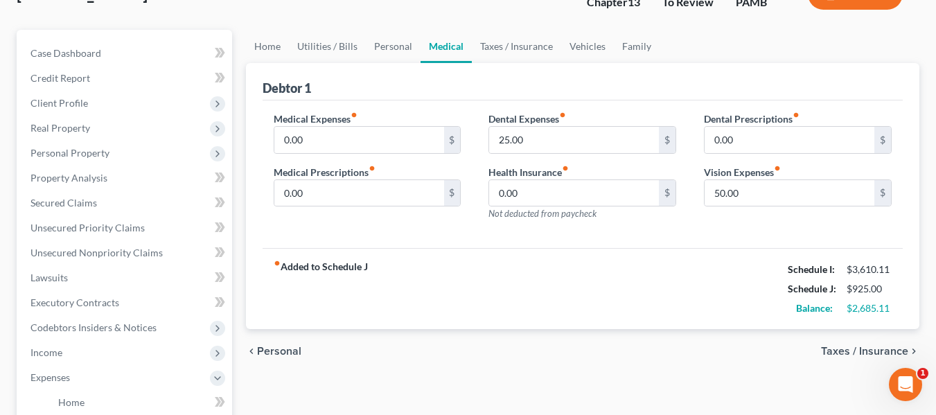
scroll to position [69, 0]
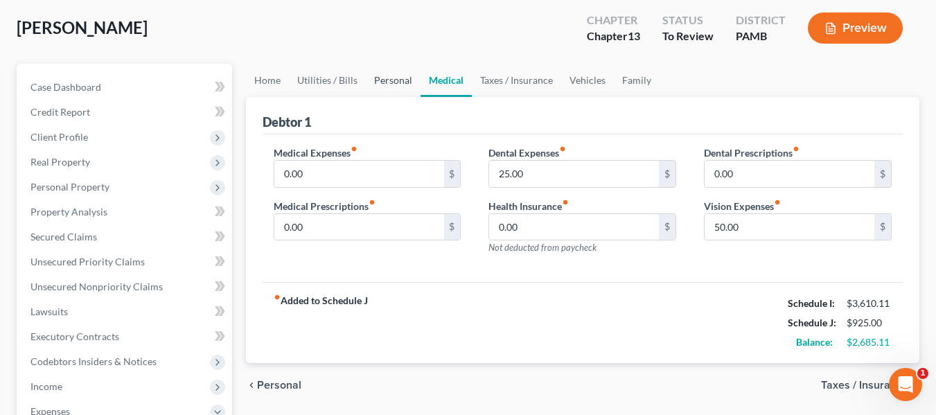
click at [391, 80] on link "Personal" at bounding box center [393, 80] width 55 height 33
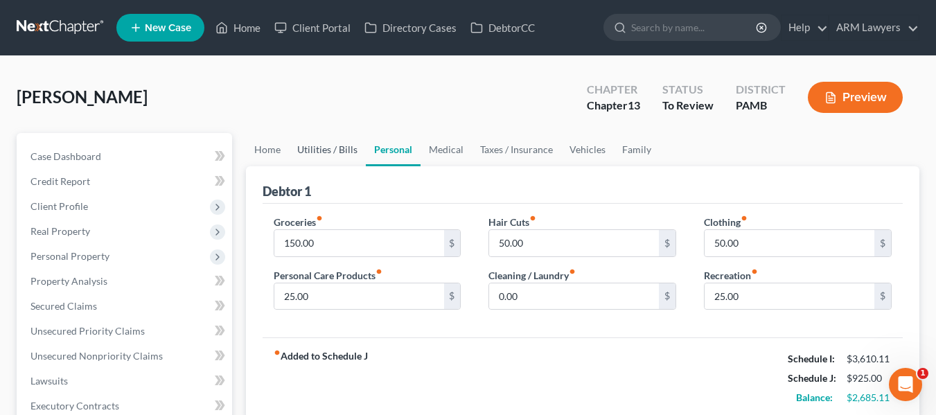
click at [332, 150] on link "Utilities / Bills" at bounding box center [327, 149] width 77 height 33
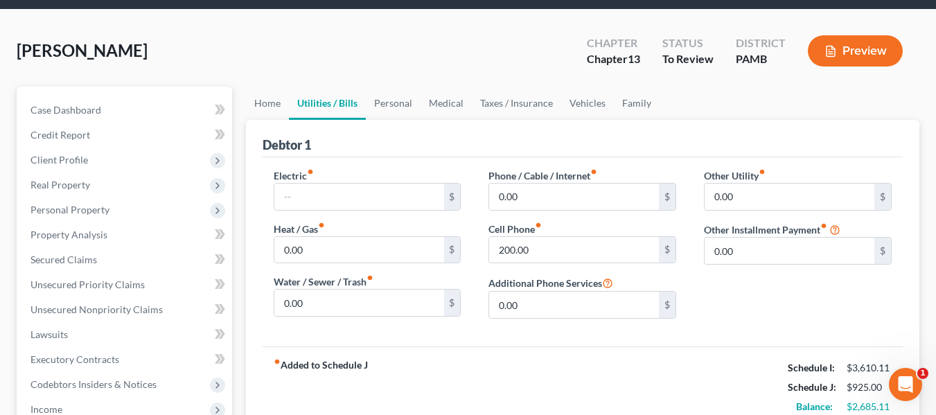
scroll to position [69, 0]
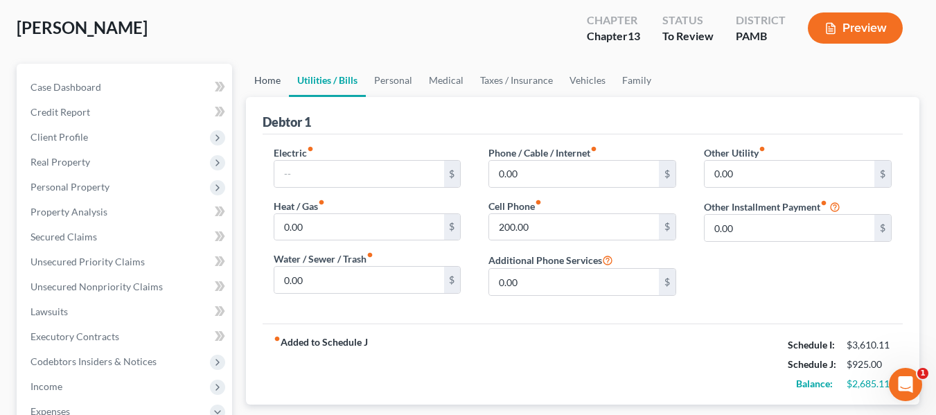
click at [276, 76] on link "Home" at bounding box center [267, 80] width 43 height 33
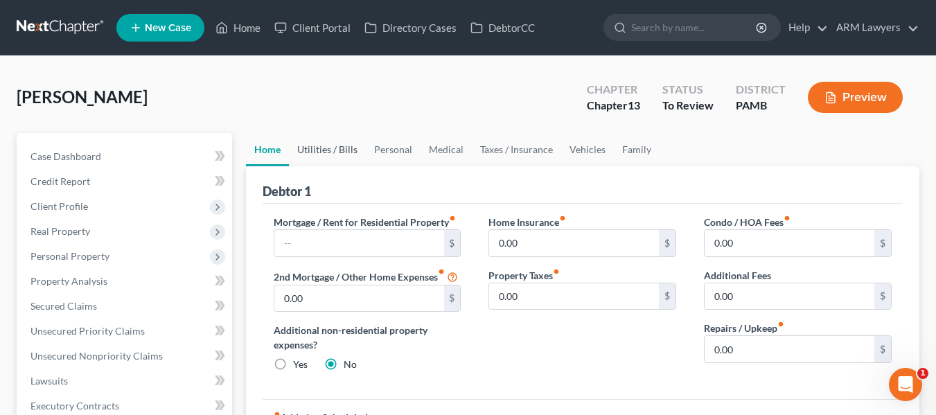
click at [324, 150] on link "Utilities / Bills" at bounding box center [327, 149] width 77 height 33
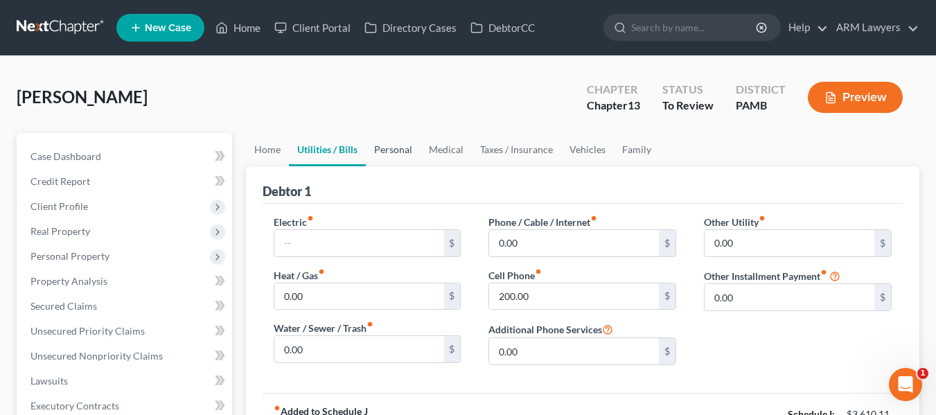
click at [382, 146] on link "Personal" at bounding box center [393, 149] width 55 height 33
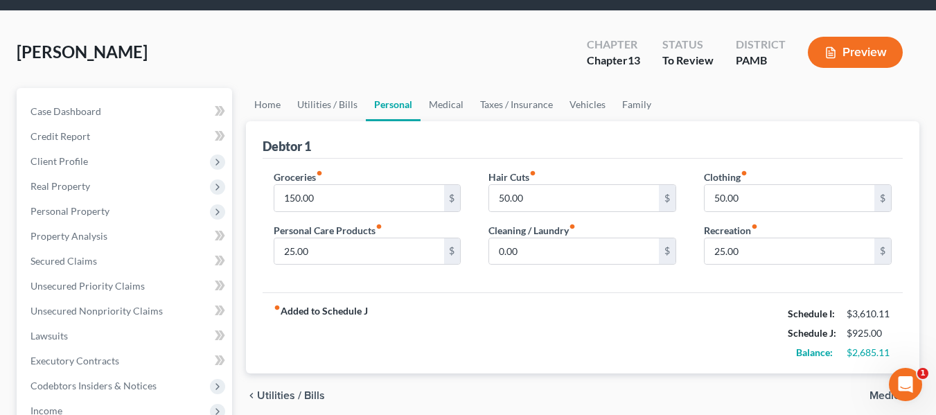
scroll to position [69, 0]
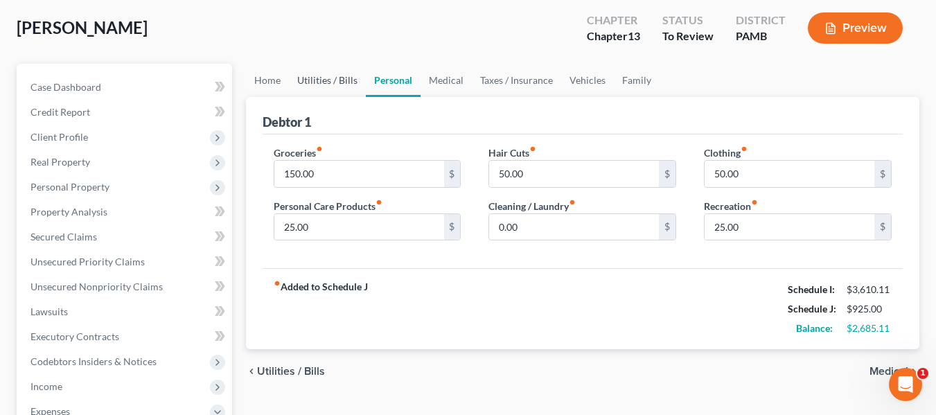
click at [342, 73] on link "Utilities / Bills" at bounding box center [327, 80] width 77 height 33
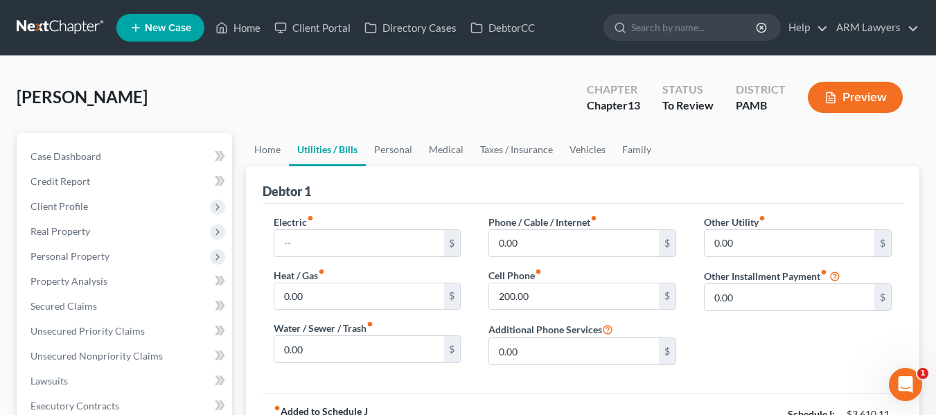
scroll to position [69, 0]
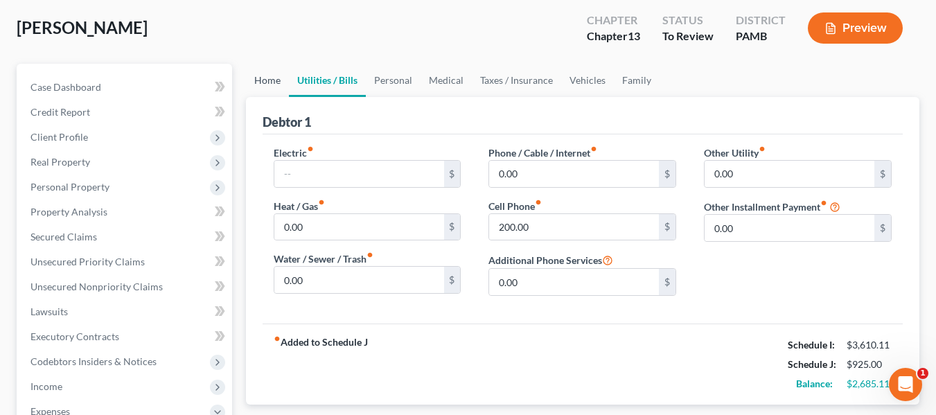
click at [270, 86] on link "Home" at bounding box center [267, 80] width 43 height 33
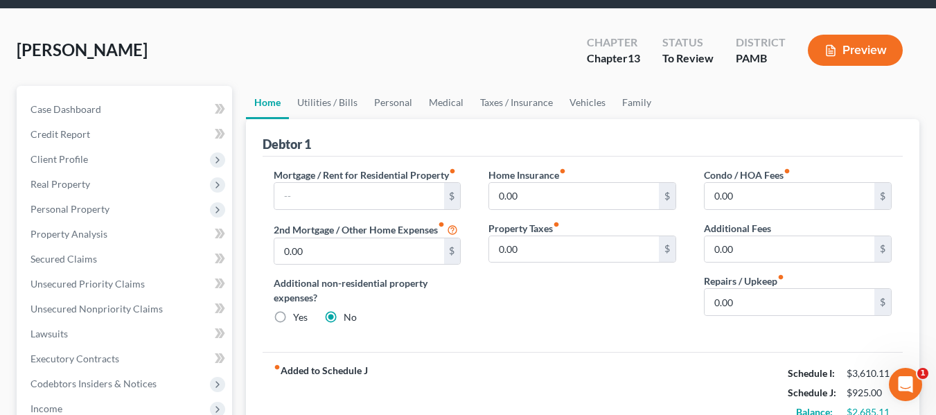
scroll to position [69, 0]
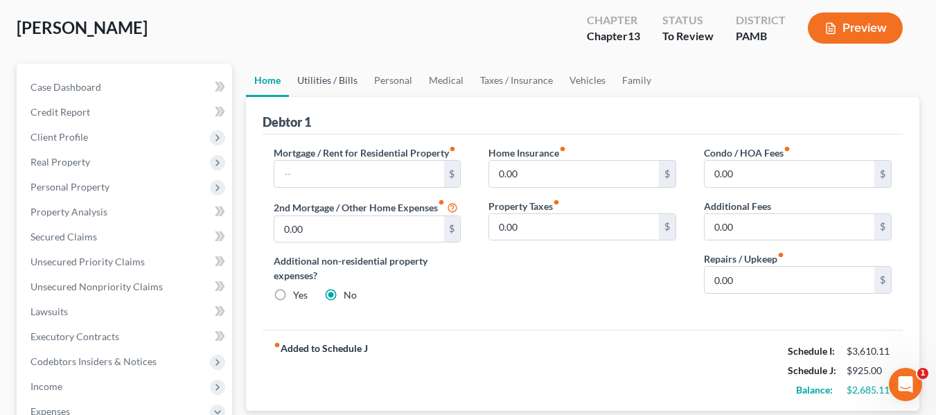
click at [329, 82] on link "Utilities / Bills" at bounding box center [327, 80] width 77 height 33
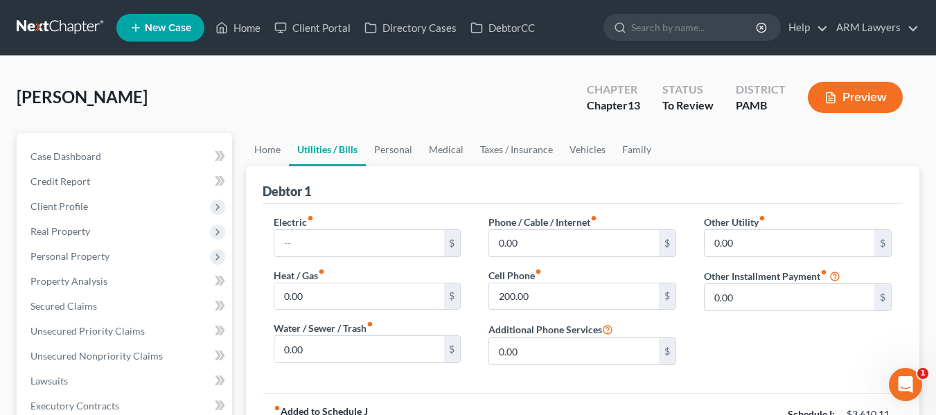
click at [73, 18] on link at bounding box center [61, 27] width 89 height 25
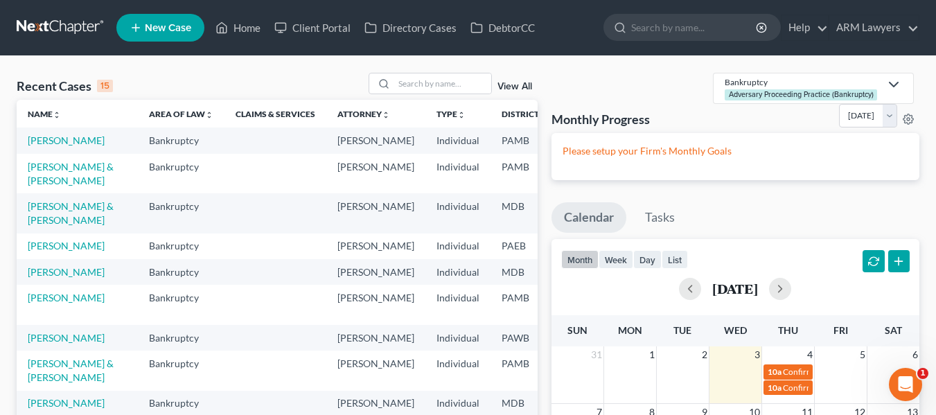
click at [515, 80] on div "View All" at bounding box center [453, 83] width 169 height 21
click at [515, 85] on link "View All" at bounding box center [514, 87] width 35 height 10
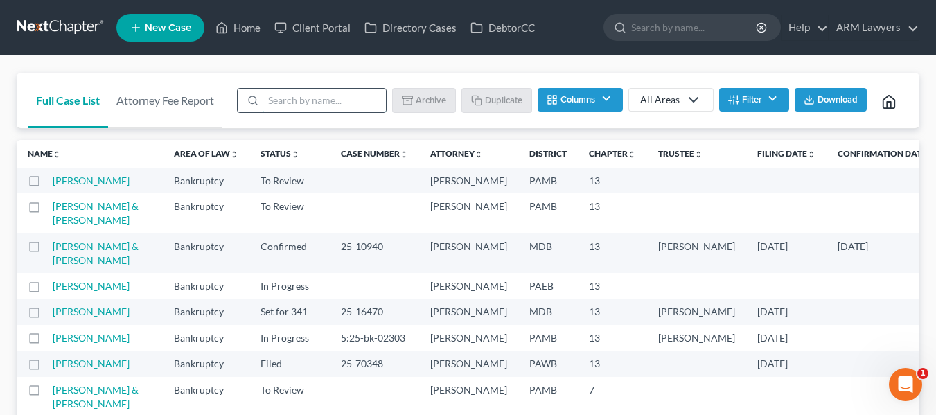
click at [317, 95] on input "search" at bounding box center [324, 101] width 123 height 24
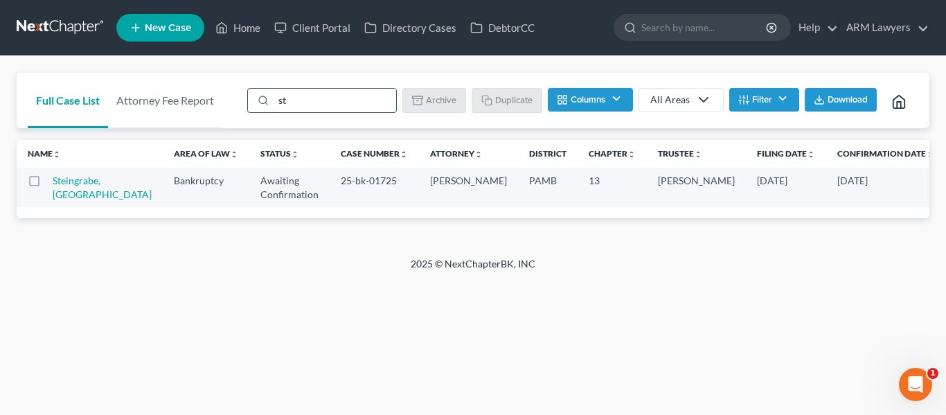
type input "s"
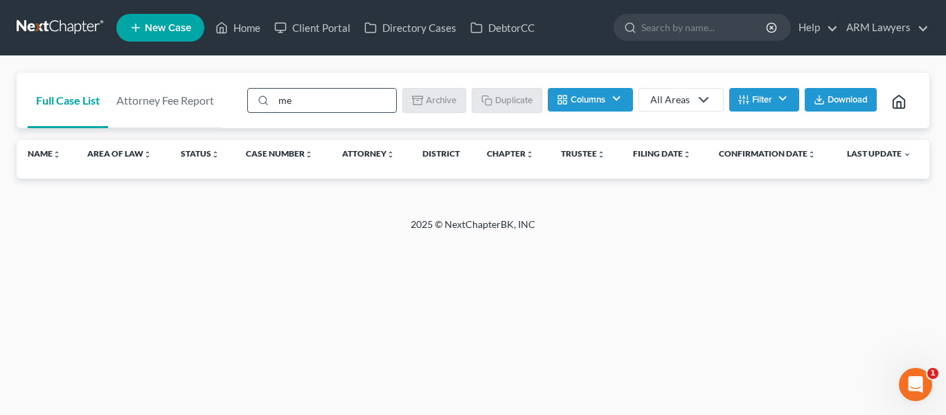
type input "m"
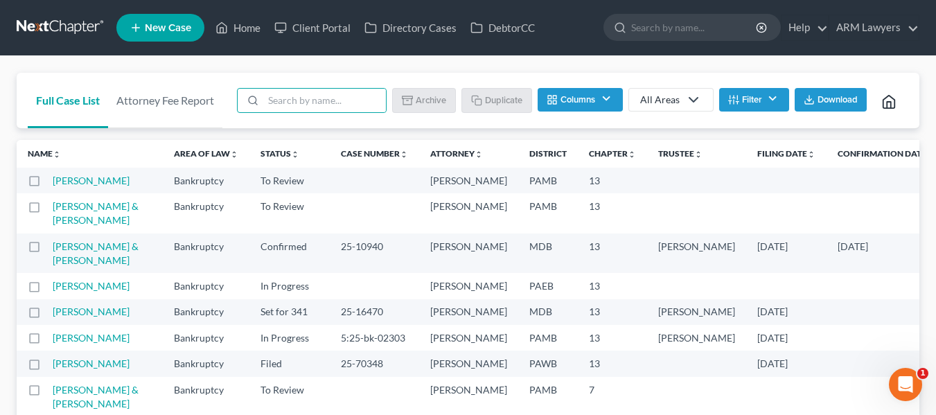
click at [64, 22] on link at bounding box center [61, 27] width 89 height 25
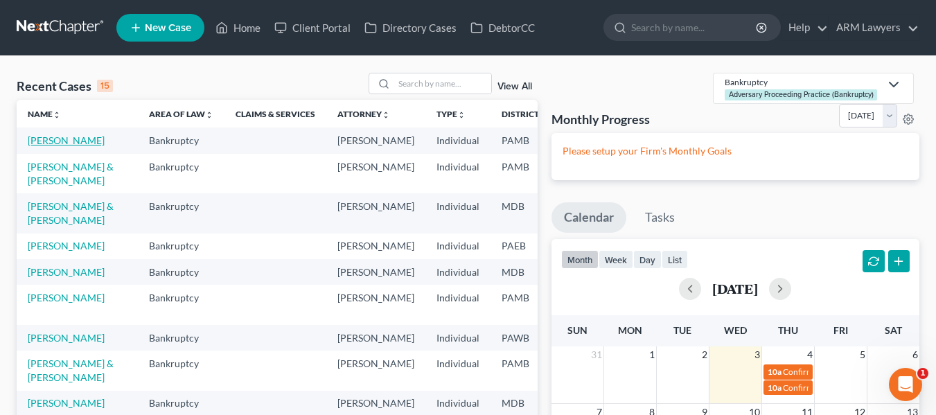
click at [50, 146] on link "[PERSON_NAME]" at bounding box center [66, 140] width 77 height 12
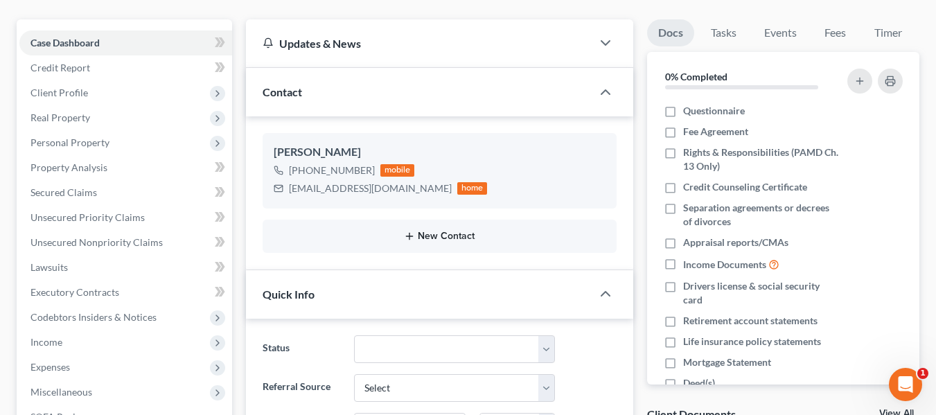
scroll to position [139, 0]
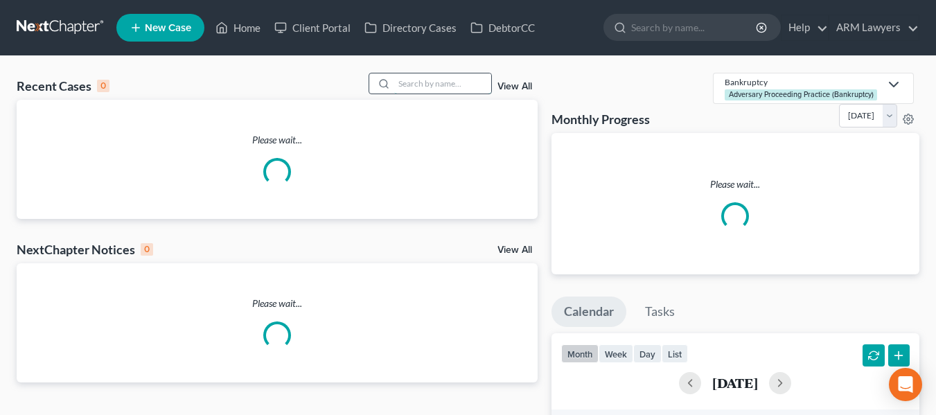
click at [413, 80] on input "search" at bounding box center [442, 83] width 97 height 20
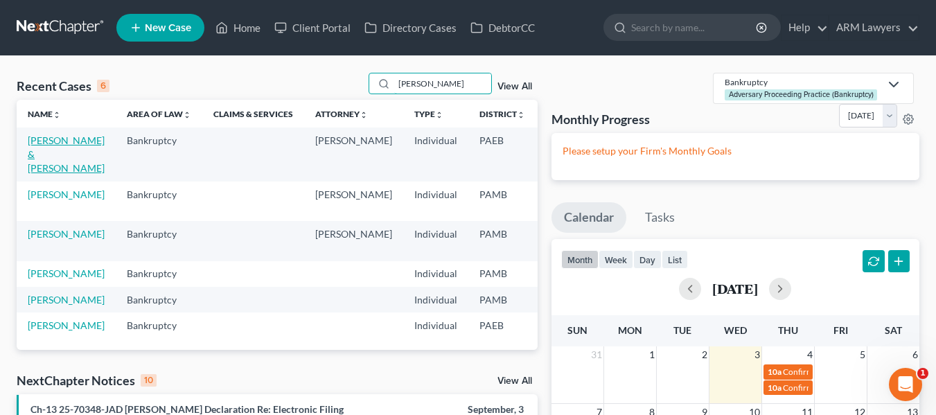
type input "[PERSON_NAME]"
click at [46, 153] on link "[PERSON_NAME] & [PERSON_NAME]" at bounding box center [66, 153] width 77 height 39
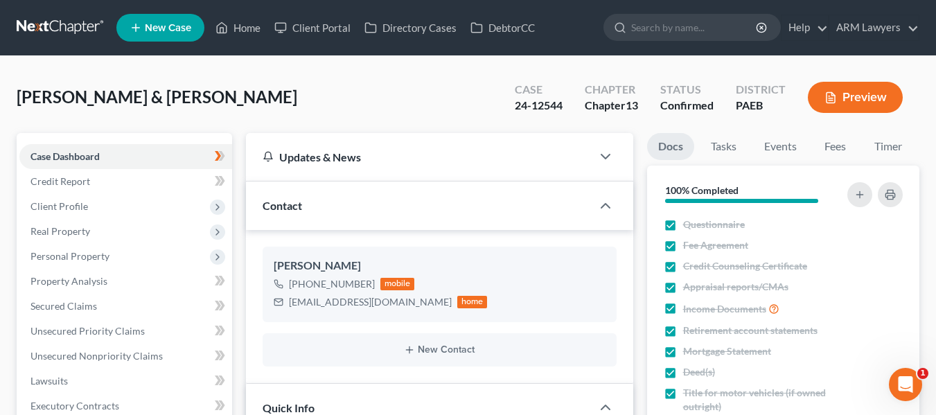
scroll to position [81, 0]
